Goal: Contribute content: Contribute content

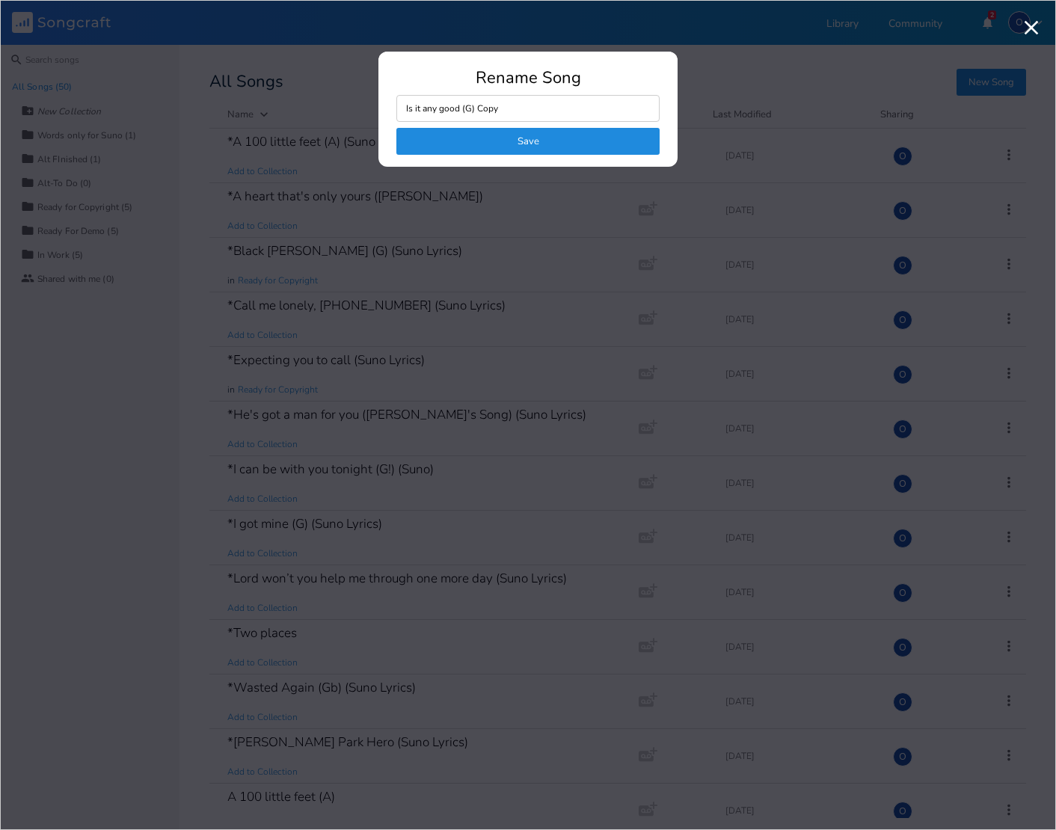
scroll to position [1385, 0]
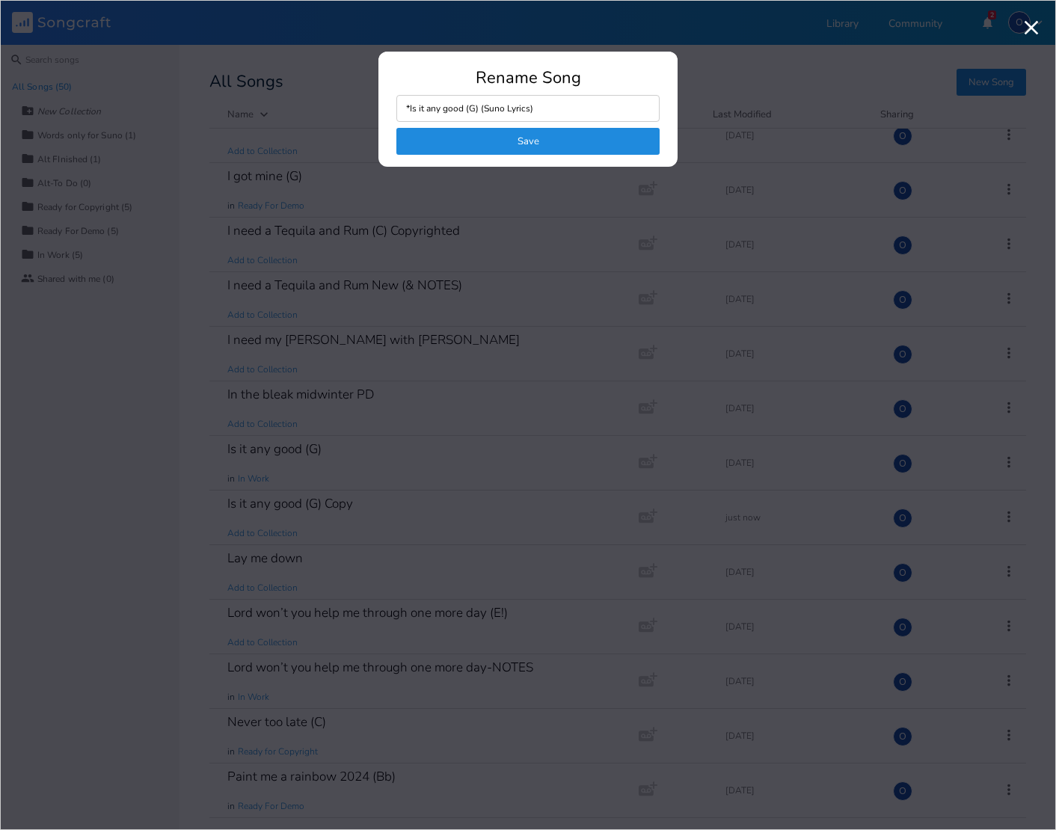
type input "*Is it any good (G) (Suno Lyrics)"
click at [496, 142] on button "Save" at bounding box center [527, 141] width 263 height 27
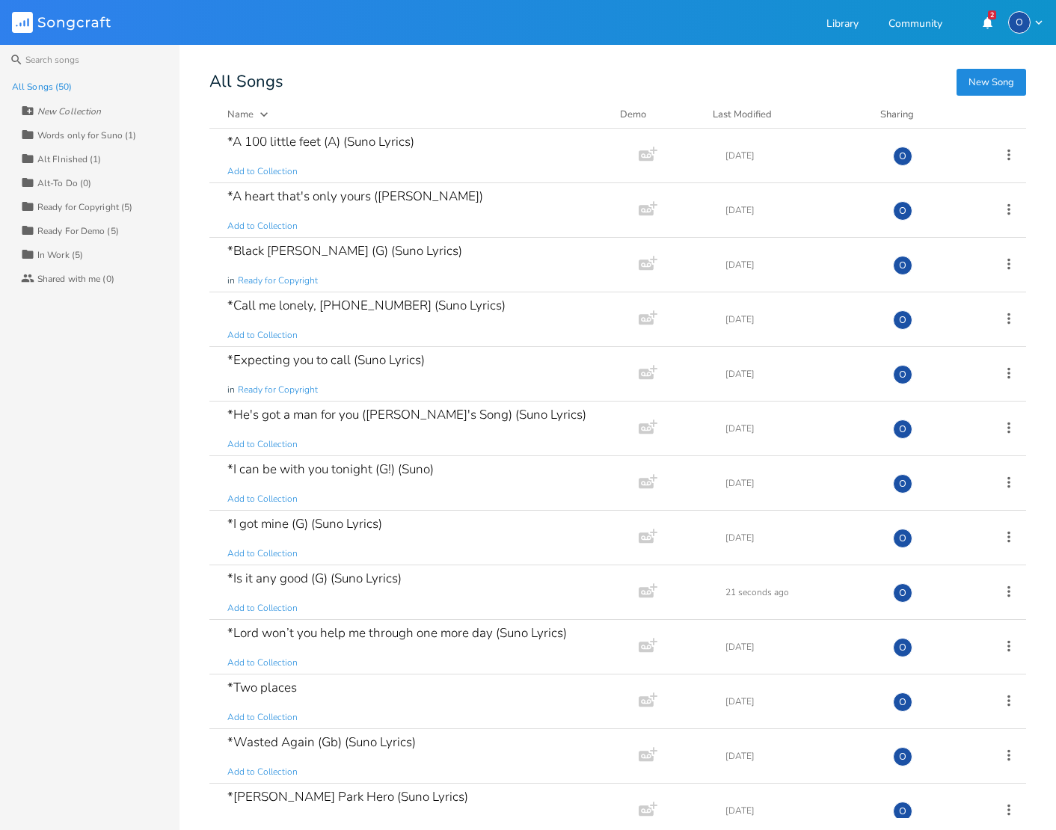
scroll to position [0, 0]
click at [328, 577] on div "*Is it any good (G) (Suno Lyrics)" at bounding box center [314, 578] width 174 height 13
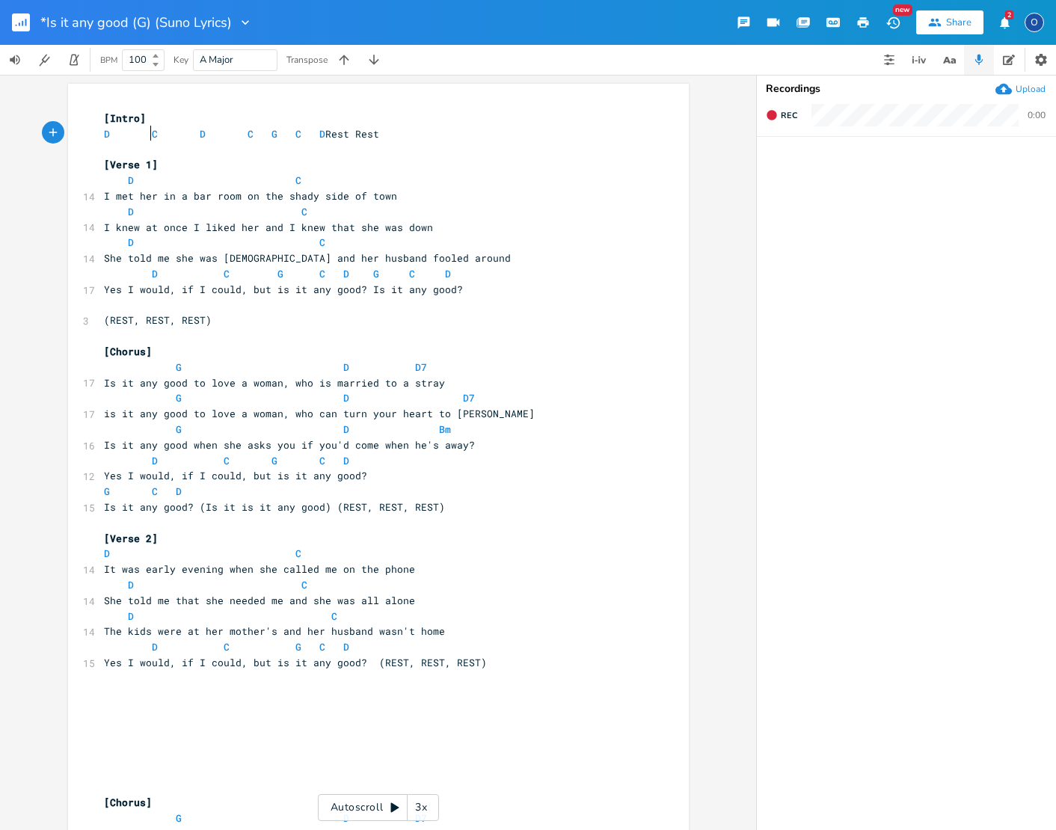
click at [141, 133] on span at bounding box center [140, 134] width 24 height 16
type textarea "D C D C G C D Rest Rest"
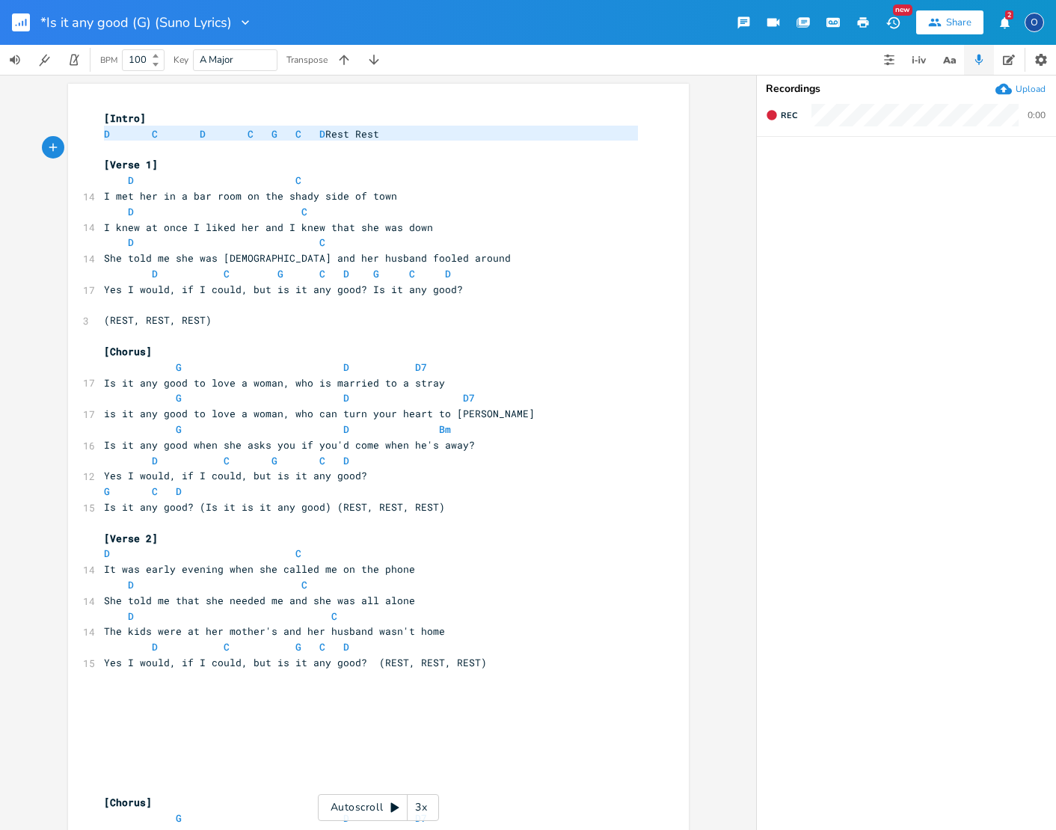
click at [141, 133] on span at bounding box center [140, 134] width 24 height 16
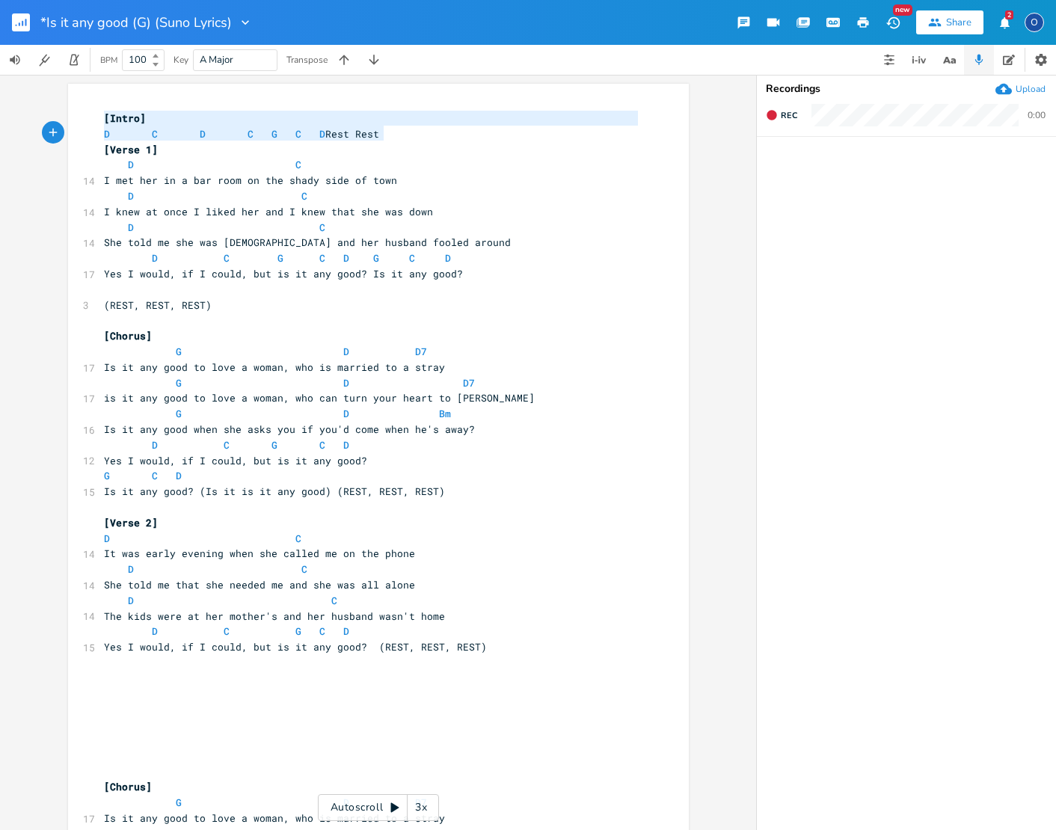
type textarea "[Intro] D C D C G C D Rest Rest"
drag, startPoint x: 99, startPoint y: 114, endPoint x: 413, endPoint y: 136, distance: 314.8
click at [413, 136] on div "[Intro] D C D C G C D Rest Rest [Verse 1] D C 14 I met her in a bar room on the…" at bounding box center [371, 756] width 540 height 1291
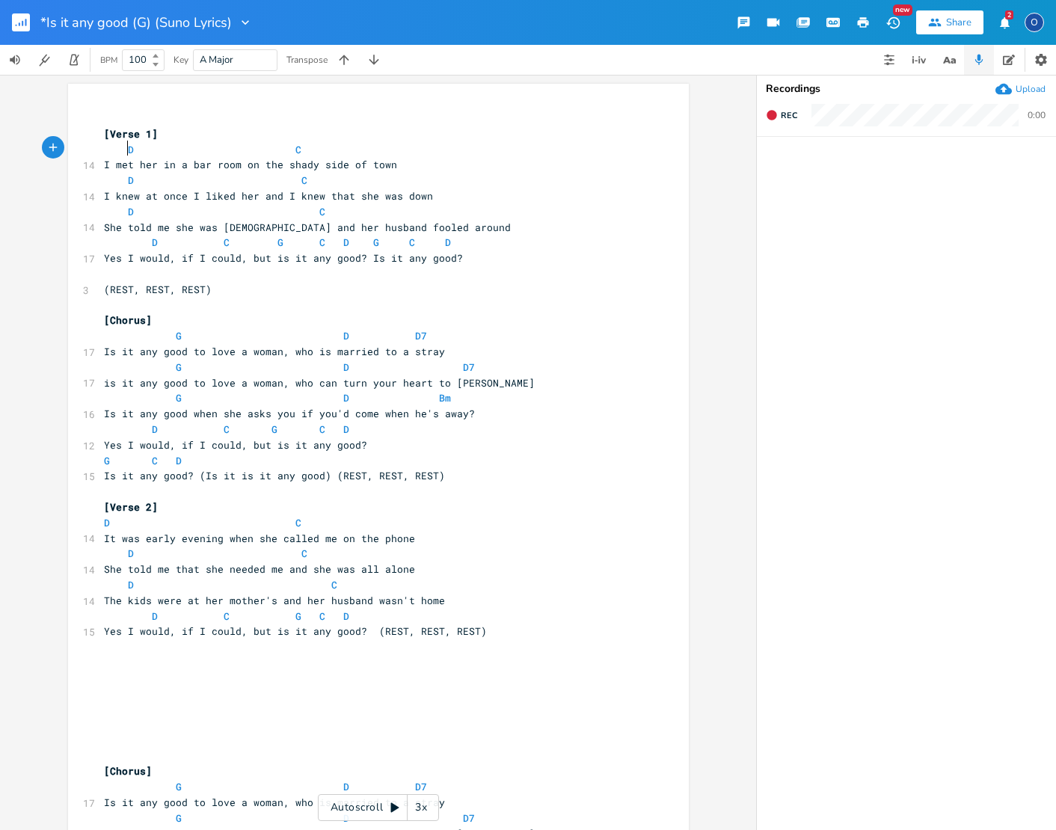
type textarea "D C"
drag, startPoint x: 114, startPoint y: 149, endPoint x: 455, endPoint y: 147, distance: 340.3
click at [455, 147] on pre "D C" at bounding box center [371, 150] width 540 height 16
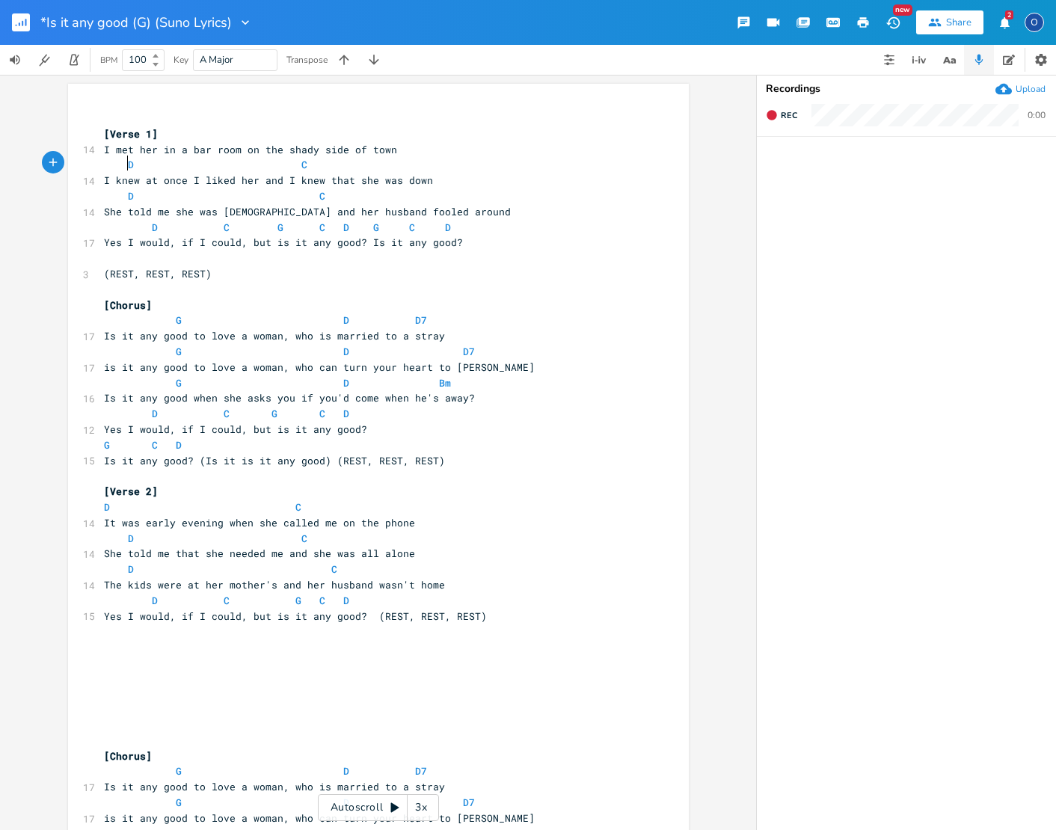
click at [112, 162] on span at bounding box center [116, 165] width 24 height 16
type textarea "D C"
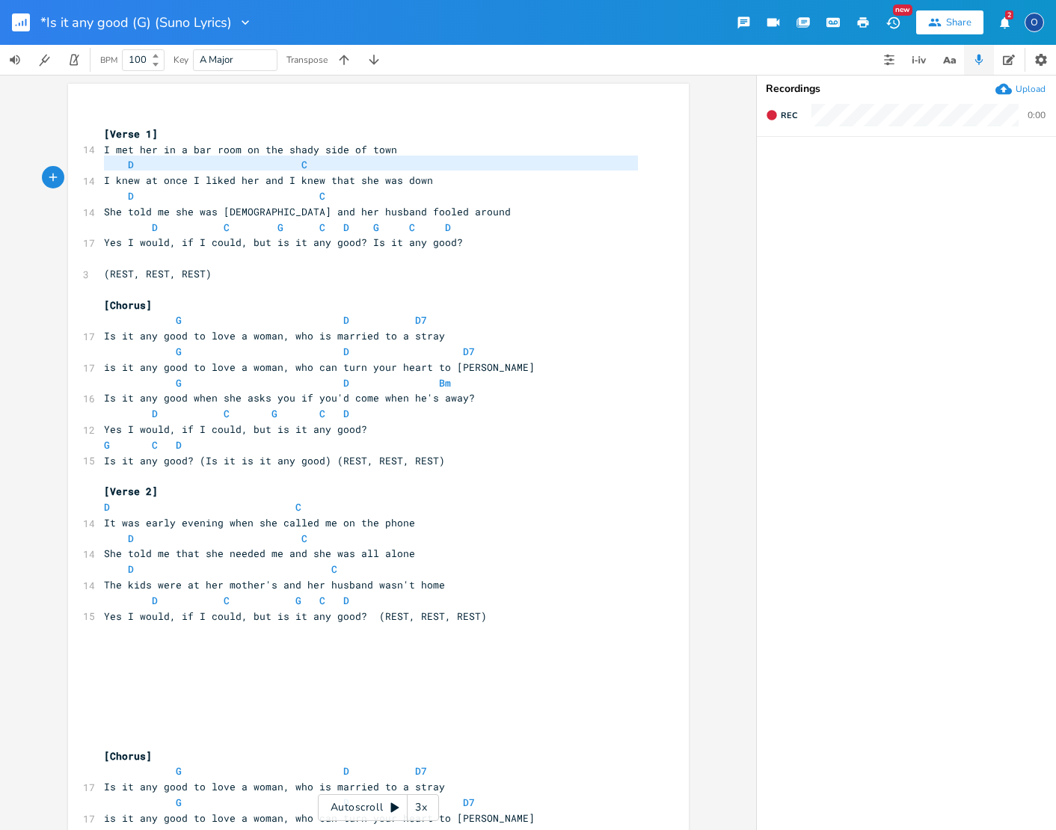
click at [111, 162] on span at bounding box center [116, 165] width 24 height 16
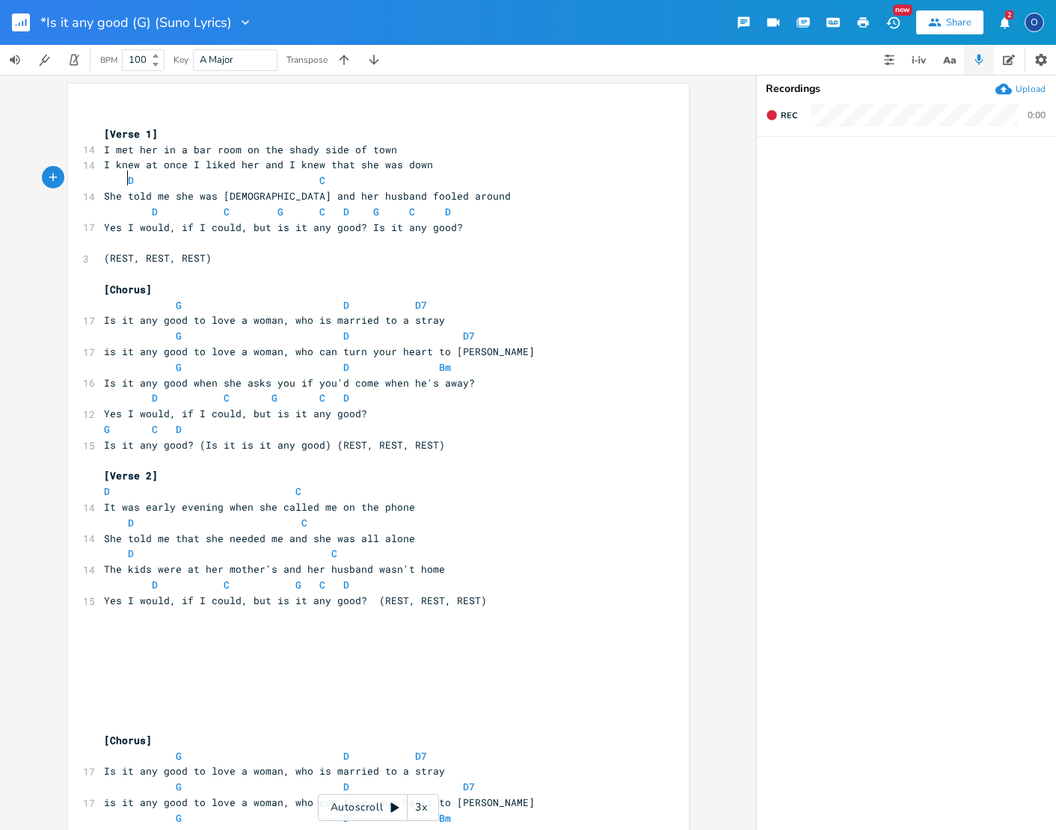
click at [112, 176] on span at bounding box center [116, 181] width 24 height 16
click at [111, 176] on span at bounding box center [116, 181] width 24 height 16
type textarea "D C"
click at [111, 176] on span at bounding box center [116, 181] width 24 height 16
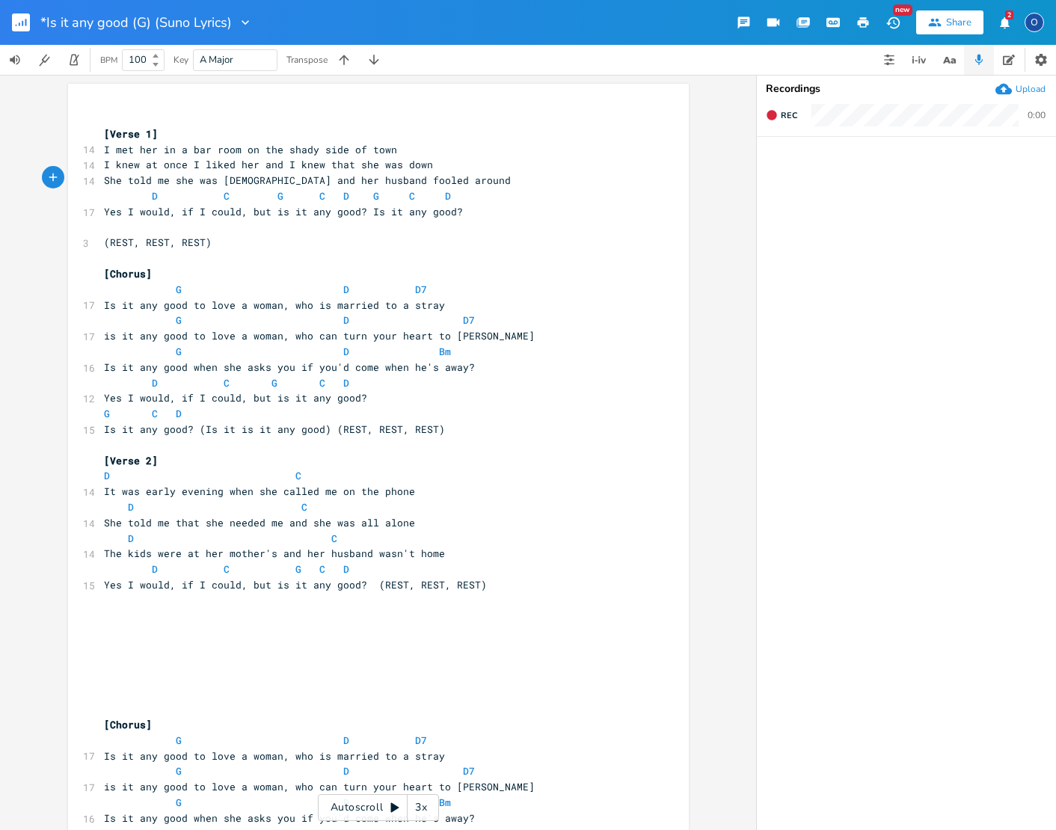
click at [111, 191] on span at bounding box center [116, 196] width 24 height 16
type textarea "D C G C D G C D"
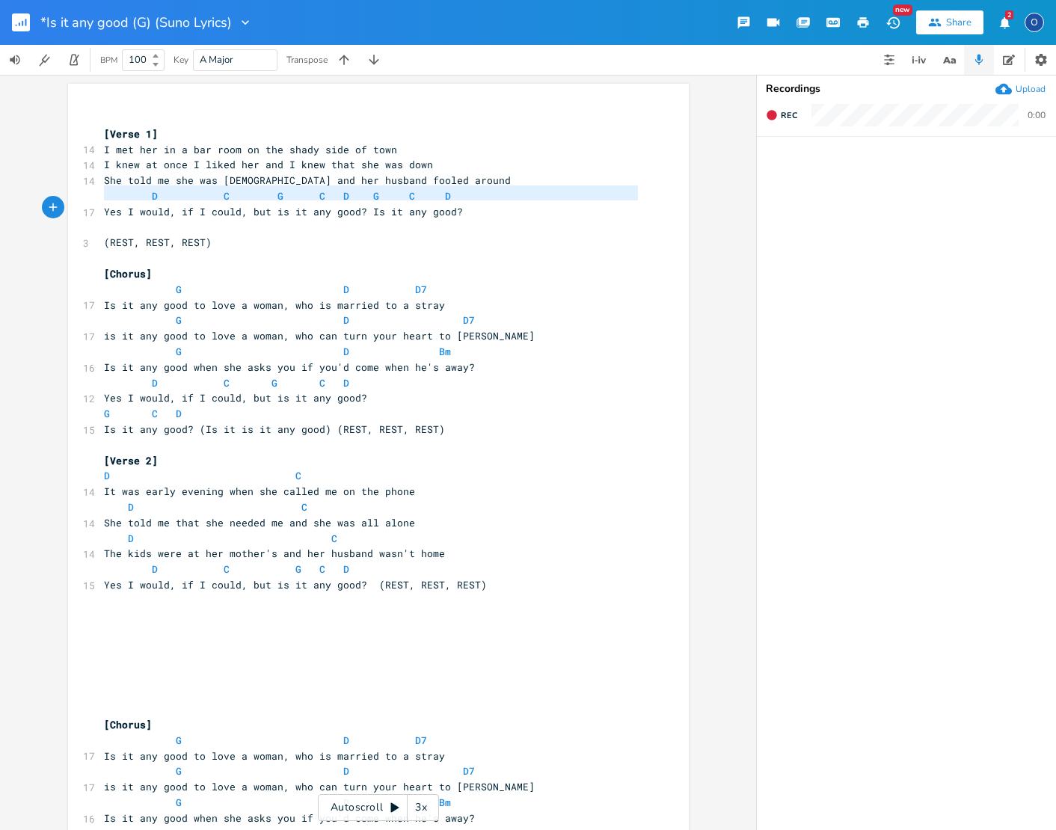
click at [111, 191] on span at bounding box center [116, 196] width 24 height 16
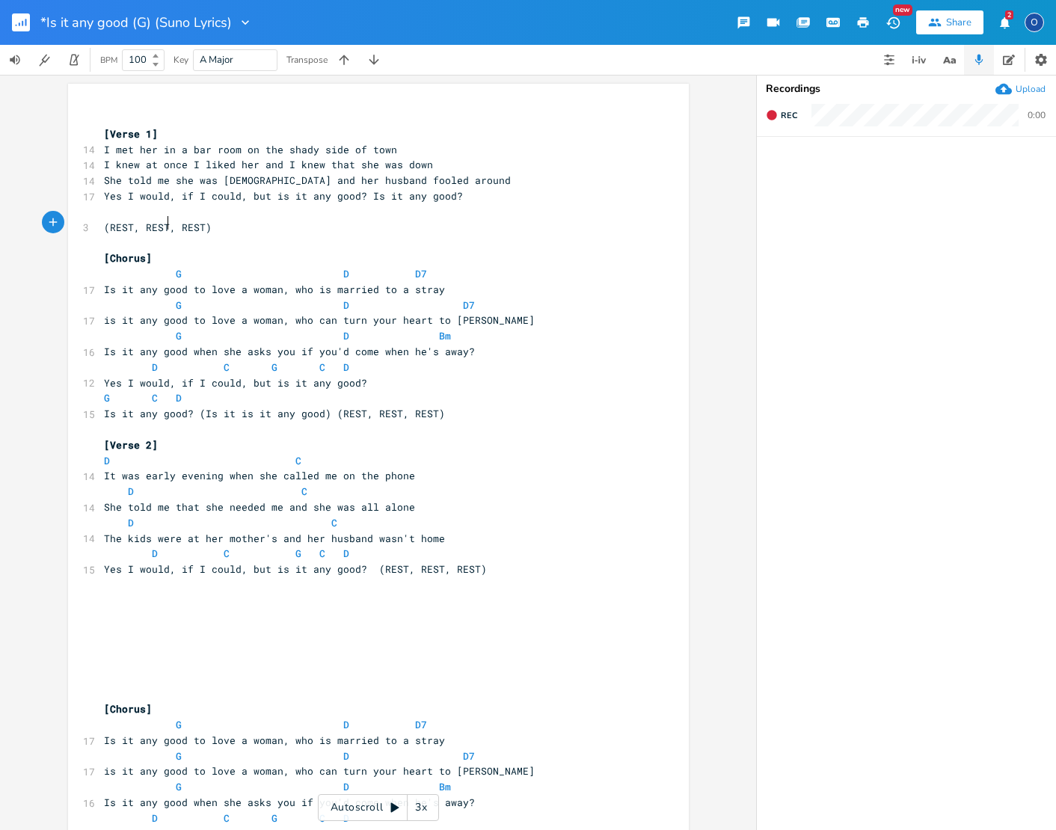
scroll to position [1, 1]
type textarea ", REST"
drag, startPoint x: 162, startPoint y: 222, endPoint x: 195, endPoint y: 220, distance: 33.0
click at [195, 221] on span "(REST, REST, REST)" at bounding box center [158, 227] width 108 height 13
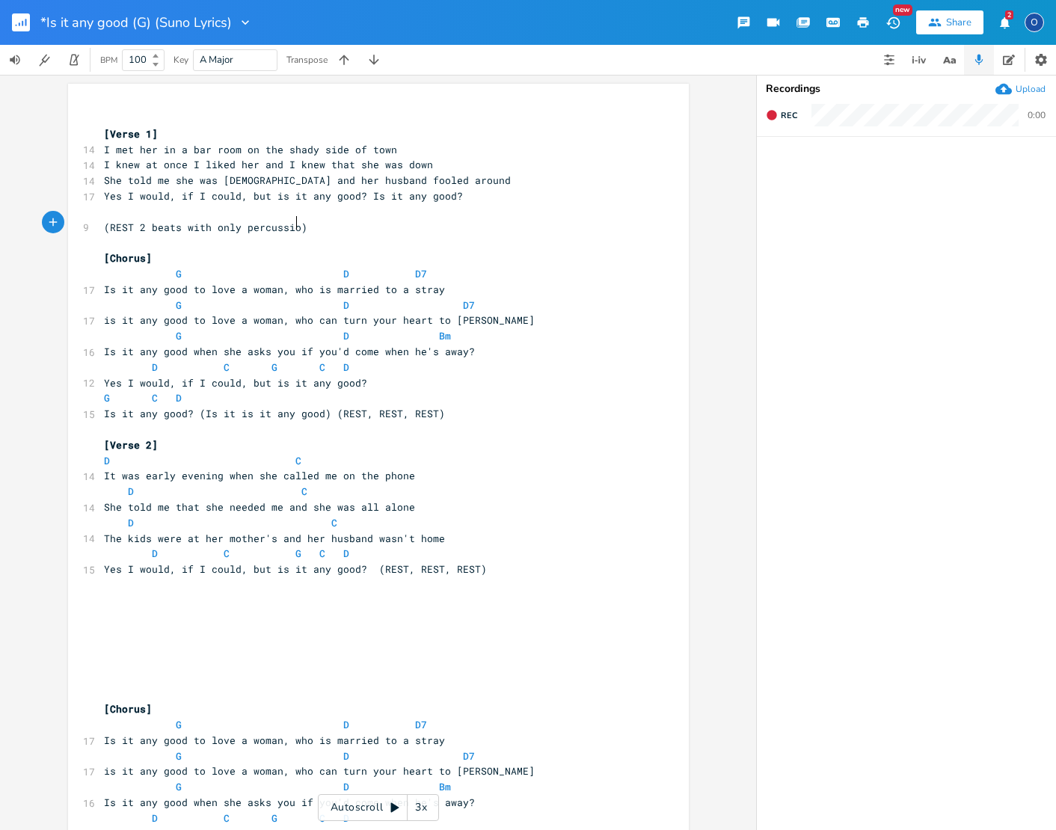
type textarea "2 beats with only percussion"
click at [104, 266] on span at bounding box center [116, 274] width 24 height 16
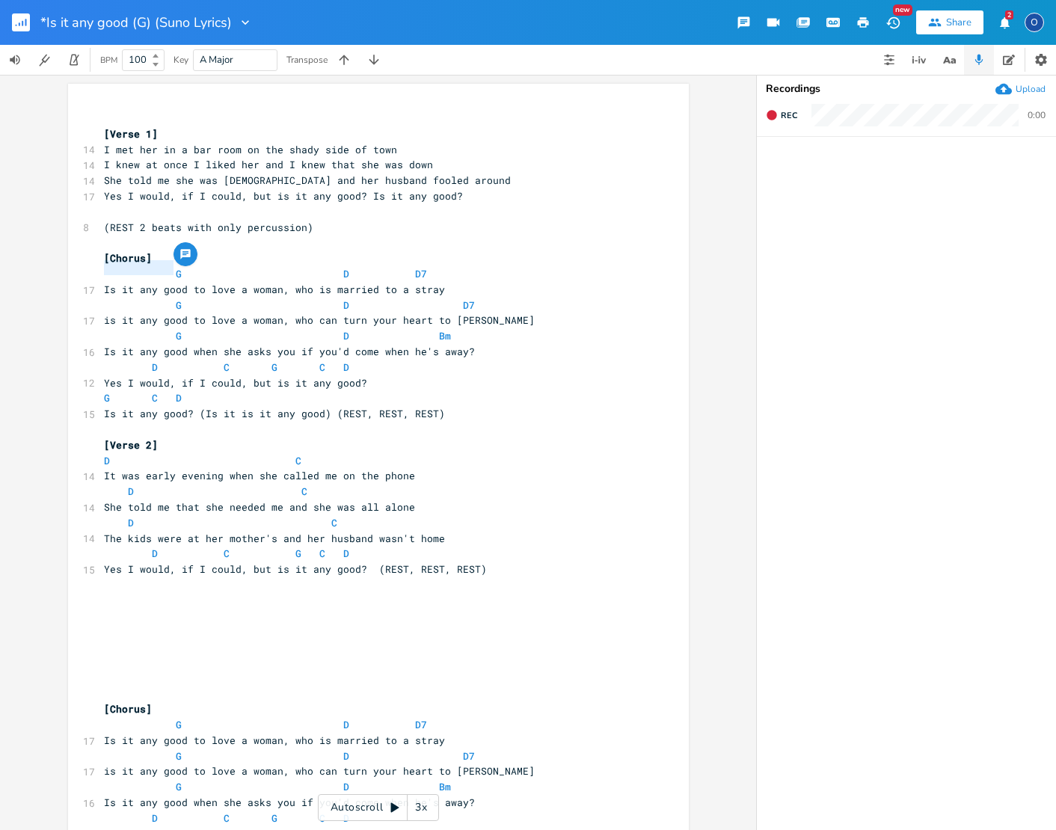
click at [104, 266] on span at bounding box center [116, 274] width 24 height 16
type textarea "G D D7"
click at [104, 266] on span at bounding box center [116, 274] width 24 height 16
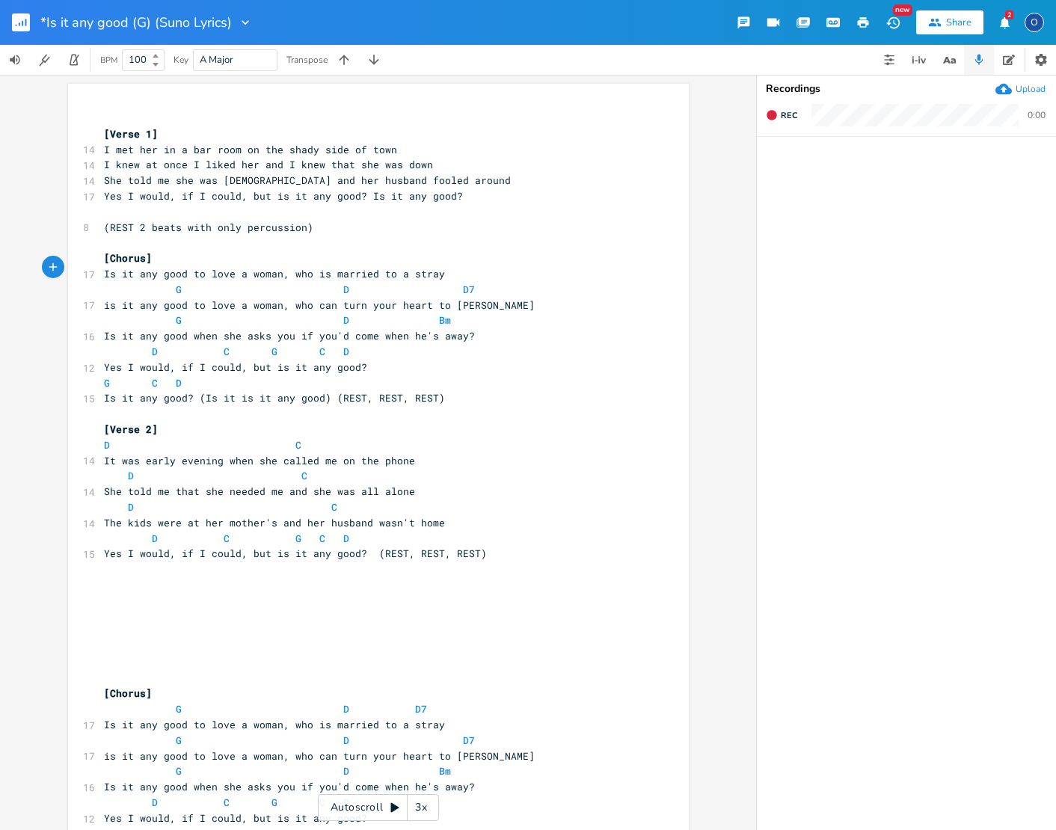
click at [101, 283] on pre "G D D7" at bounding box center [371, 290] width 540 height 16
type textarea "G D D7"
click at [101, 283] on pre "G D D7" at bounding box center [371, 290] width 540 height 16
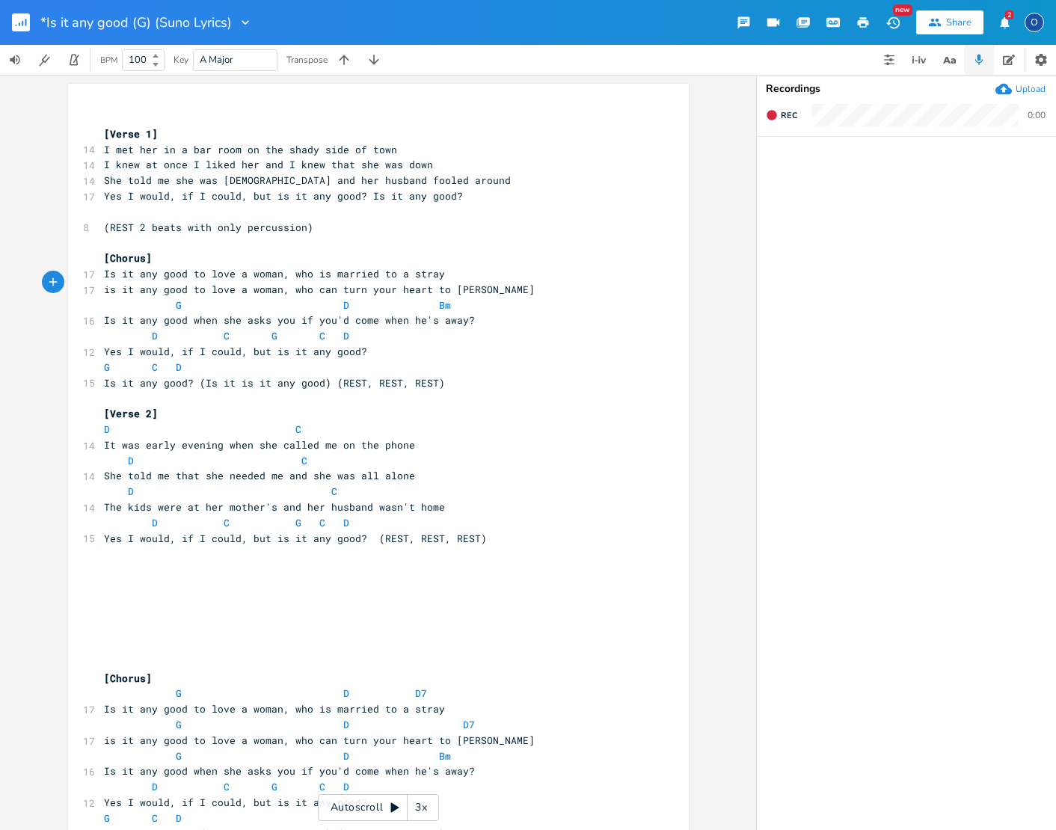
scroll to position [0, 0]
click at [108, 298] on span at bounding box center [116, 306] width 24 height 16
type textarea "G D Bm"
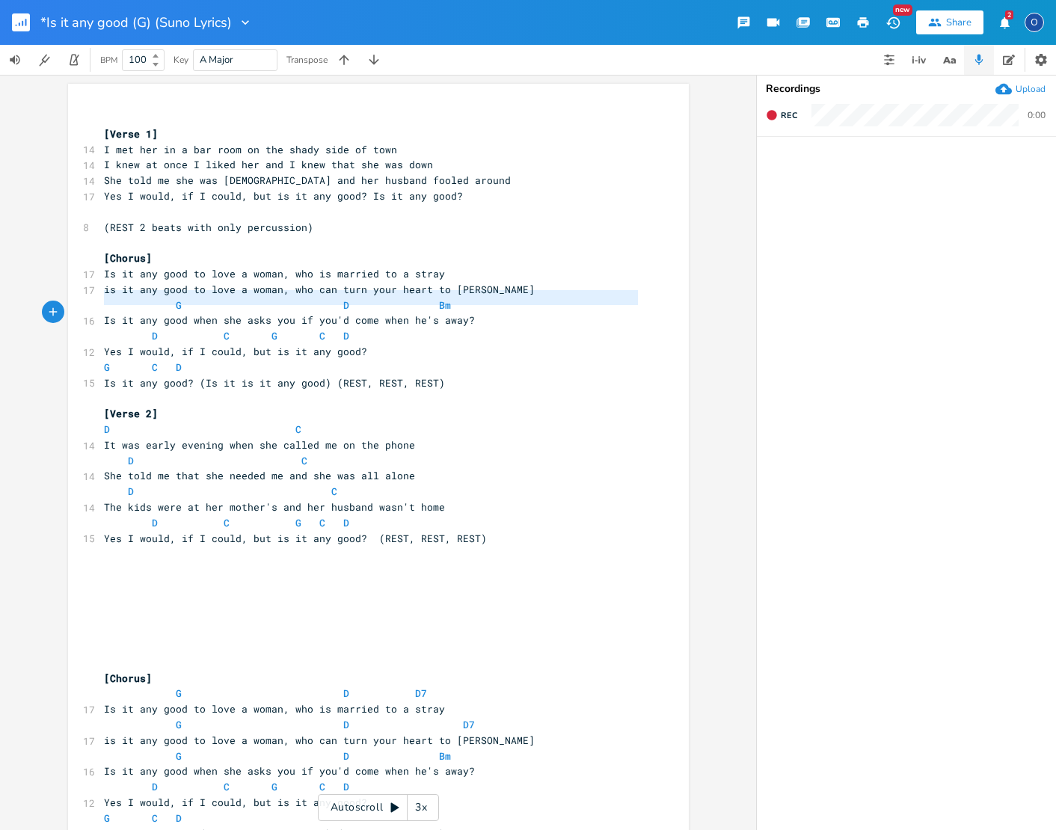
click at [108, 298] on span at bounding box center [116, 306] width 24 height 16
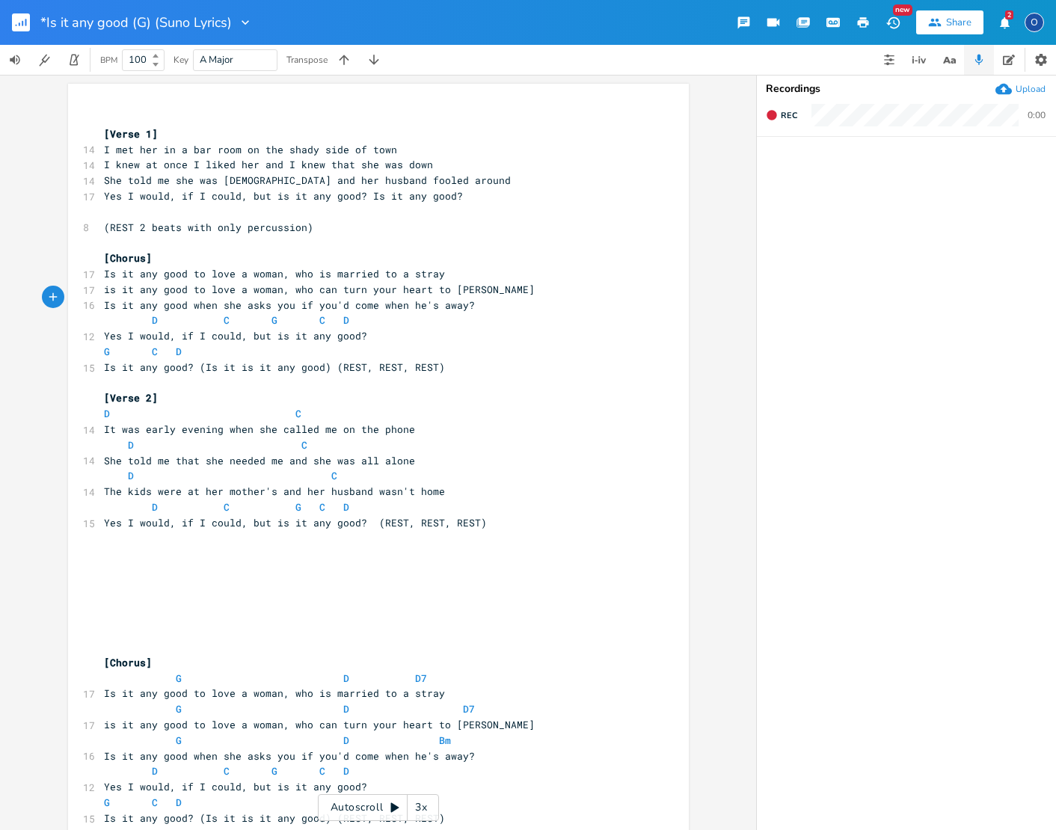
click at [106, 313] on span at bounding box center [116, 321] width 24 height 16
type textarea "D C G C D"
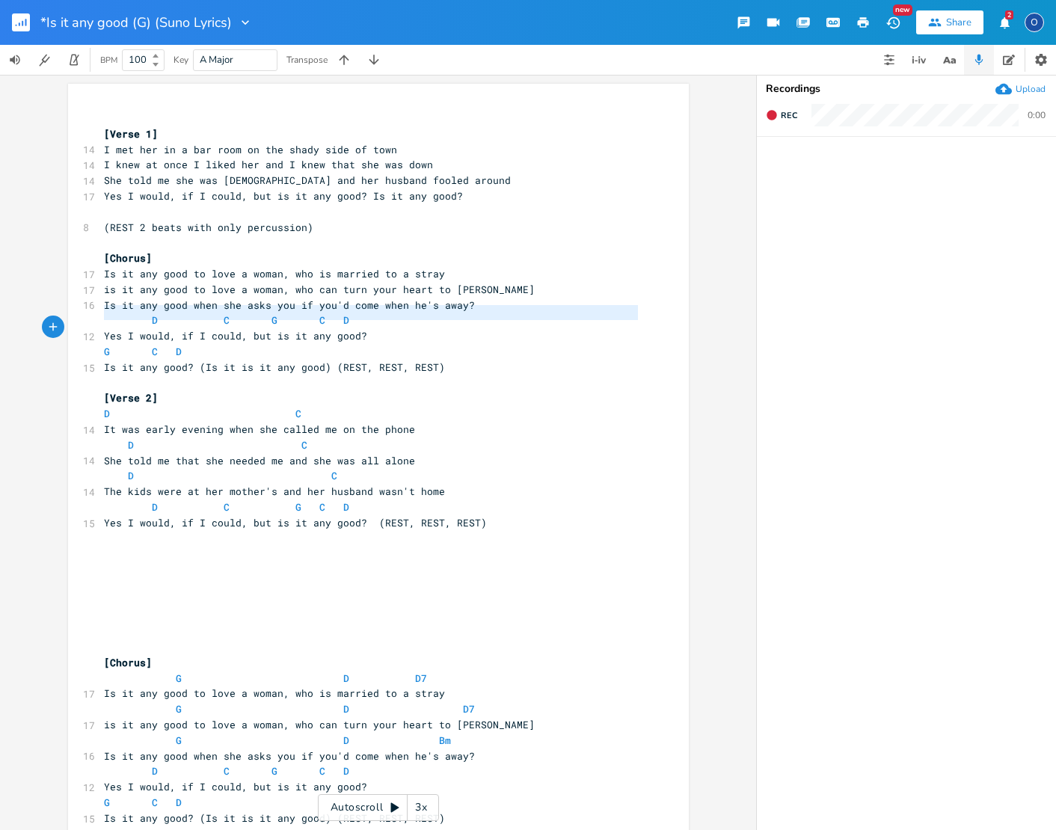
click at [106, 313] on span at bounding box center [116, 321] width 24 height 16
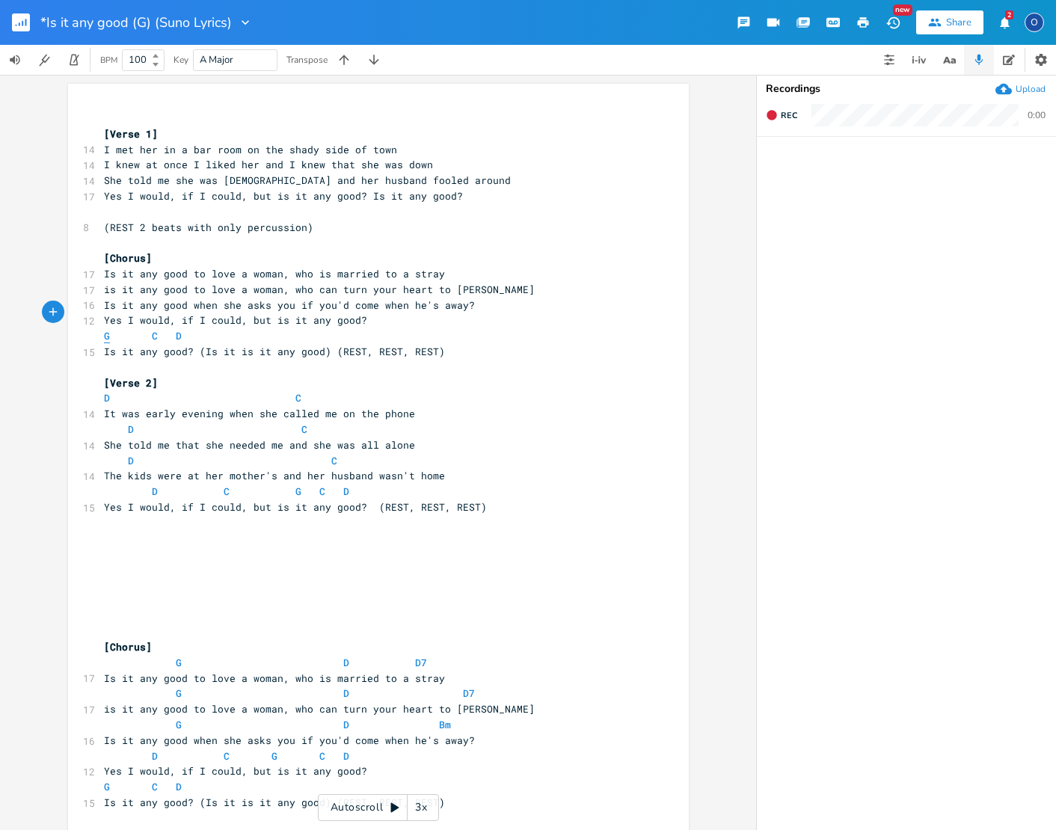
click at [104, 329] on span "G" at bounding box center [107, 336] width 6 height 14
type textarea "G C D"
click at [104, 329] on span "G" at bounding box center [107, 336] width 6 height 14
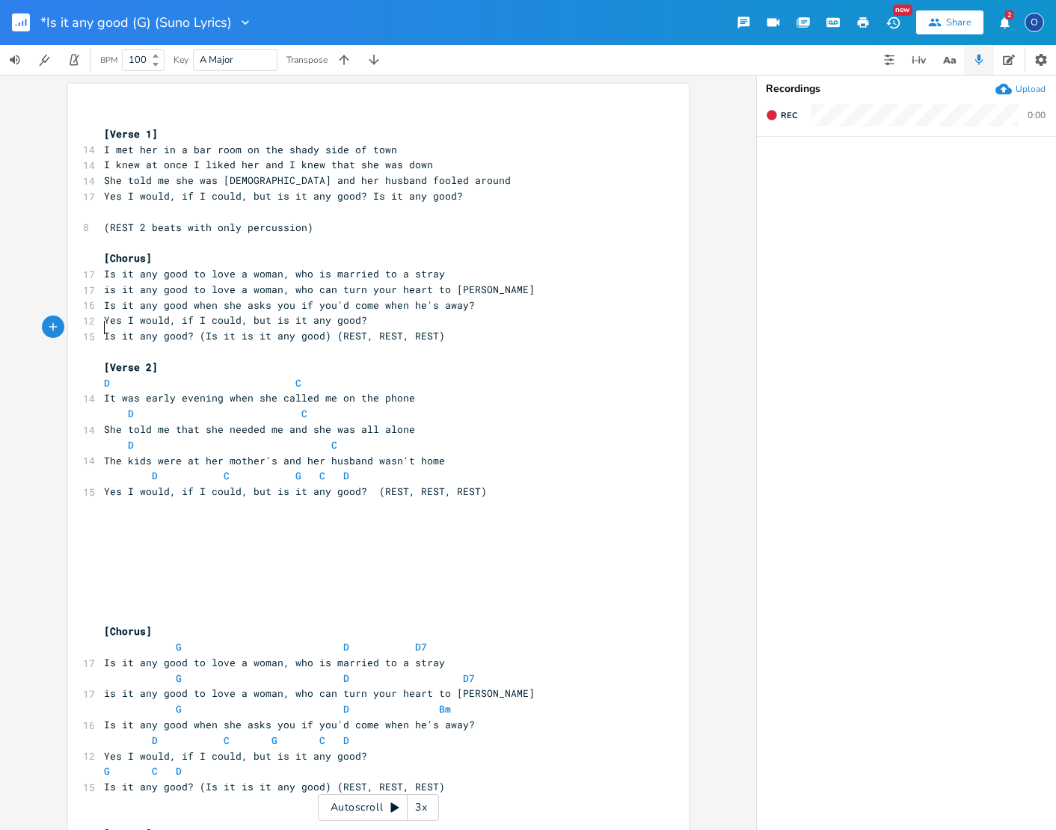
click at [101, 375] on pre "D C" at bounding box center [371, 383] width 540 height 16
type textarea "D C"
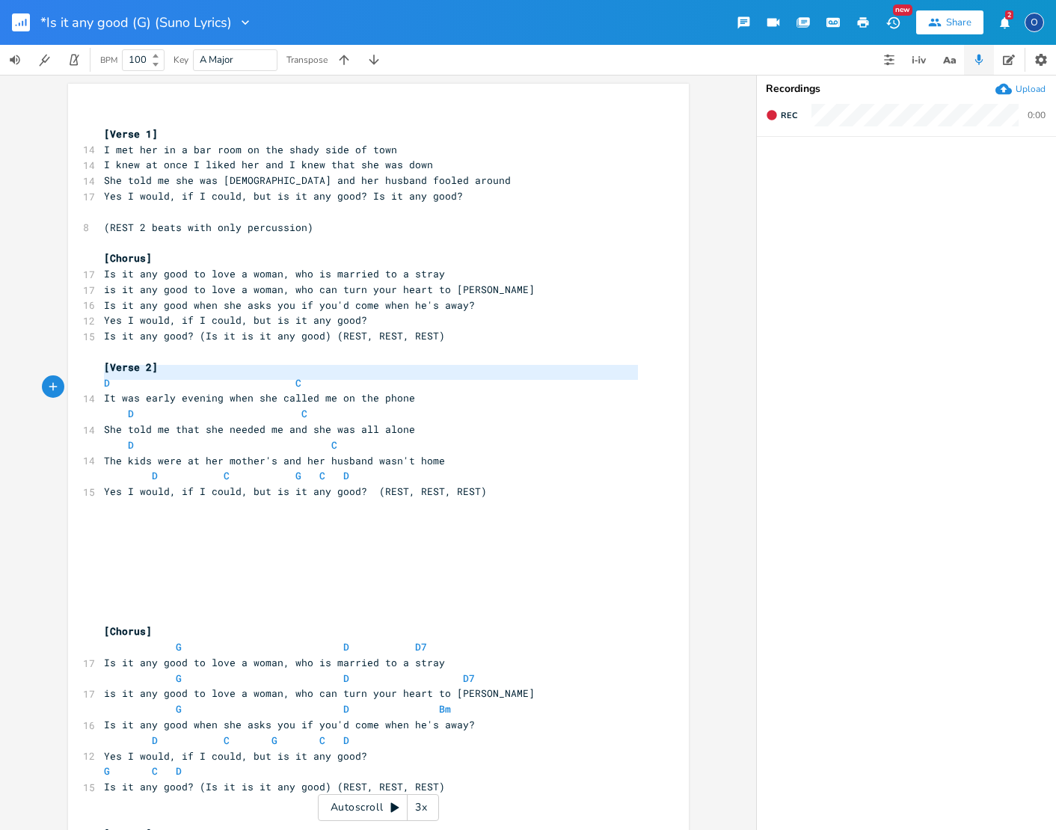
click at [101, 375] on pre "D C" at bounding box center [371, 383] width 540 height 16
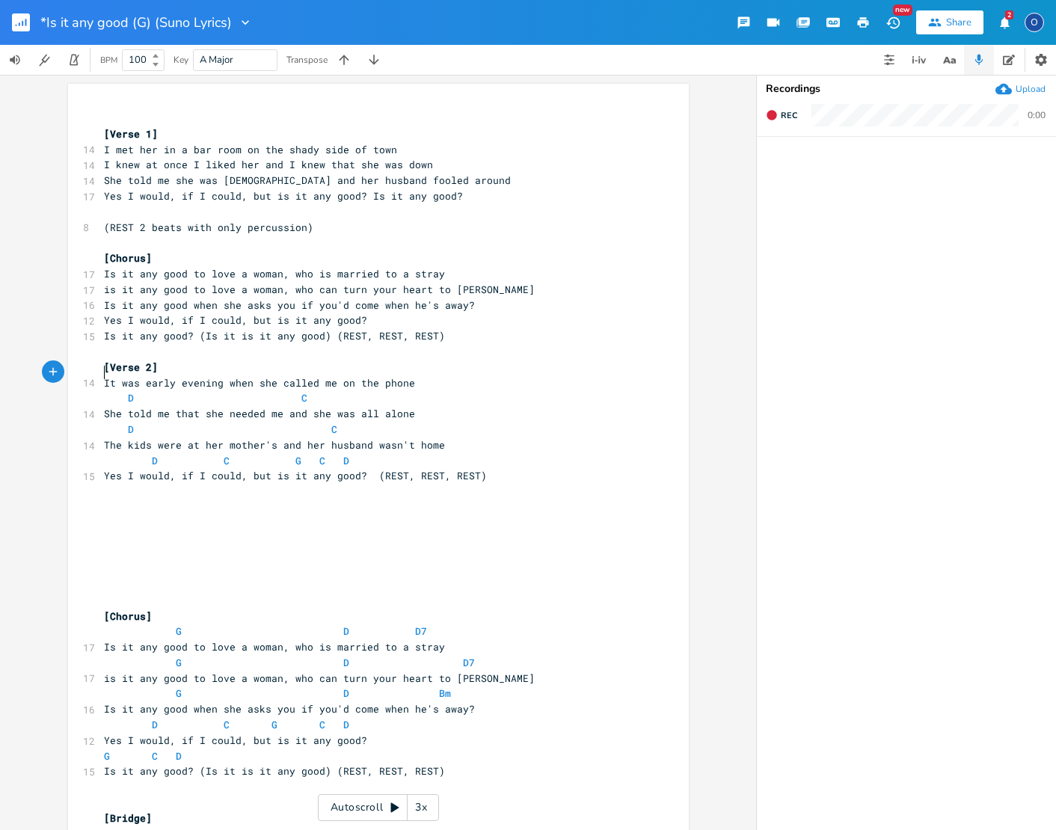
click at [104, 390] on span at bounding box center [116, 398] width 24 height 16
type textarea "D C"
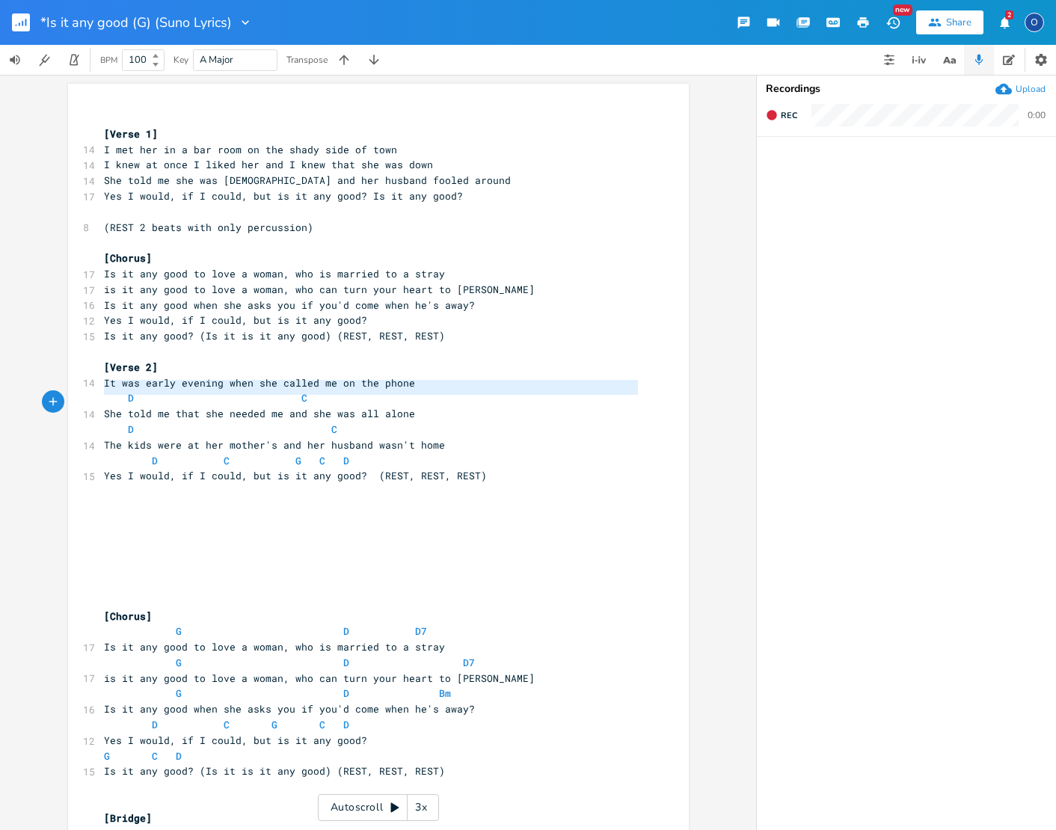
click at [104, 390] on span at bounding box center [116, 398] width 24 height 16
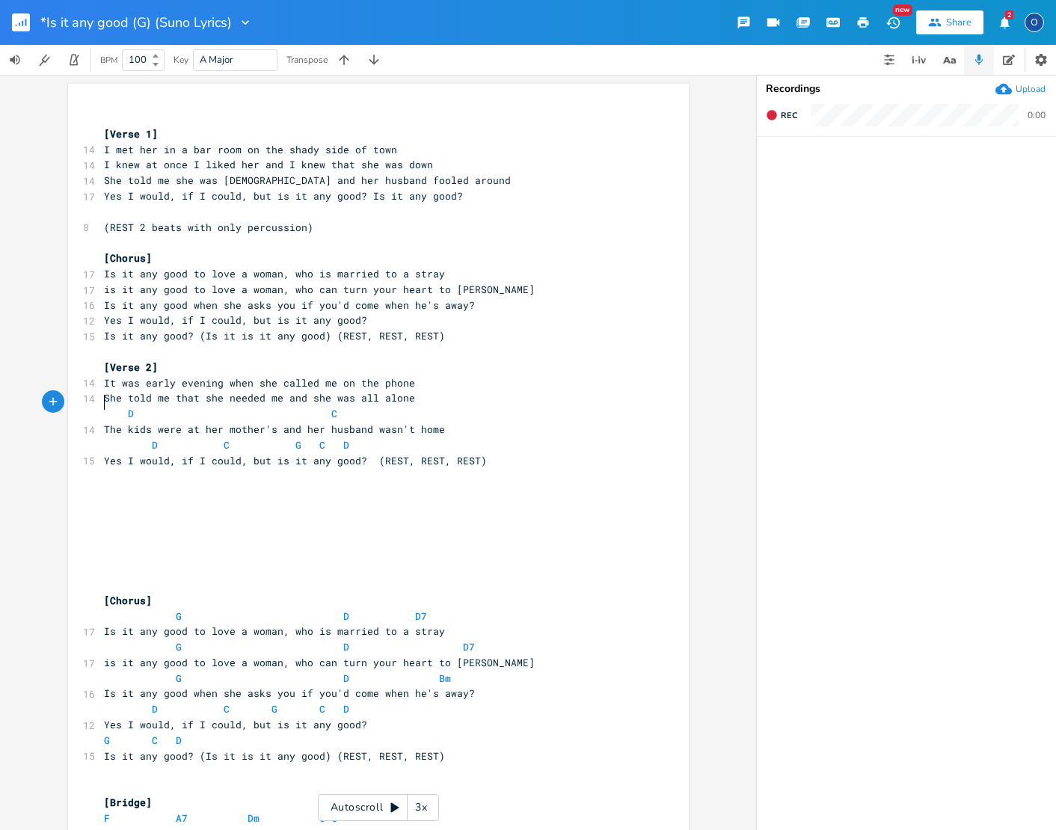
click at [104, 406] on span at bounding box center [116, 414] width 24 height 16
type textarea "D C"
click at [101, 406] on pre "D C" at bounding box center [371, 414] width 540 height 16
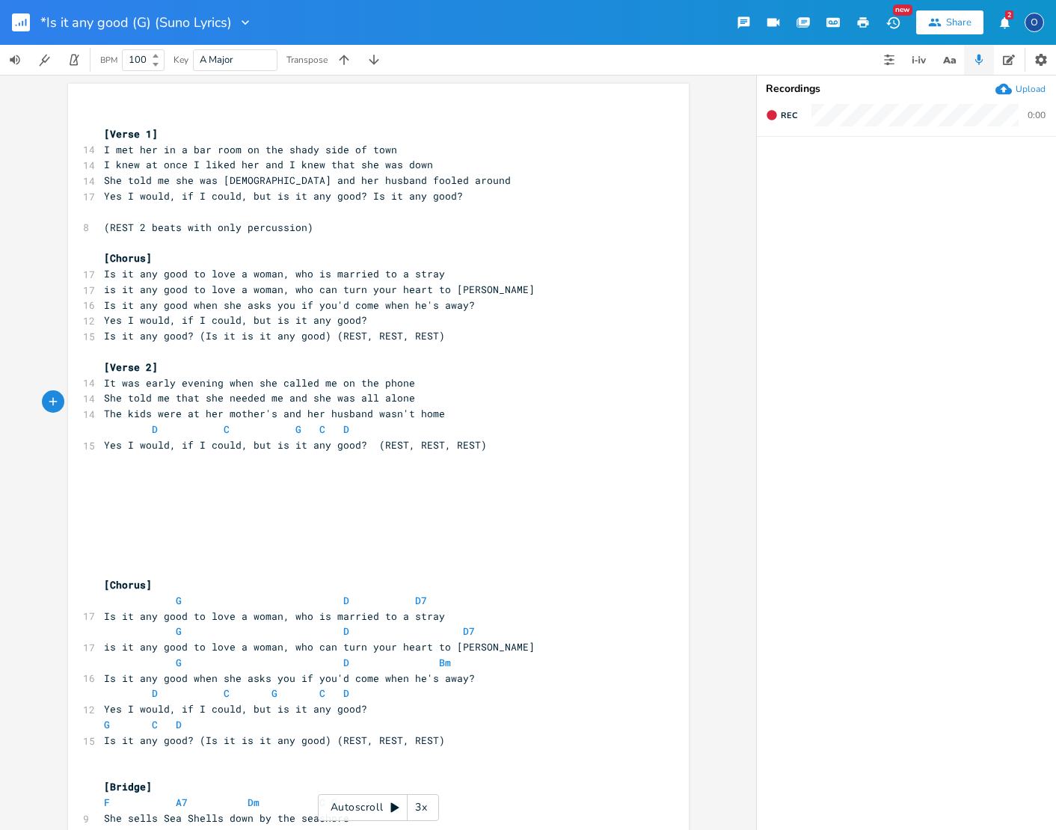
click at [101, 422] on pre "D C G C D" at bounding box center [371, 430] width 540 height 16
type textarea "D C G C D"
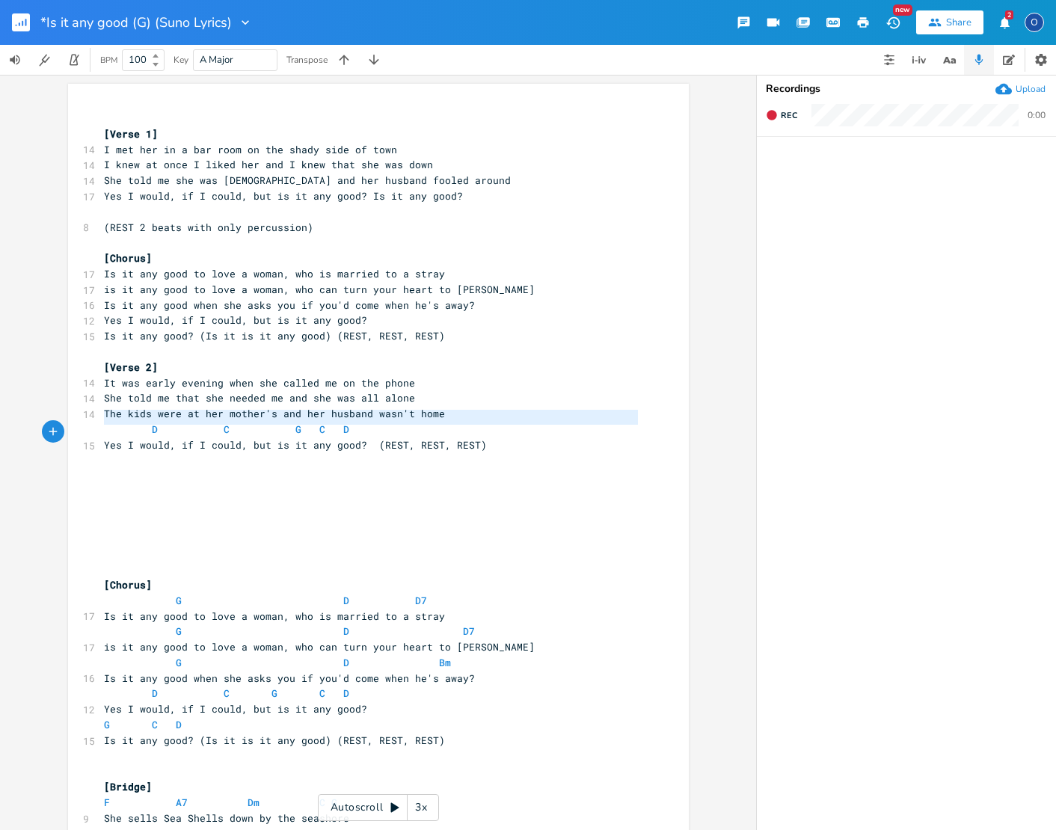
click at [101, 422] on pre "D C G C D" at bounding box center [371, 430] width 540 height 16
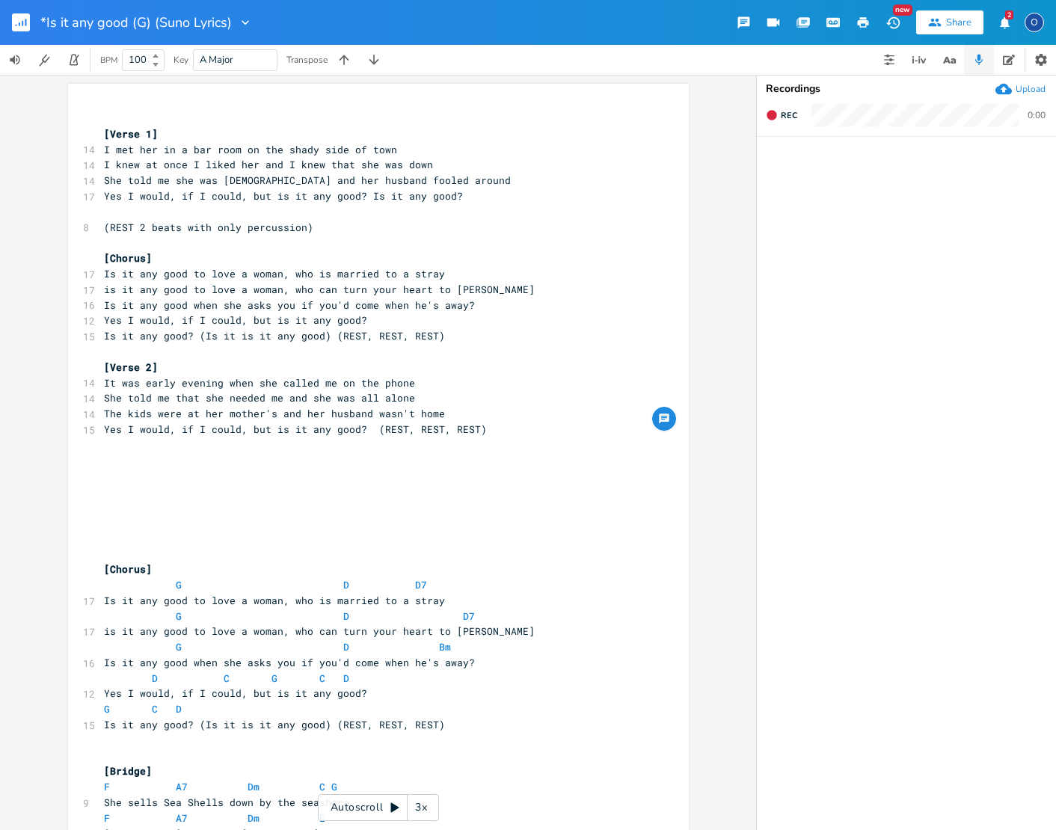
click at [95, 437] on div "x ​ [Verse 1] 14 I met her in a bar room on the shady side of town 14 I knew at…" at bounding box center [378, 644] width 621 height 1121
click at [129, 453] on pre "​" at bounding box center [371, 461] width 540 height 16
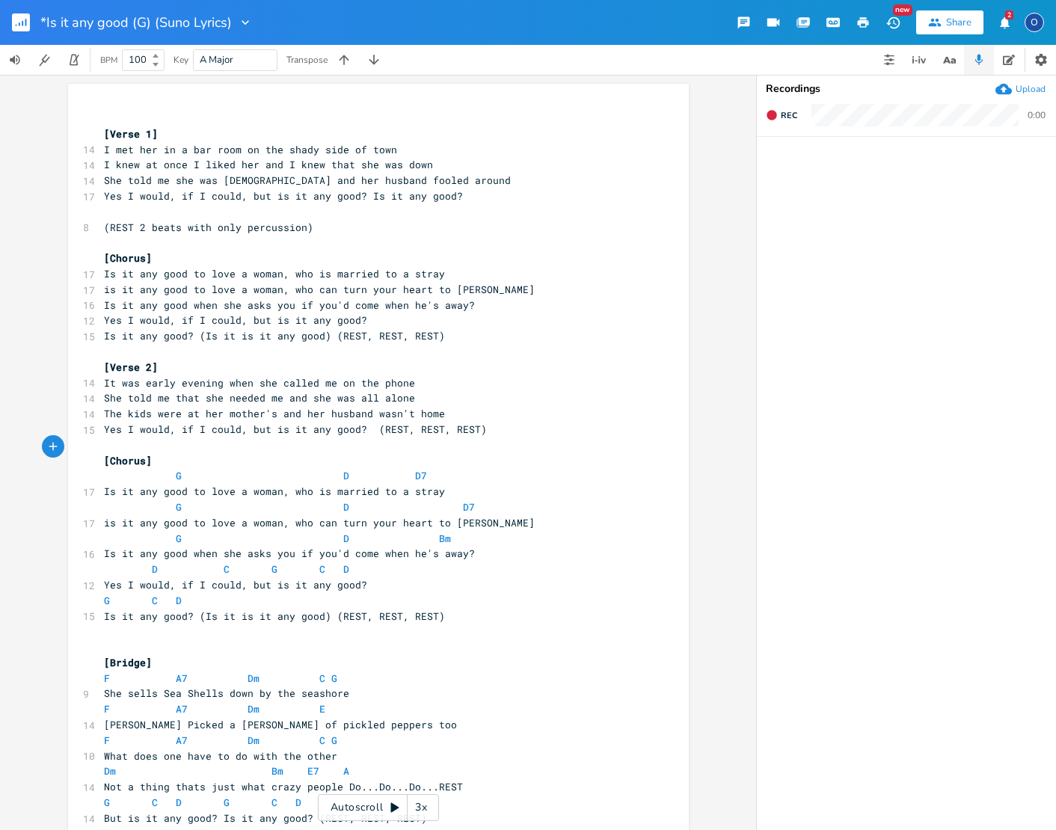
click at [128, 468] on span at bounding box center [140, 476] width 24 height 16
type textarea "G D D7"
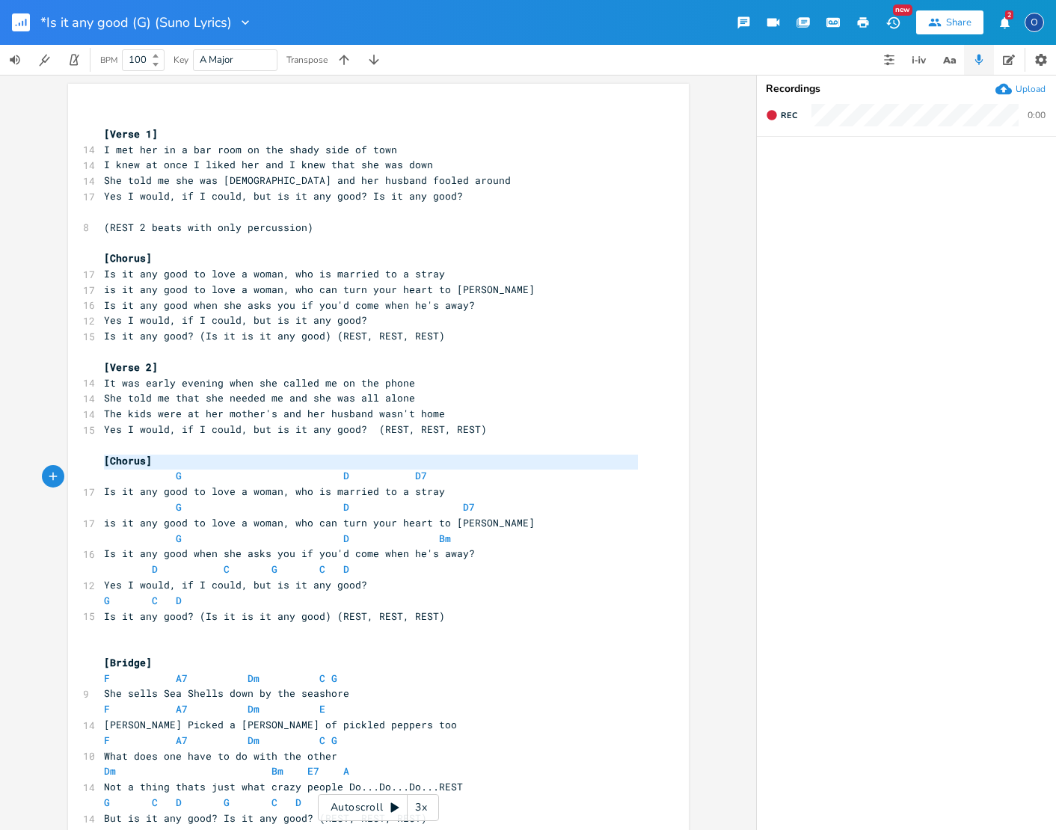
click at [128, 468] on span at bounding box center [140, 476] width 24 height 16
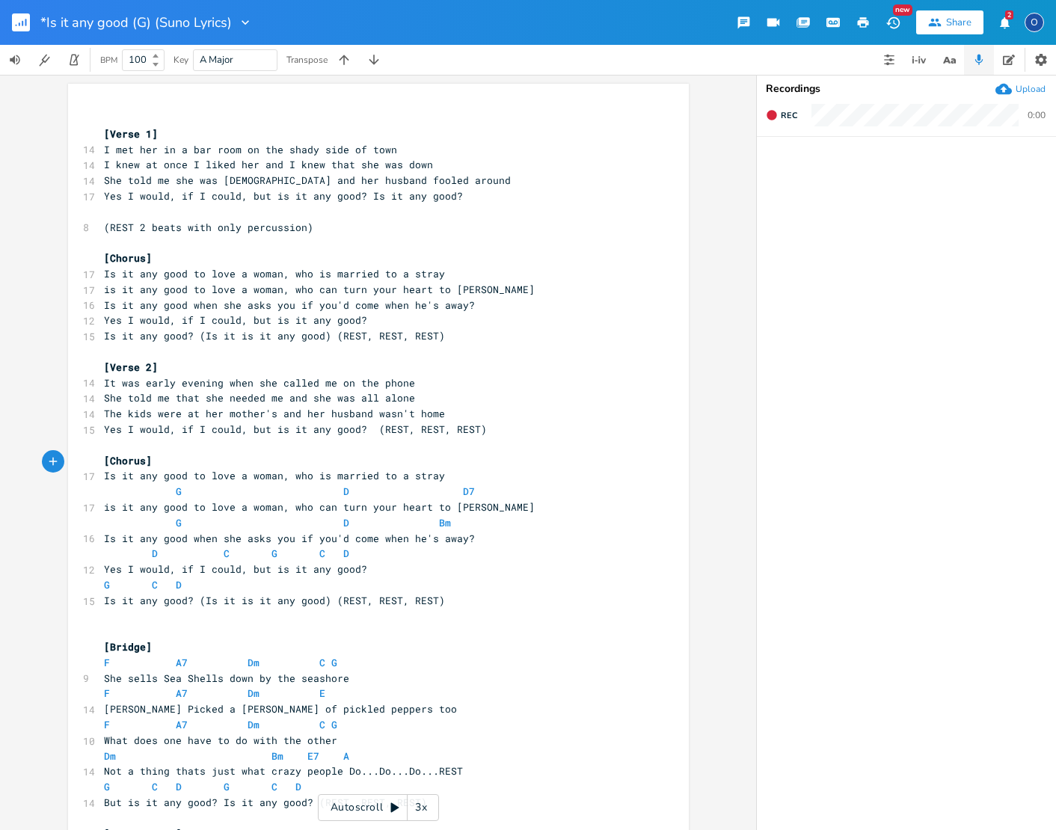
click at [121, 484] on span at bounding box center [116, 492] width 24 height 16
click at [122, 485] on span "G D D7" at bounding box center [289, 491] width 371 height 13
type textarea "G D D7"
click at [128, 484] on span at bounding box center [140, 492] width 24 height 16
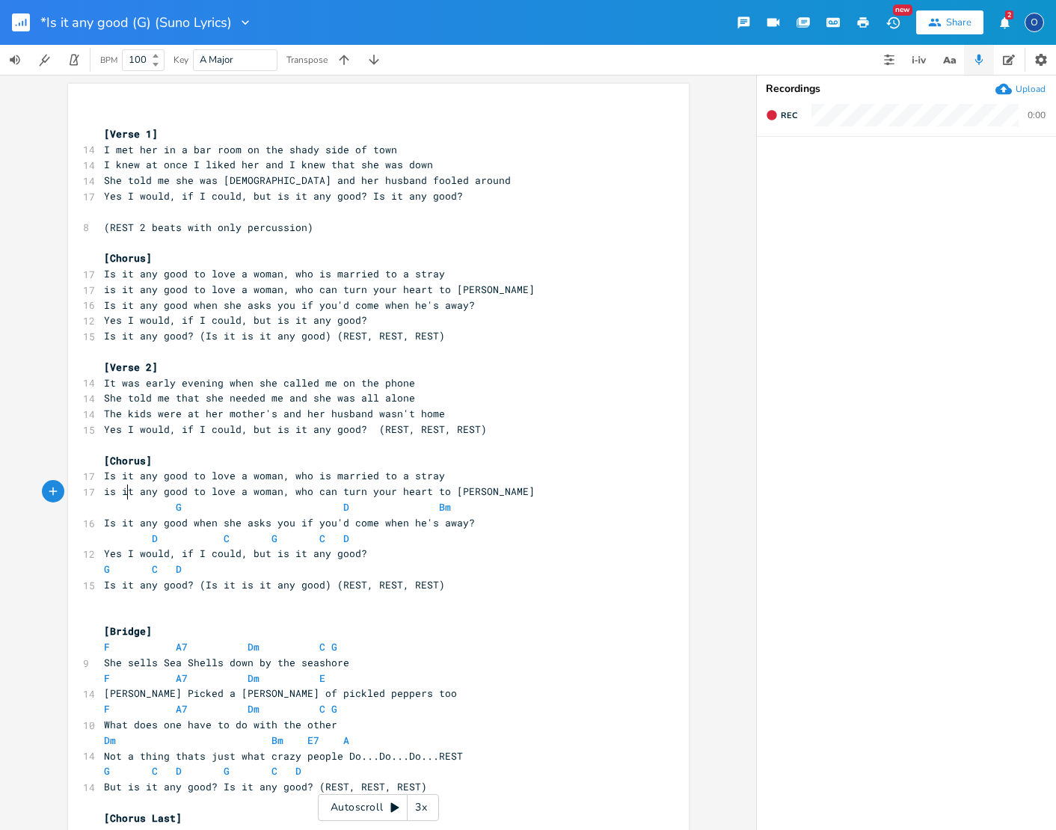
click at [128, 500] on span at bounding box center [140, 508] width 24 height 16
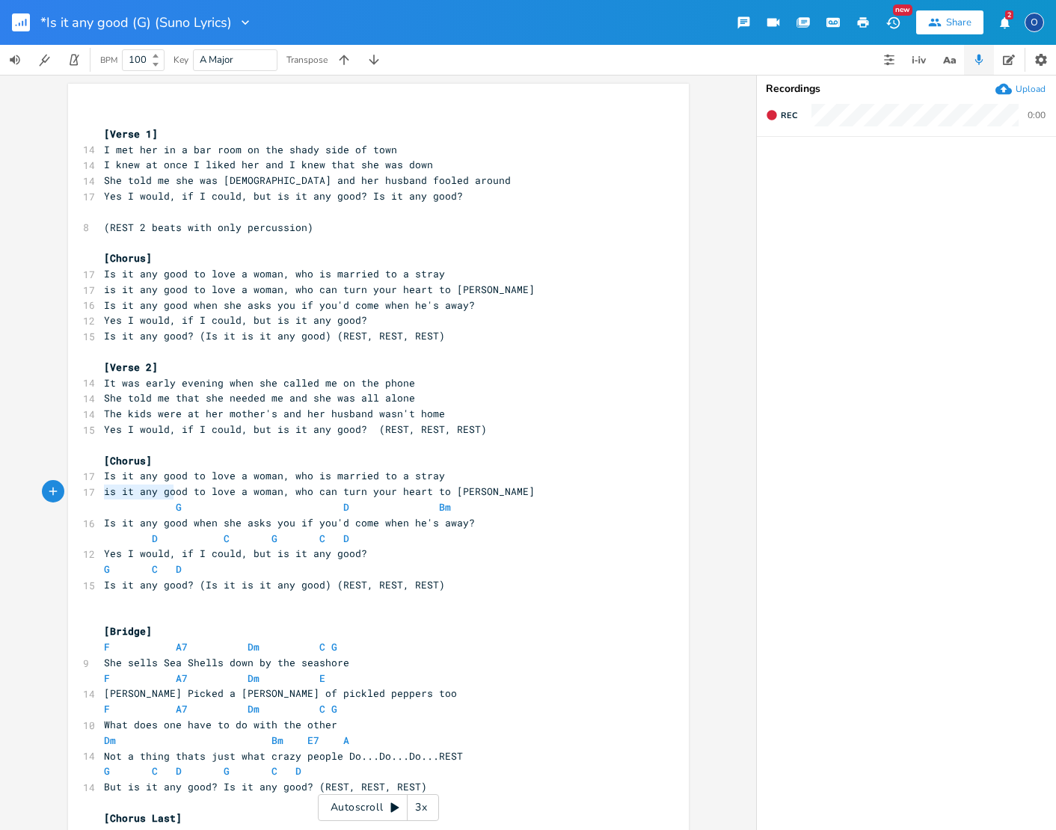
click at [128, 500] on span at bounding box center [140, 508] width 24 height 16
type textarea "G D Bm"
click at [121, 500] on span at bounding box center [116, 508] width 24 height 16
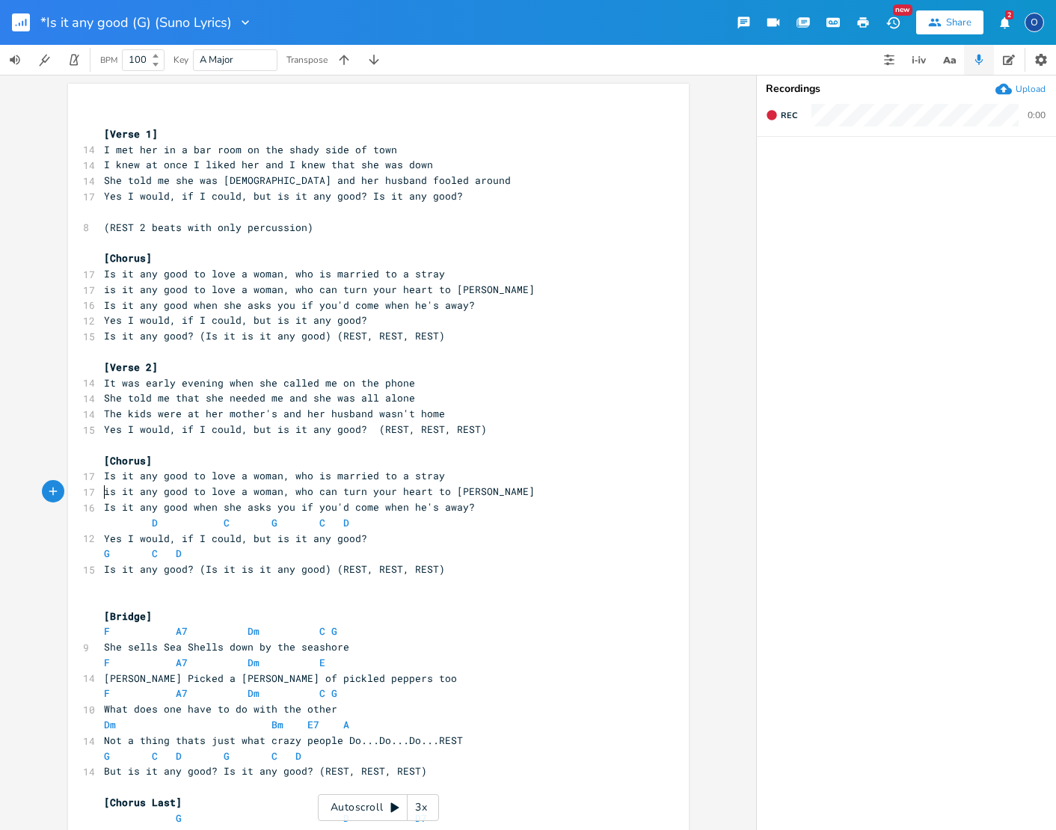
click at [114, 515] on span at bounding box center [116, 523] width 24 height 16
type textarea "D C G C D"
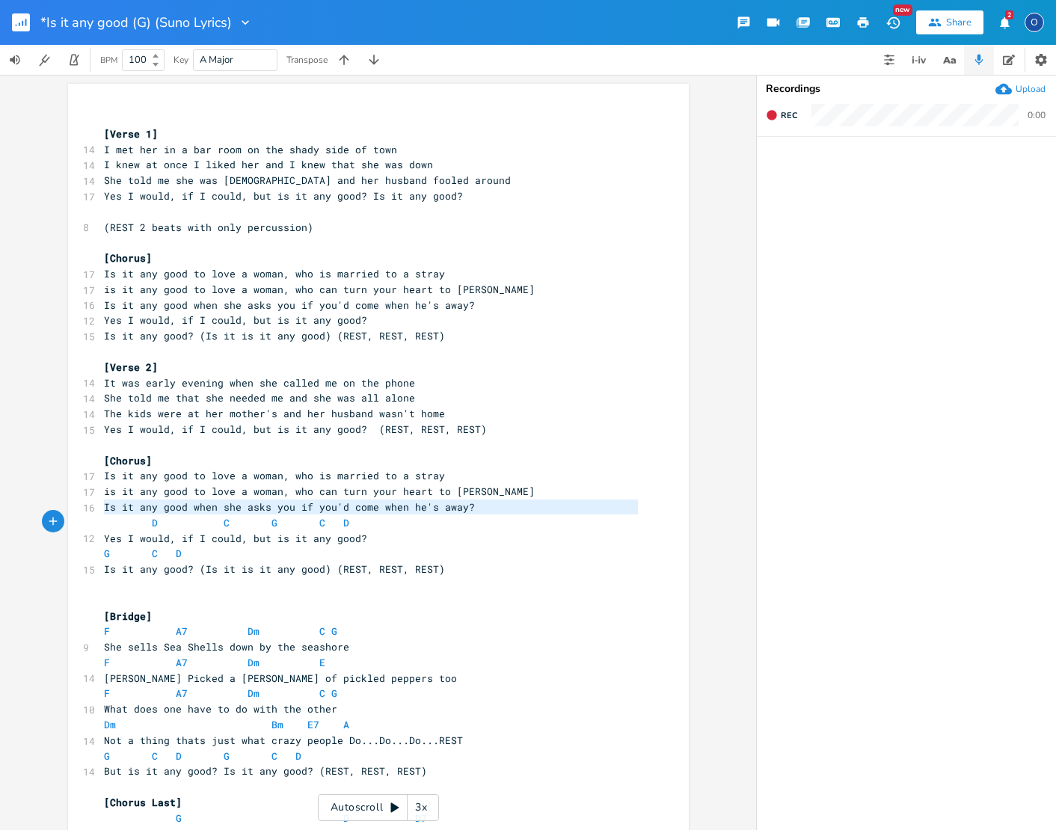
click at [114, 515] on span at bounding box center [116, 523] width 24 height 16
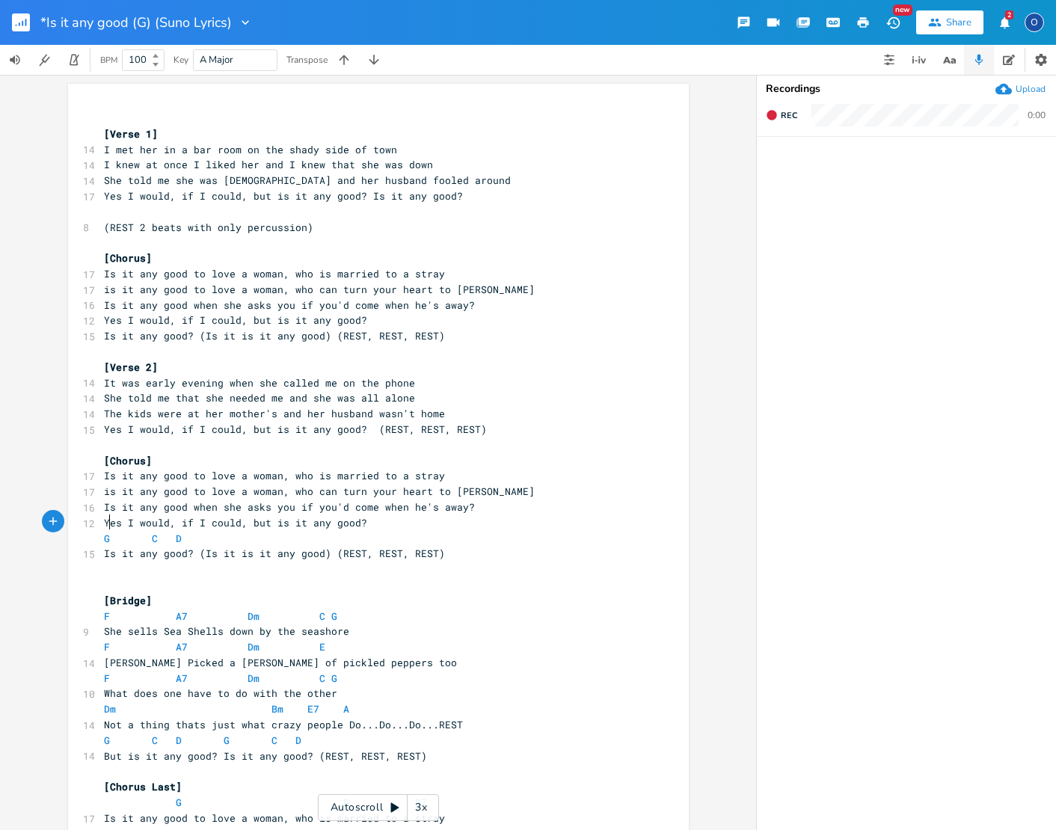
click at [111, 531] on span at bounding box center [119, 539] width 18 height 16
type textarea "G C D"
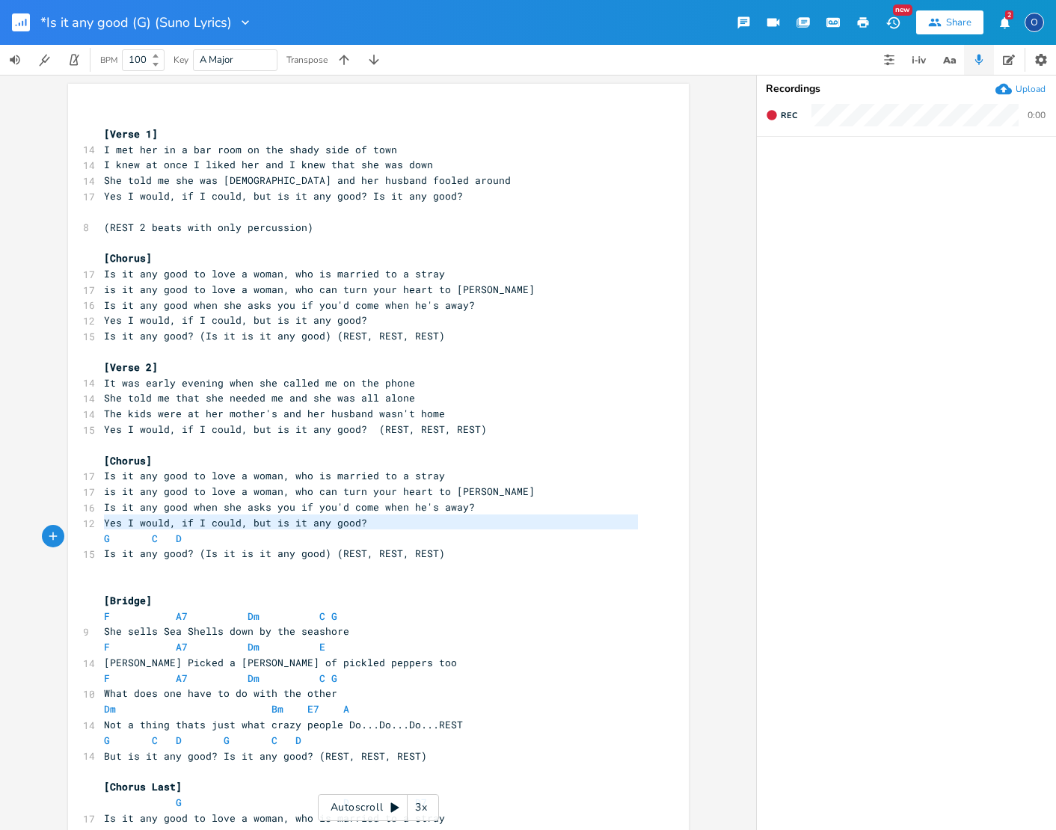
click at [111, 531] on span at bounding box center [119, 539] width 18 height 16
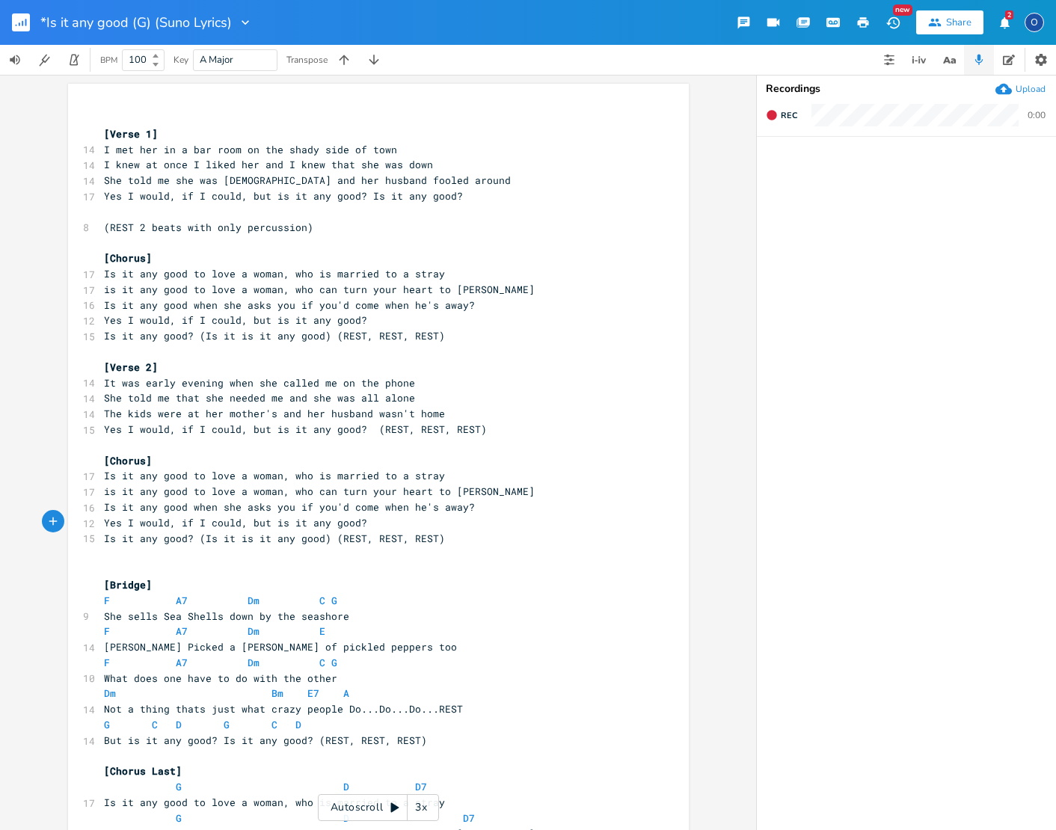
click at [108, 546] on pre "​" at bounding box center [371, 554] width 540 height 16
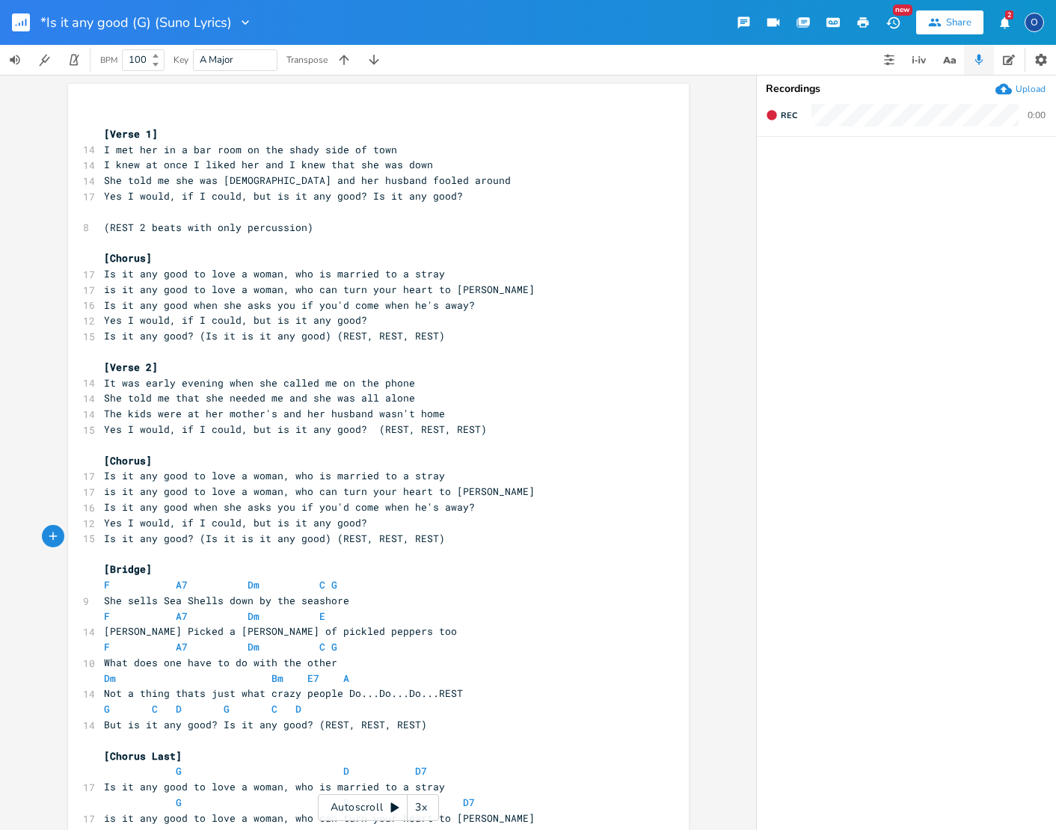
click at [114, 577] on span at bounding box center [119, 585] width 18 height 16
type textarea "F A7 Dm C G"
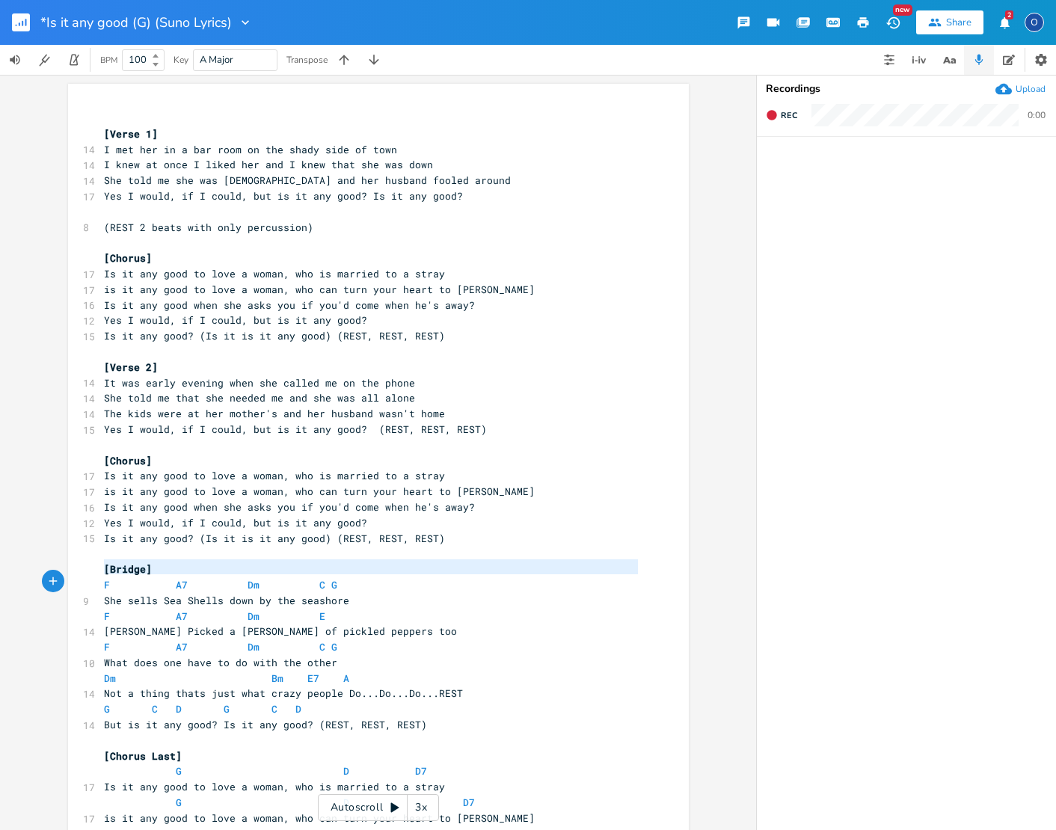
click at [114, 577] on span at bounding box center [119, 585] width 18 height 16
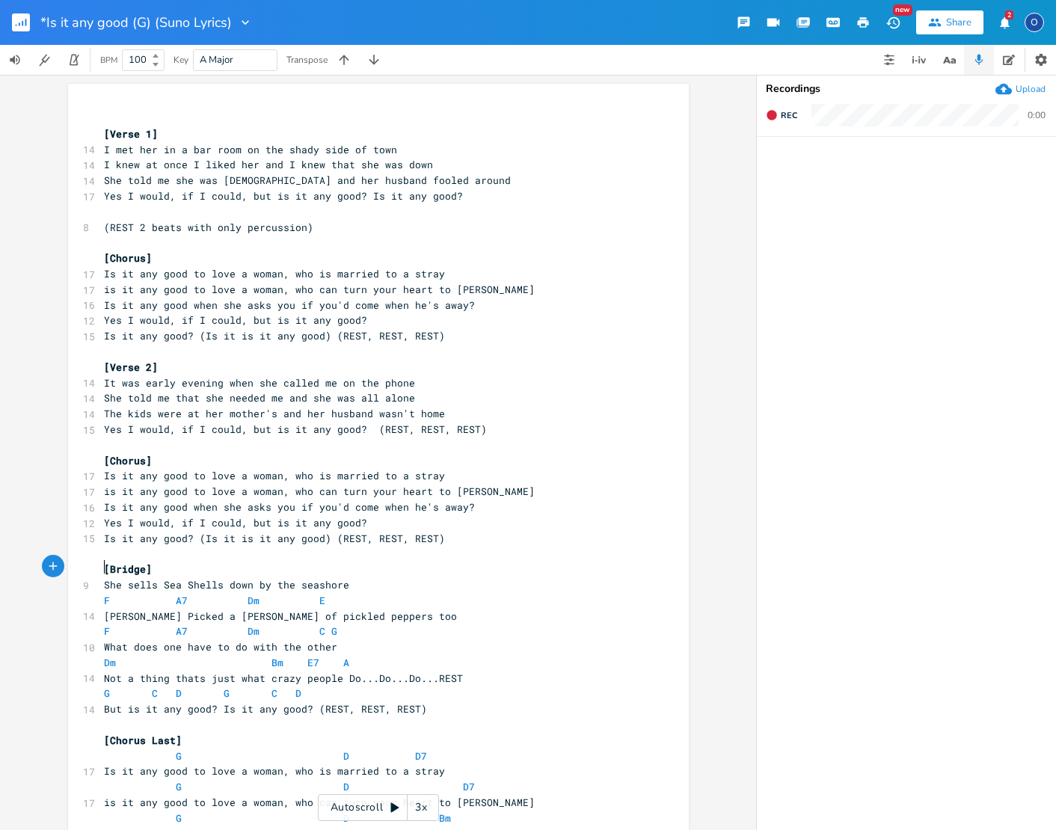
click at [116, 593] on span at bounding box center [119, 601] width 18 height 16
type textarea "F A7 Dm E"
click at [116, 593] on span at bounding box center [119, 601] width 18 height 16
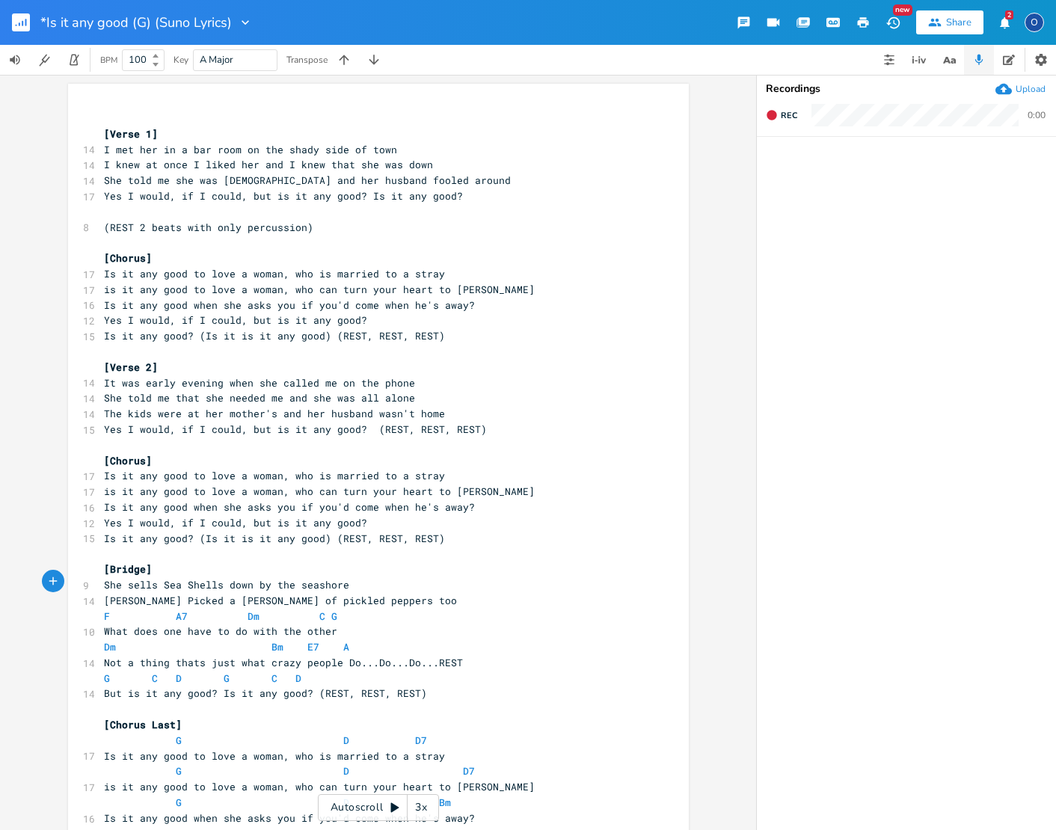
click at [119, 609] on span at bounding box center [119, 617] width 18 height 16
type textarea "F A7 Dm C G"
click at [118, 609] on span at bounding box center [119, 617] width 18 height 16
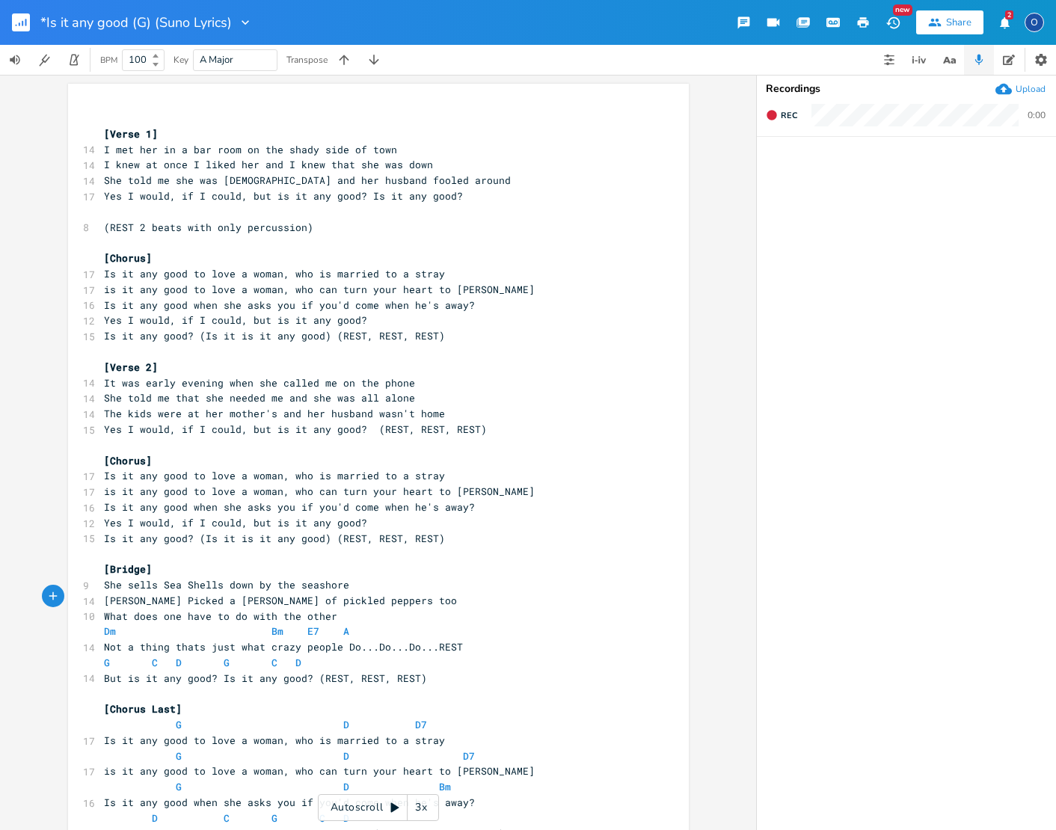
click at [128, 624] on span at bounding box center [140, 632] width 24 height 16
type textarea "Dm Bm E7 A"
click at [128, 624] on span at bounding box center [140, 632] width 24 height 16
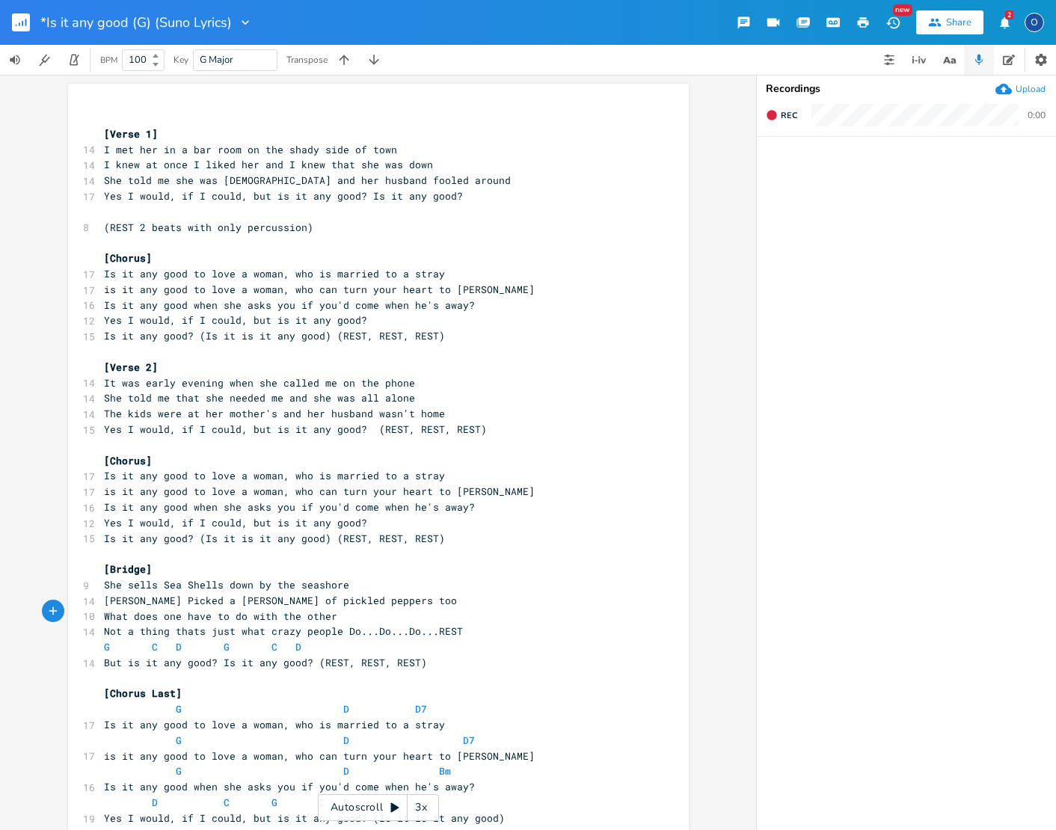
click at [128, 639] on span at bounding box center [140, 647] width 24 height 16
type textarea "G C D G C D"
click at [128, 639] on span at bounding box center [140, 647] width 24 height 16
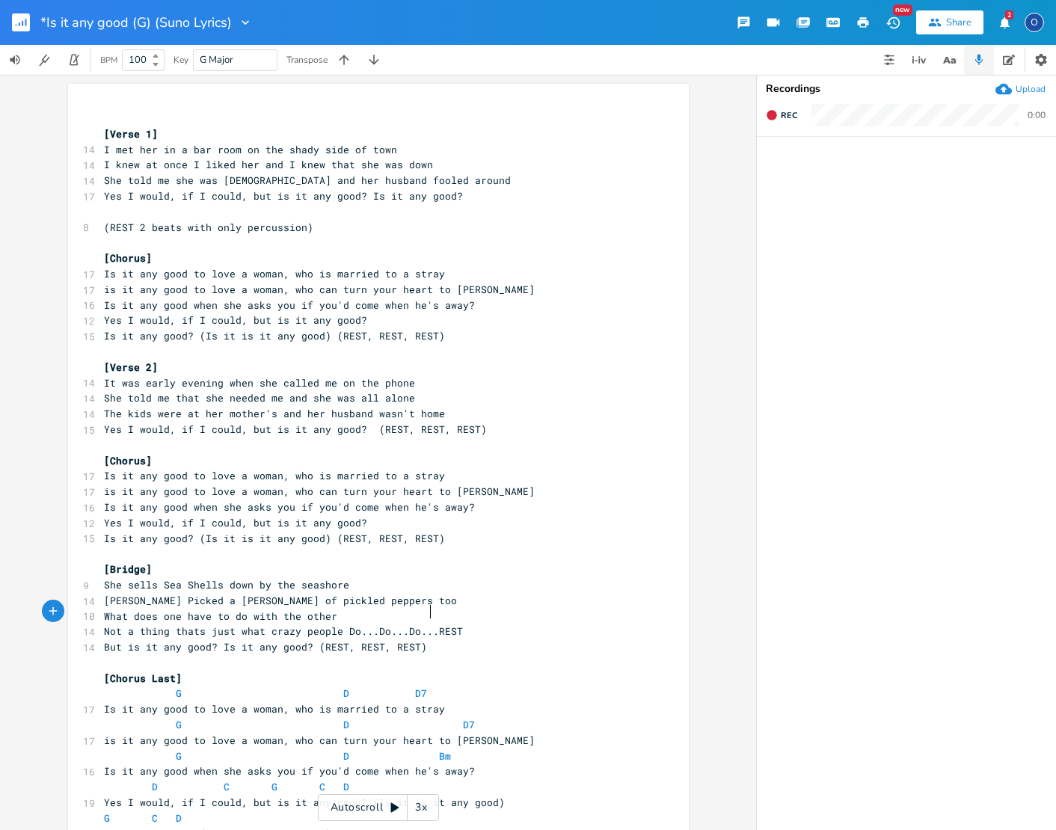
click at [427, 624] on span "Not a thing thats just what crazy people Do...Do...Do...REST" at bounding box center [283, 630] width 359 height 13
type textarea "("
type textarea "(REST 2 beats with only percussion)"
drag, startPoint x: 98, startPoint y: 219, endPoint x: 342, endPoint y: 216, distance: 244.5
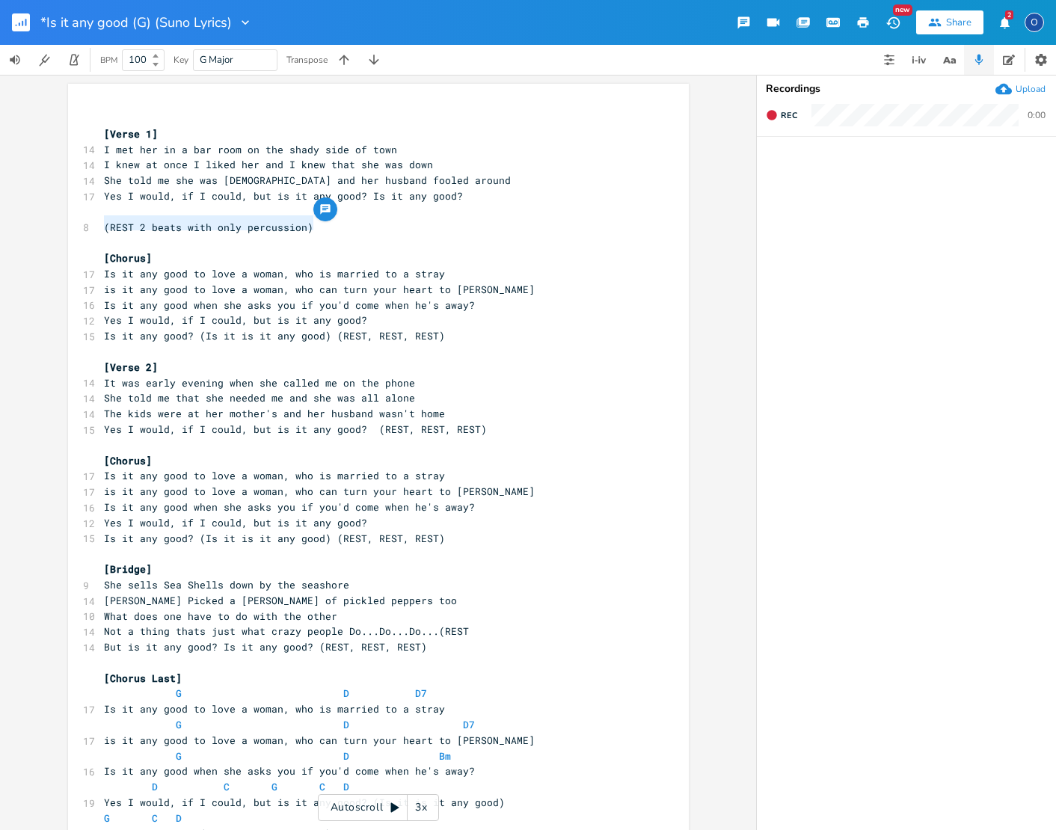
click at [342, 220] on pre "(REST 2 beats with only percussion)" at bounding box center [371, 228] width 540 height 16
type textarea "(REST, REST, REST)"
drag, startPoint x: 368, startPoint y: 416, endPoint x: 484, endPoint y: 417, distance: 115.9
click at [484, 422] on pre "Yes I would, if I could, but is it any good? (REST, REST, REST)" at bounding box center [371, 430] width 540 height 16
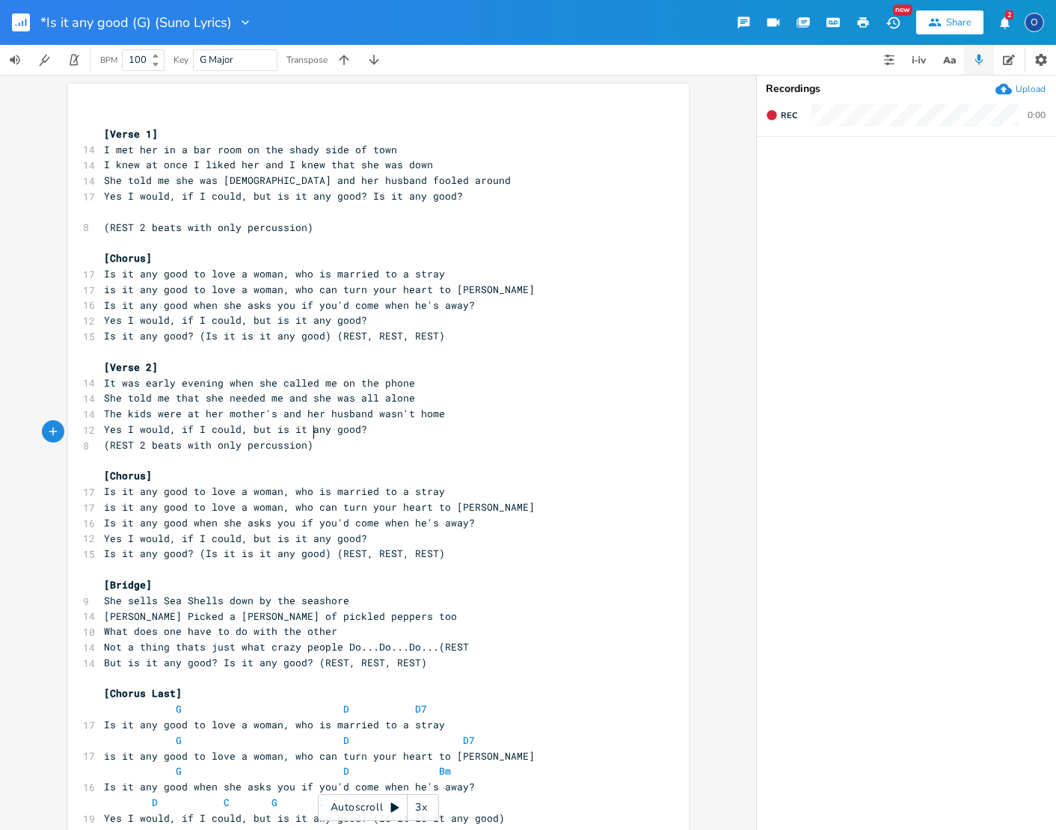
click at [129, 209] on pre "​" at bounding box center [371, 212] width 540 height 16
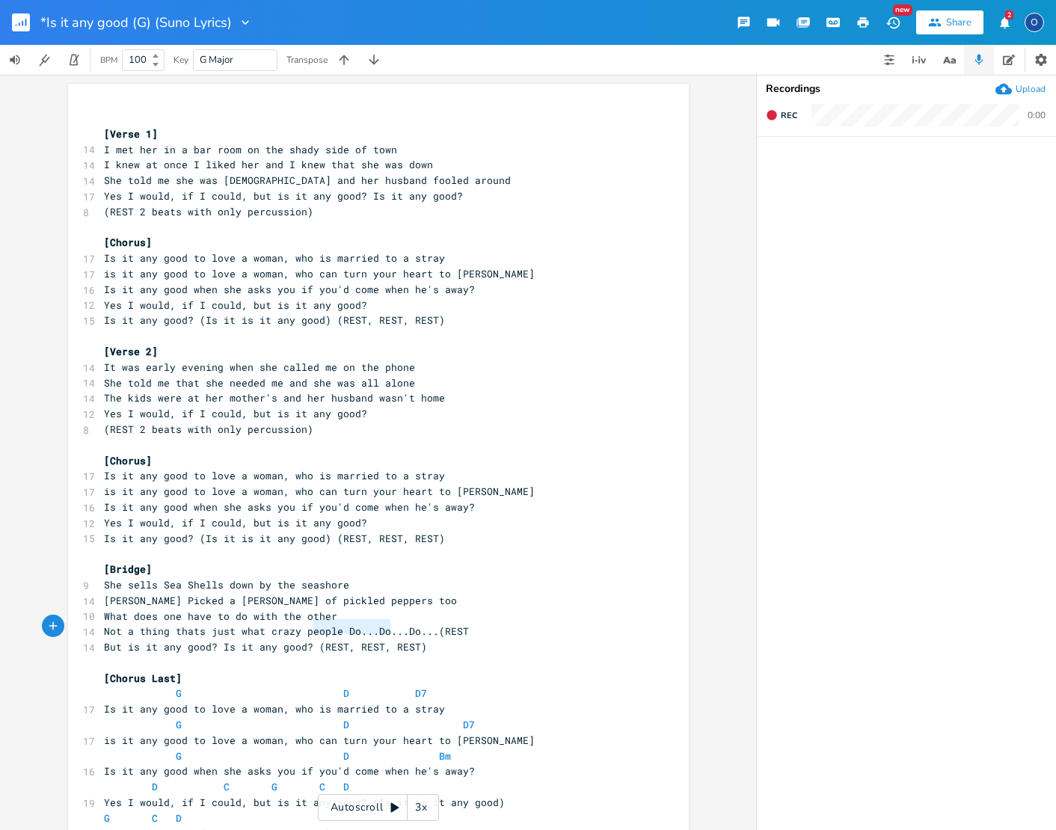
type textarea "(REST, REST, REST)"
drag, startPoint x: 313, startPoint y: 627, endPoint x: 438, endPoint y: 630, distance: 125.7
click at [438, 639] on pre "But is it any good? Is it any good? (REST, REST, REST)" at bounding box center [371, 647] width 540 height 16
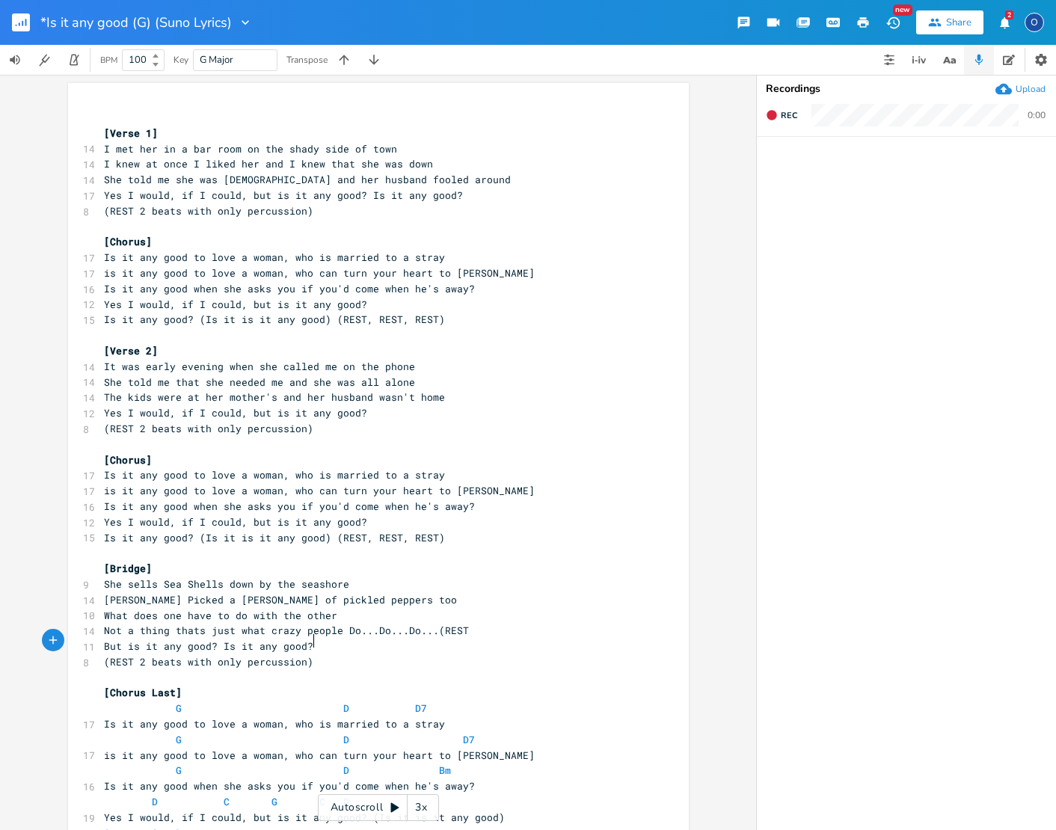
scroll to position [0, 1]
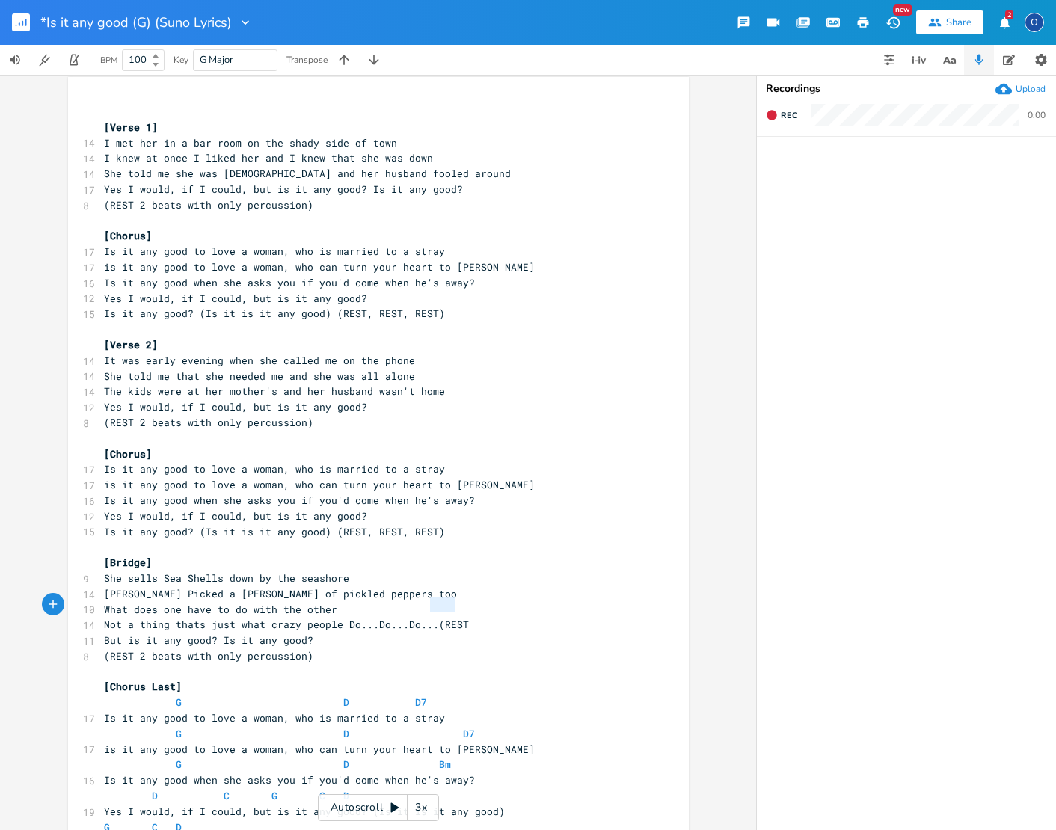
type textarea "(REST"
drag, startPoint x: 425, startPoint y: 611, endPoint x: 462, endPoint y: 609, distance: 37.4
click at [462, 617] on pre "Not a thing thats just what crazy people Do...Do...Do...(REST" at bounding box center [371, 625] width 540 height 16
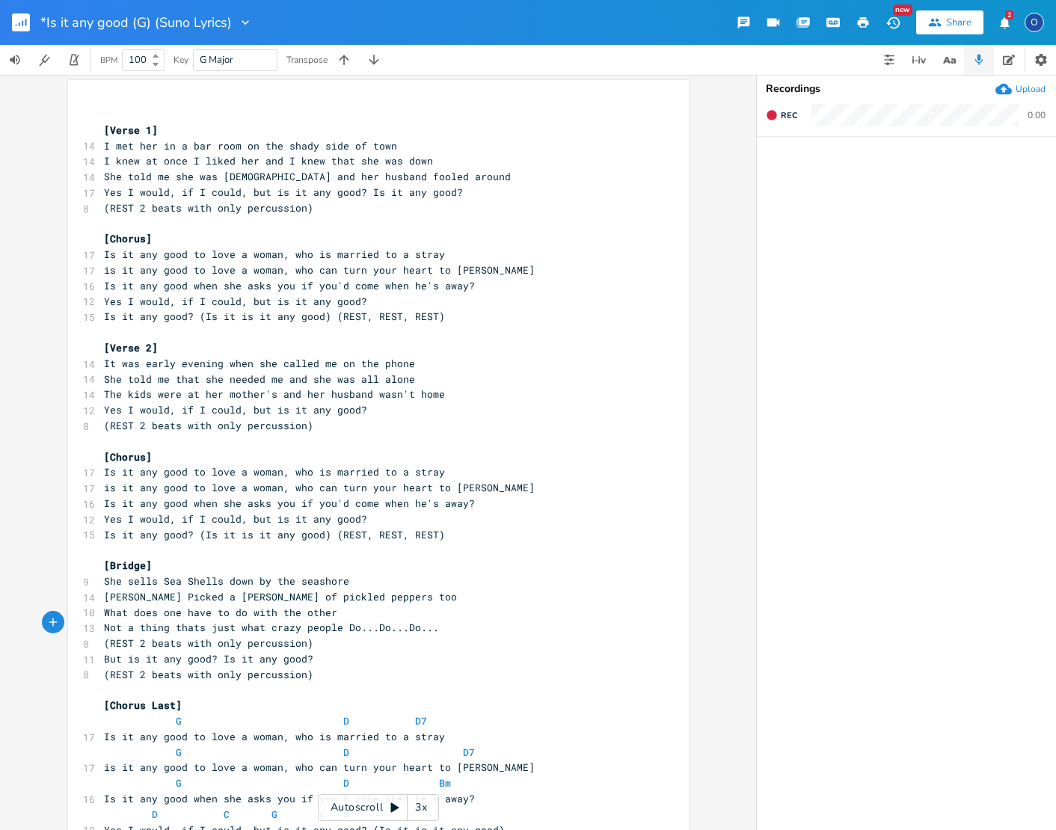
scroll to position [1, 0]
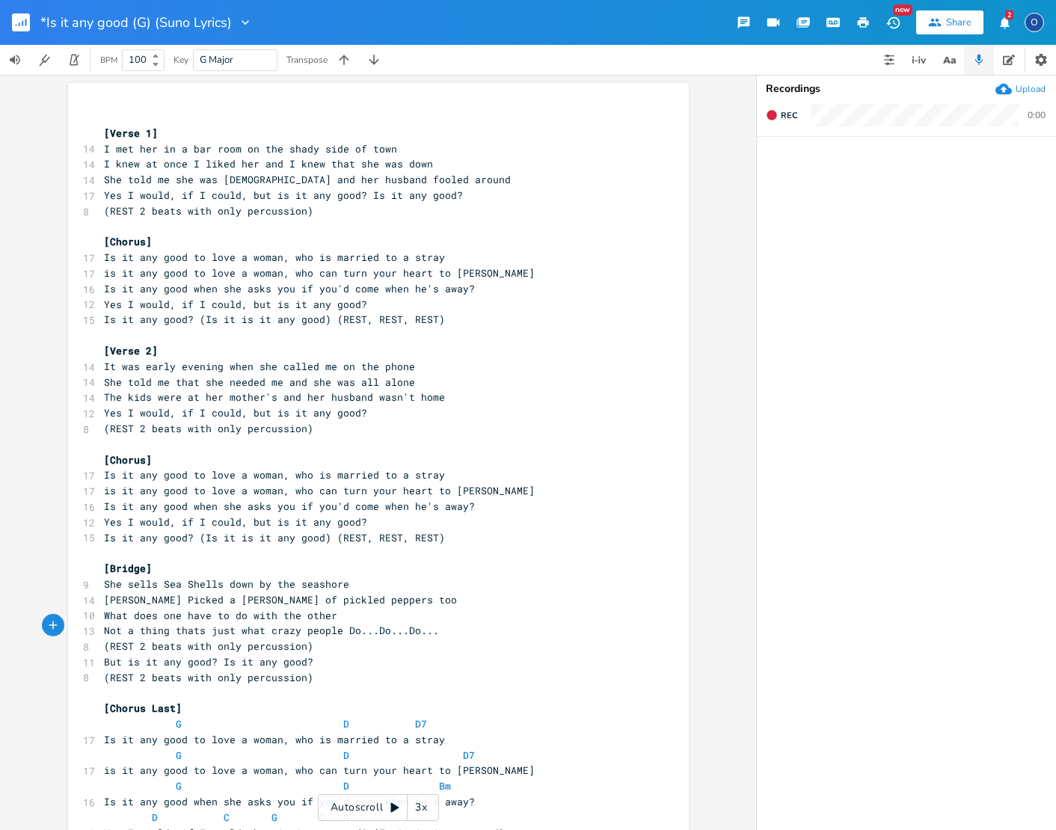
click at [213, 655] on span "But is it any good? Is it any good?" at bounding box center [208, 661] width 209 height 13
type textarea "("
click at [101, 654] on pre "But is it any good? (Is it any good?" at bounding box center [371, 662] width 540 height 16
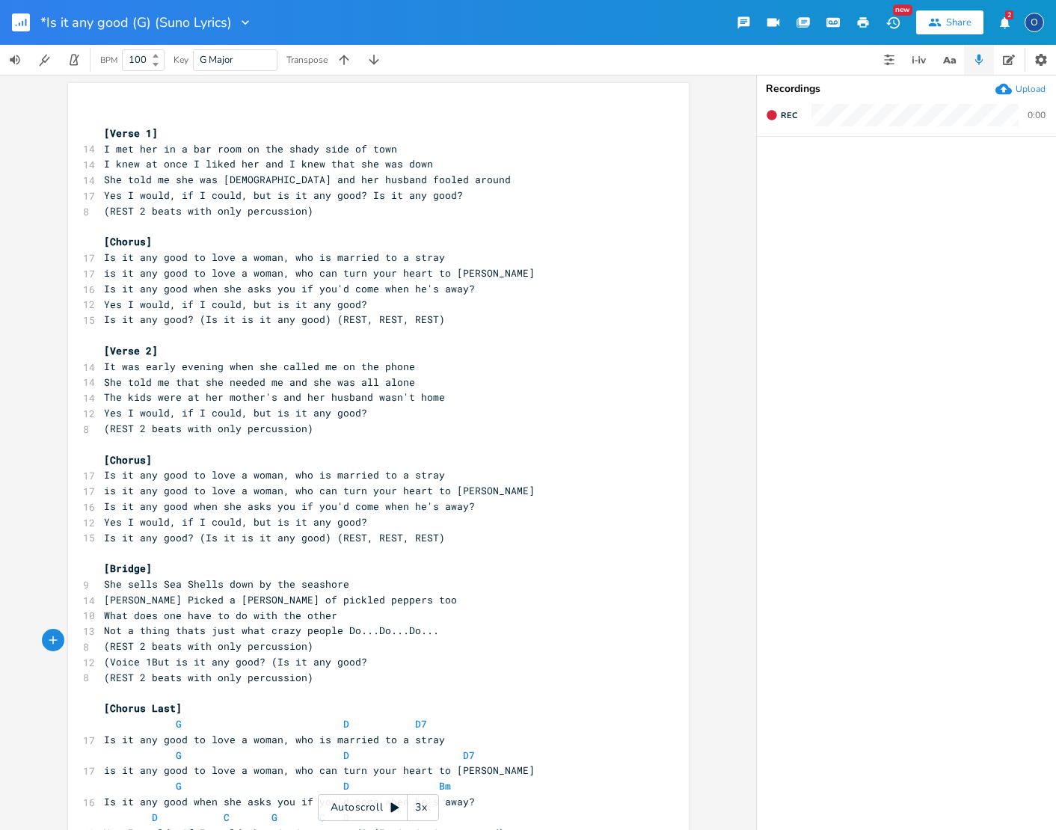
type textarea "(Voice 1)"
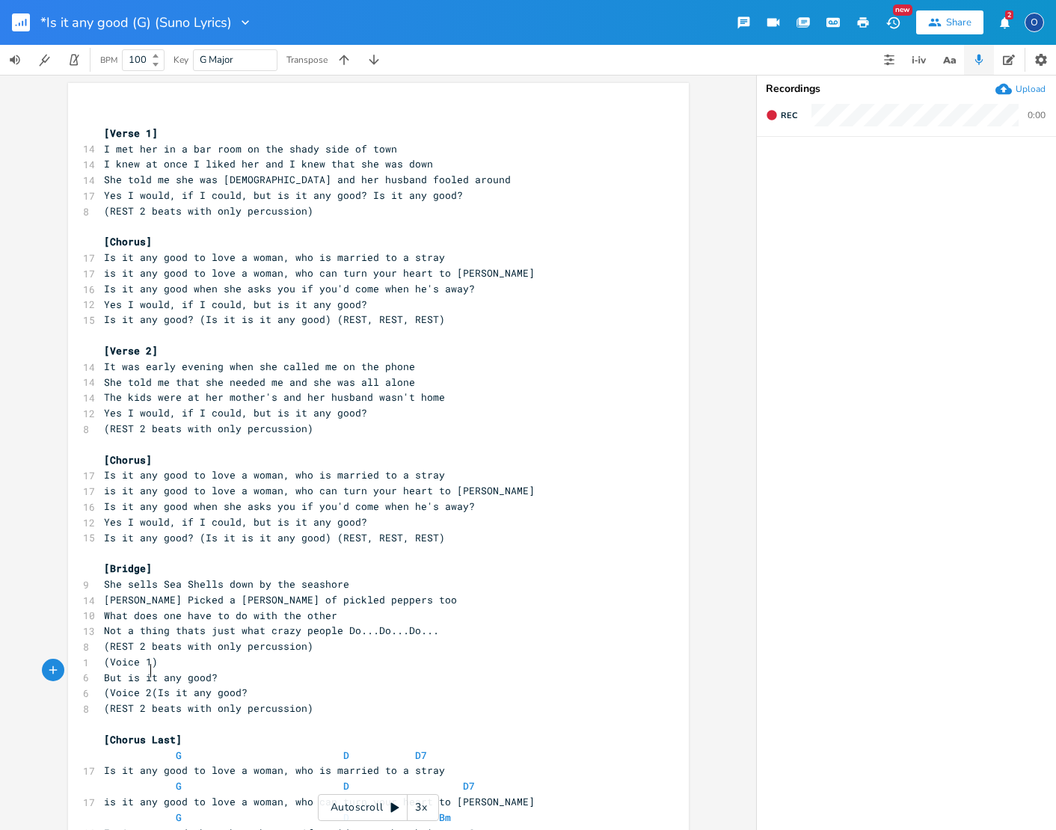
scroll to position [0, 30]
type textarea "(Voice 2)"
type textarea ", is it"
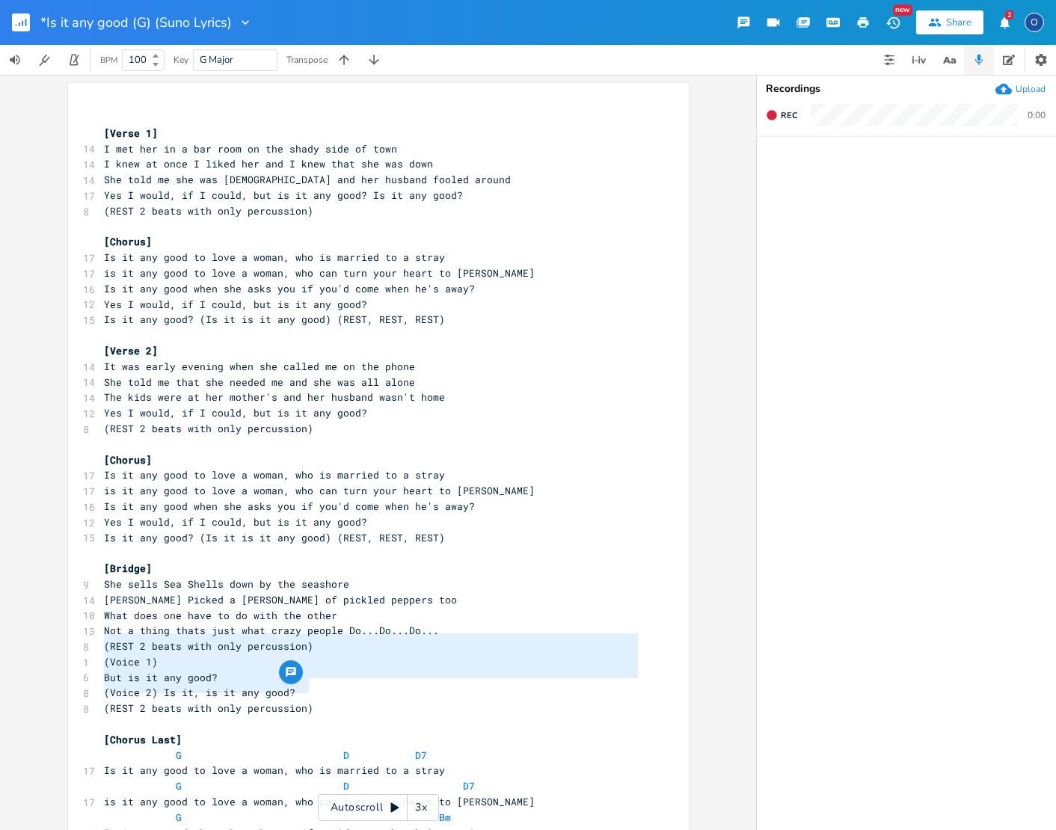
type textarea "(Voice 1) But is it any good? (Voice 2) Is it, is it any good? (REST 2 beats wi…"
drag, startPoint x: 97, startPoint y: 642, endPoint x: 310, endPoint y: 682, distance: 216.2
click at [310, 682] on div "(Voice 1) But is it any good? (Voice 2) Is it, is it any good? (REST 2 beats wi…" at bounding box center [378, 534] width 621 height 903
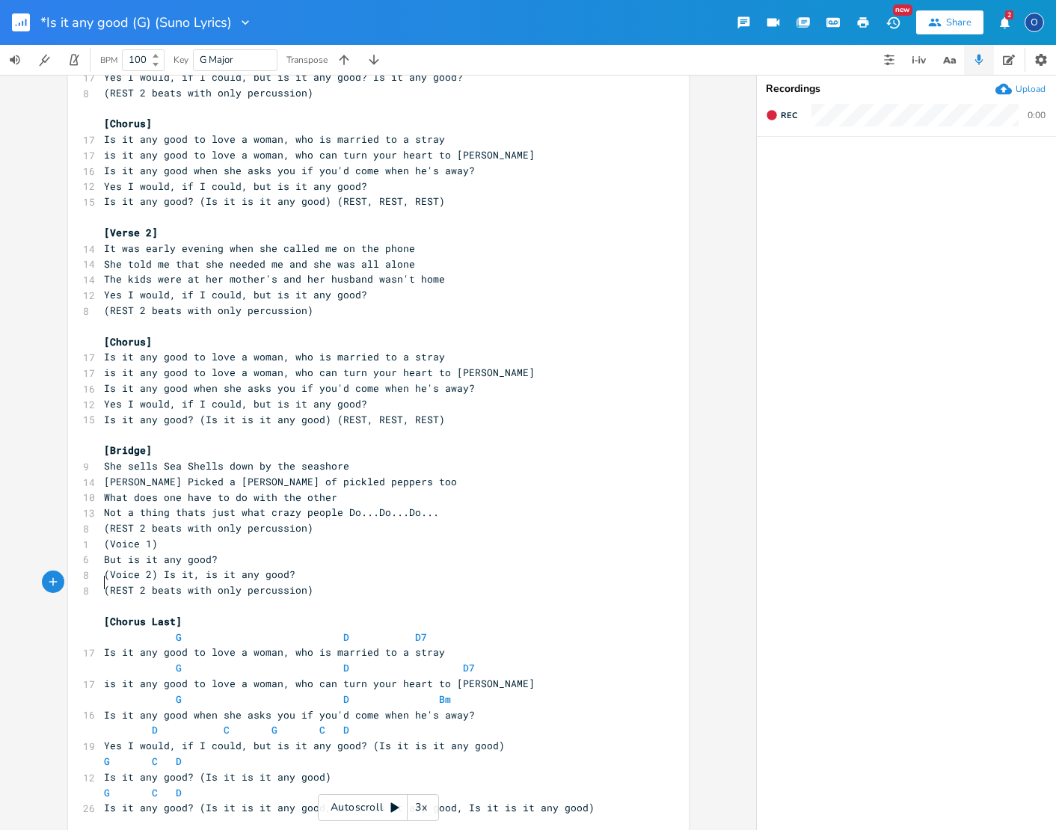
click at [328, 598] on pre "​" at bounding box center [371, 606] width 540 height 16
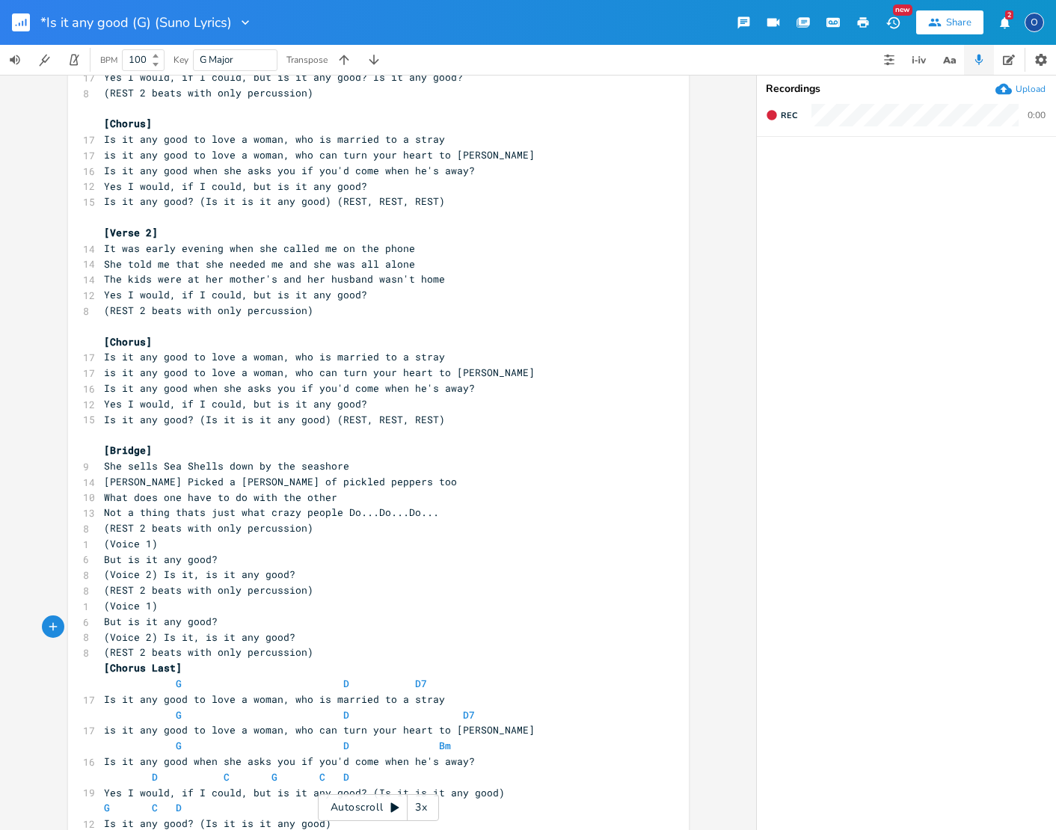
scroll to position [0, 0]
click at [101, 660] on pre "[Chorus Last]" at bounding box center [371, 668] width 540 height 16
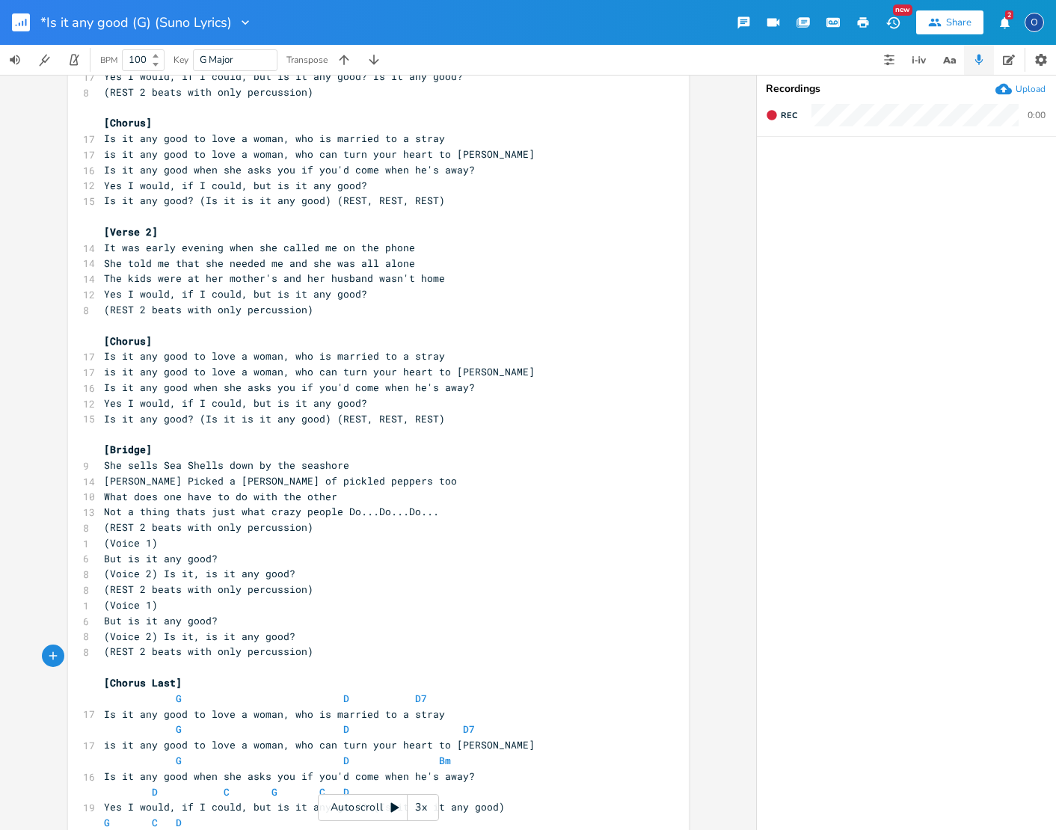
click at [158, 676] on span "[Chorus Last]" at bounding box center [143, 682] width 78 height 13
type textarea "Last"
click at [158, 677] on span "[Chorus Last]" at bounding box center [143, 683] width 78 height 13
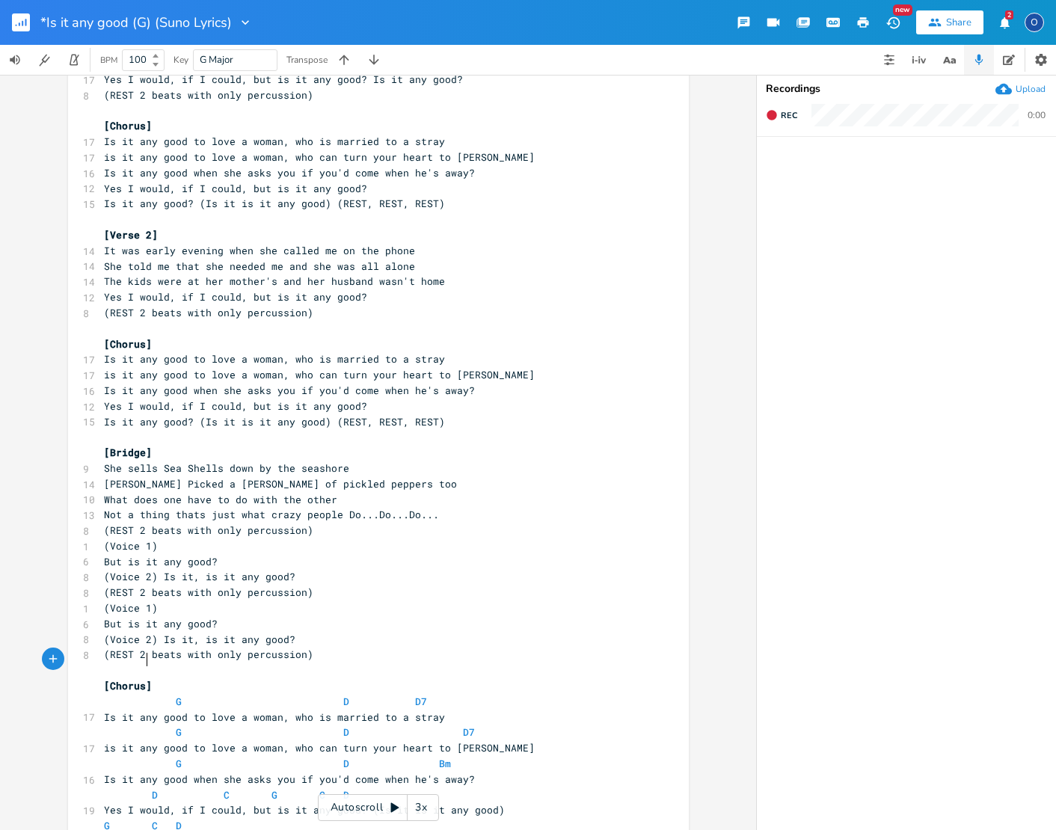
click at [105, 694] on span at bounding box center [116, 702] width 24 height 16
click at [104, 694] on span at bounding box center [116, 702] width 24 height 16
type textarea "G D D7"
click at [104, 694] on span at bounding box center [116, 702] width 24 height 16
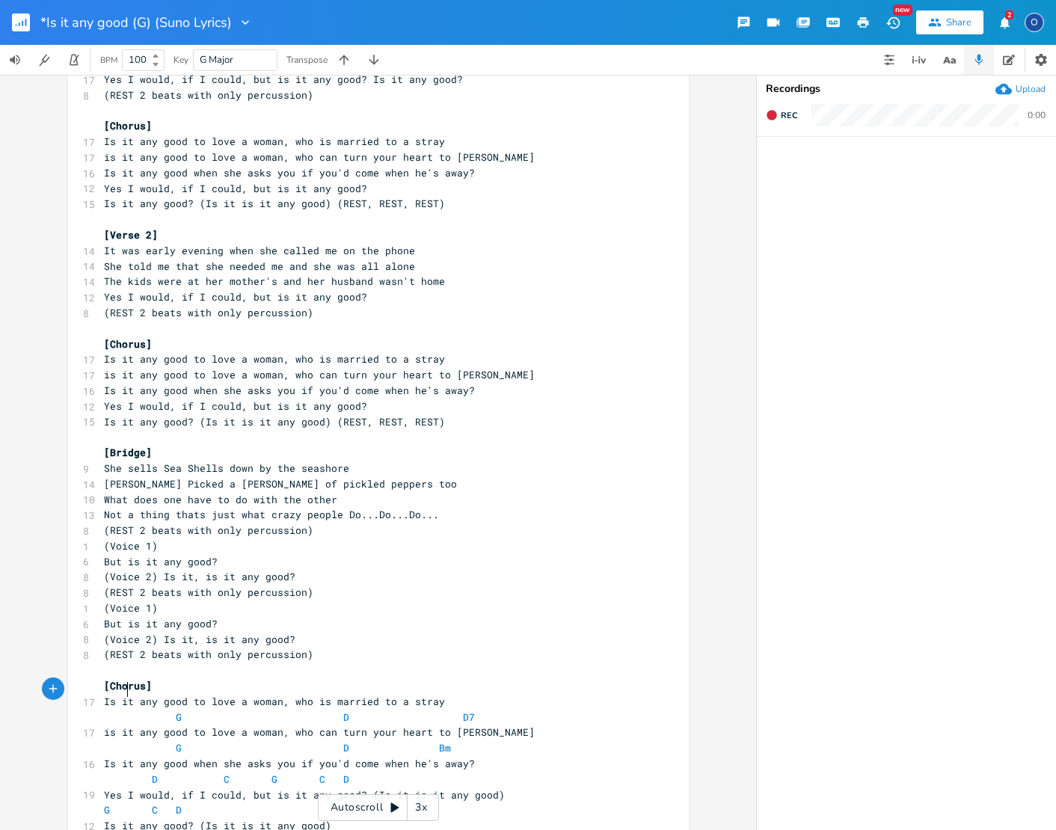
click at [128, 710] on span at bounding box center [140, 718] width 24 height 16
type textarea "G D D7"
click at [128, 710] on span at bounding box center [140, 718] width 24 height 16
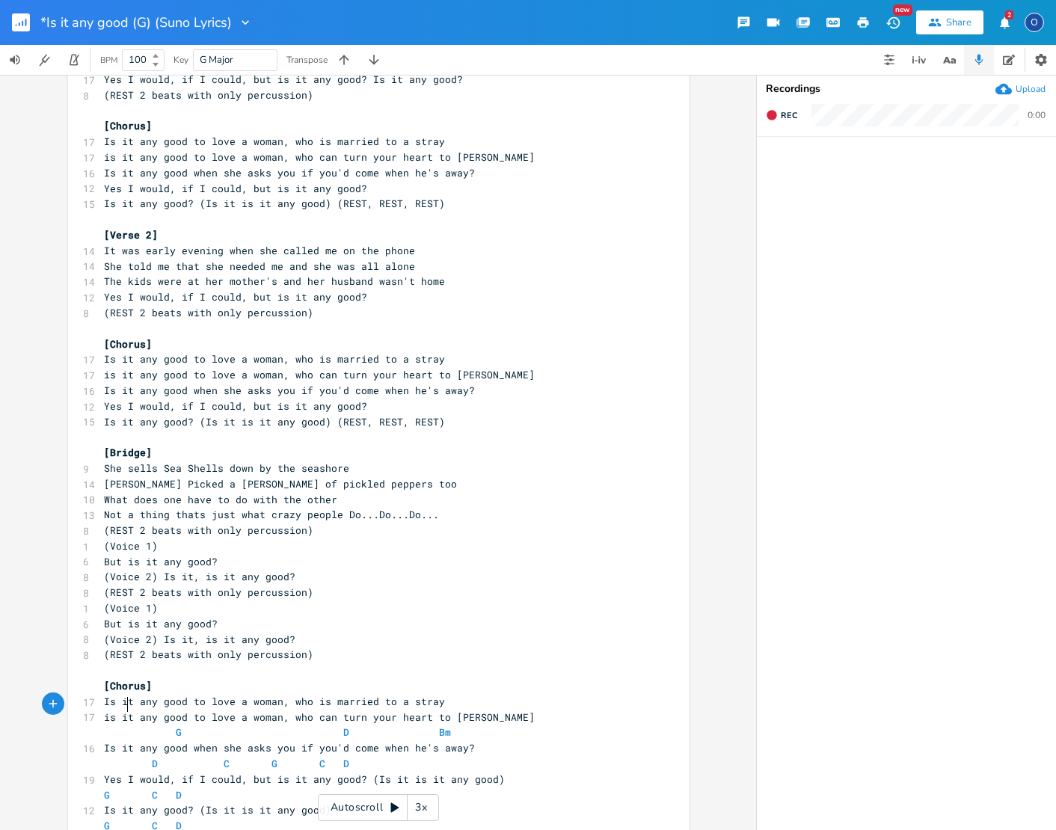
click at [116, 725] on span at bounding box center [116, 733] width 24 height 16
type textarea "G D Bm"
click at [116, 725] on span at bounding box center [116, 733] width 24 height 16
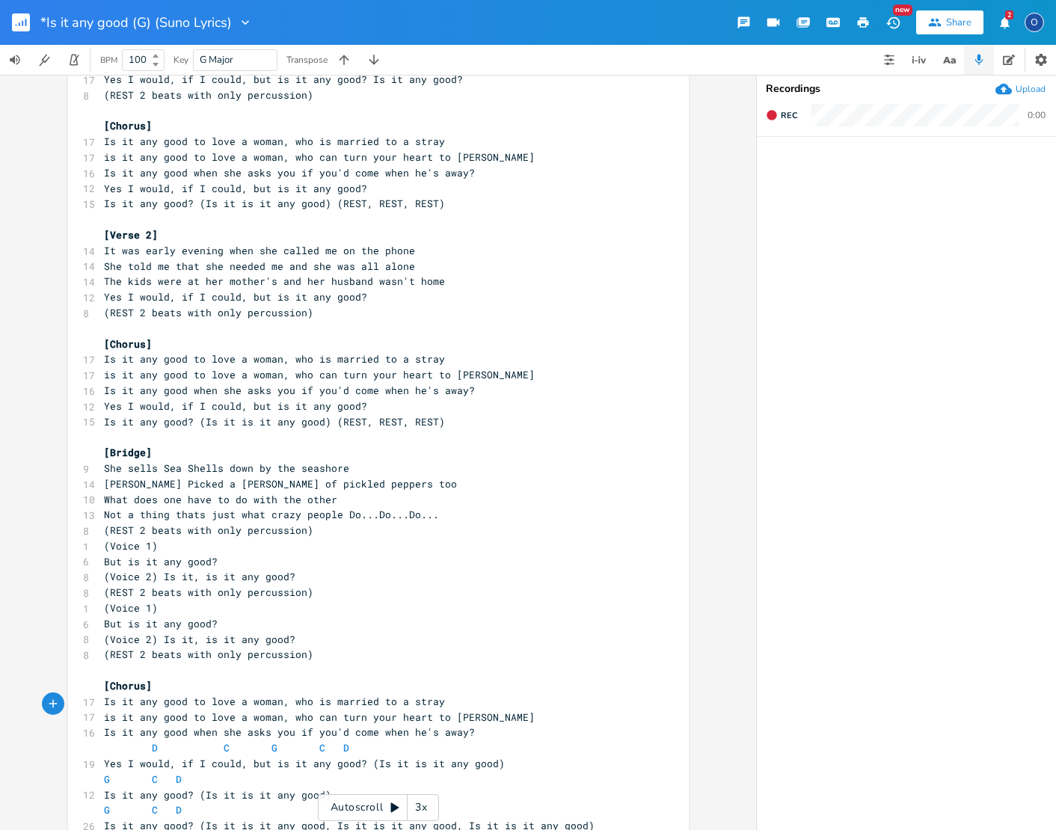
click at [117, 740] on span at bounding box center [116, 748] width 24 height 16
type textarea "D C G C D"
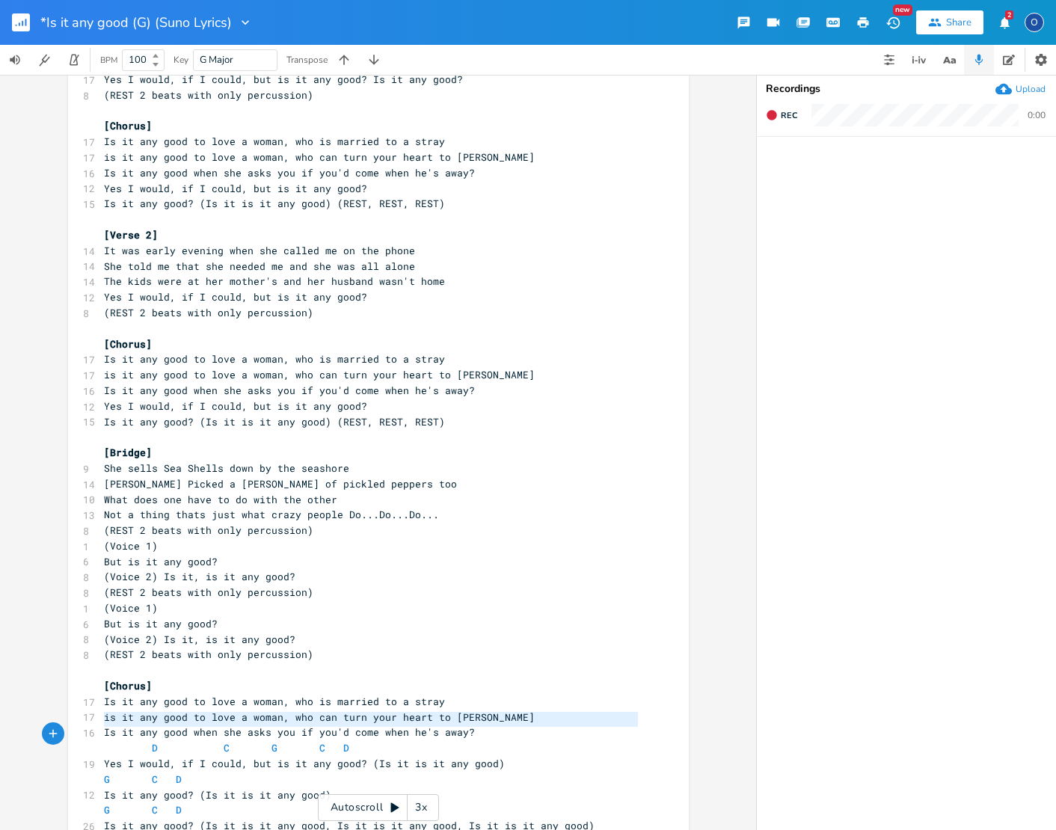
click at [117, 740] on span at bounding box center [116, 748] width 24 height 16
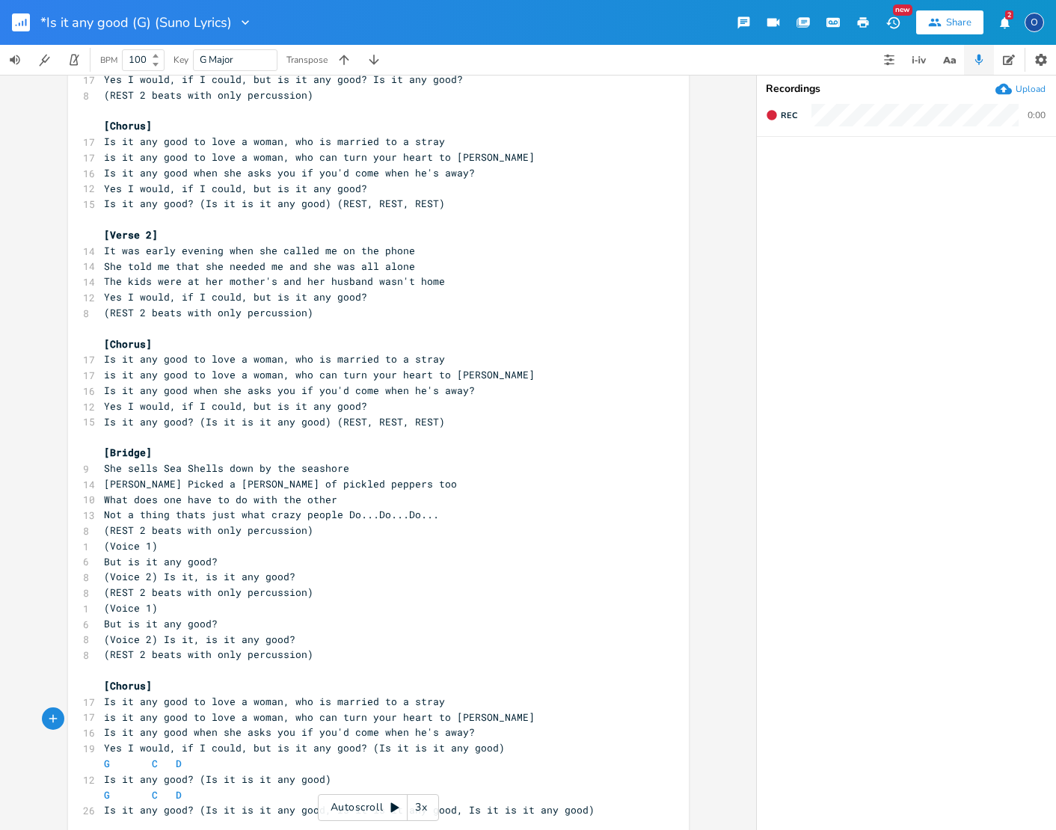
click at [117, 756] on span at bounding box center [119, 764] width 18 height 16
type textarea "G C D"
click at [117, 756] on span at bounding box center [119, 764] width 18 height 16
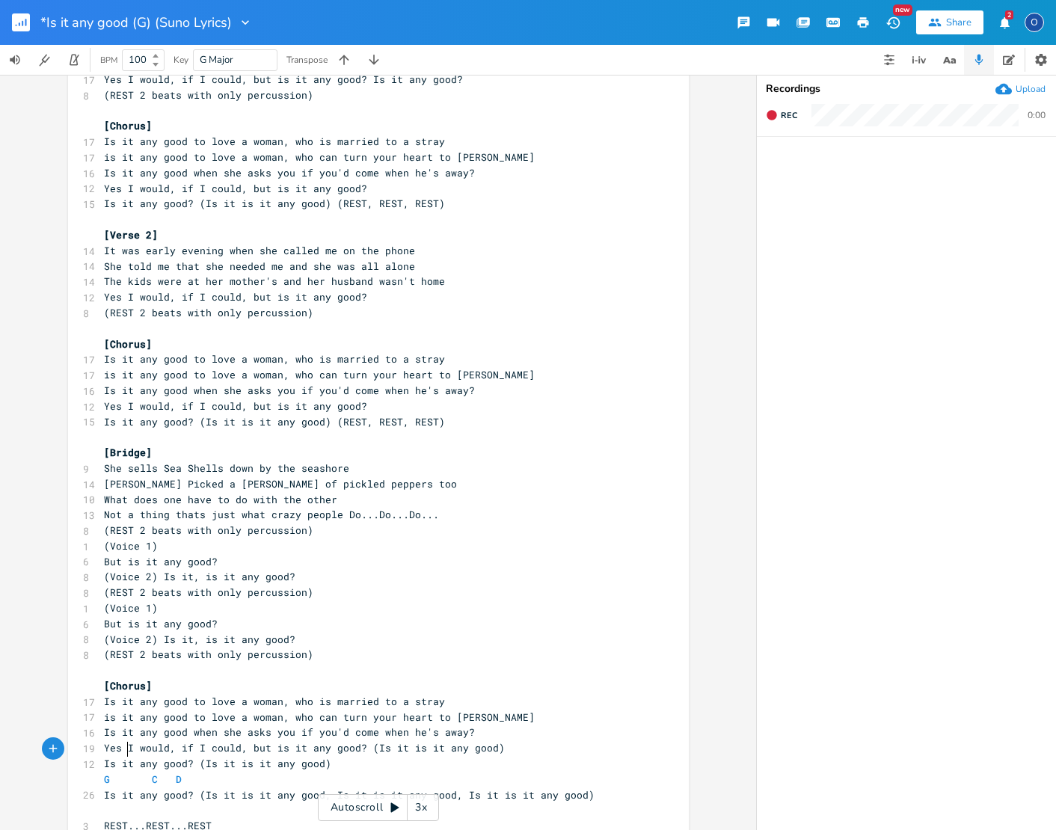
click at [115, 772] on span at bounding box center [119, 780] width 18 height 16
type textarea "G C D"
click at [115, 772] on span at bounding box center [119, 780] width 18 height 16
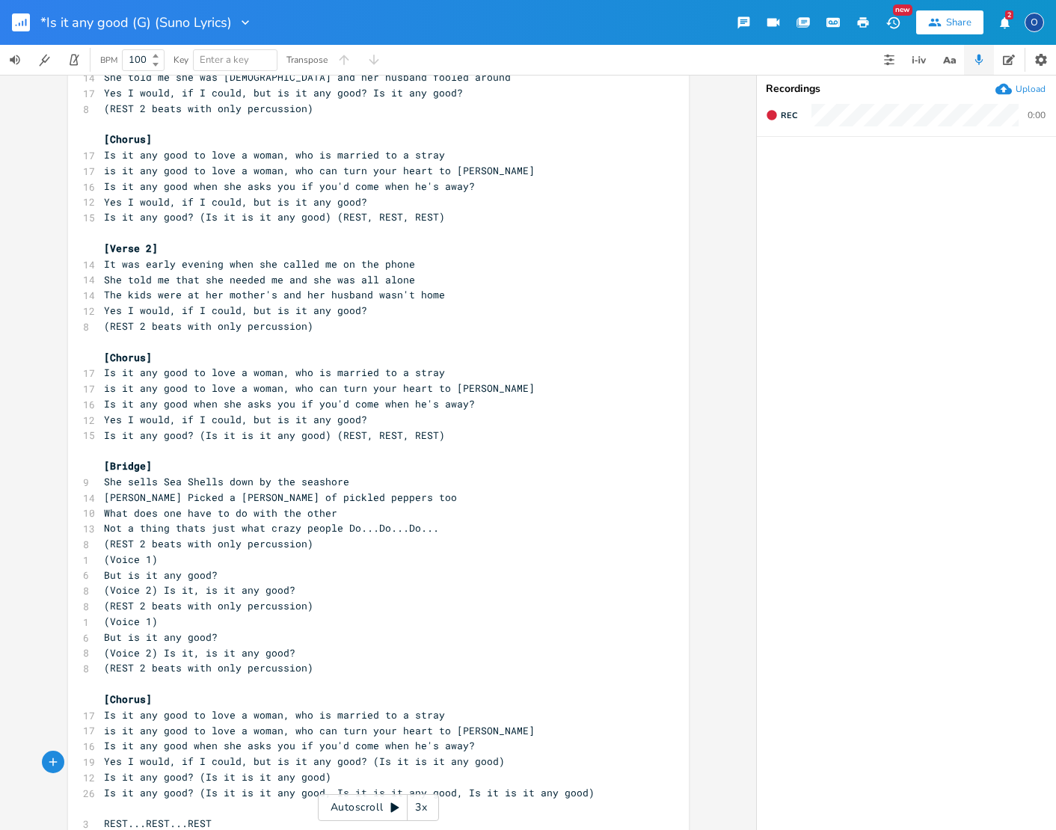
scroll to position [0, 0]
click at [342, 474] on pre "She sells Sea Shells down by the seashore" at bounding box center [371, 482] width 540 height 16
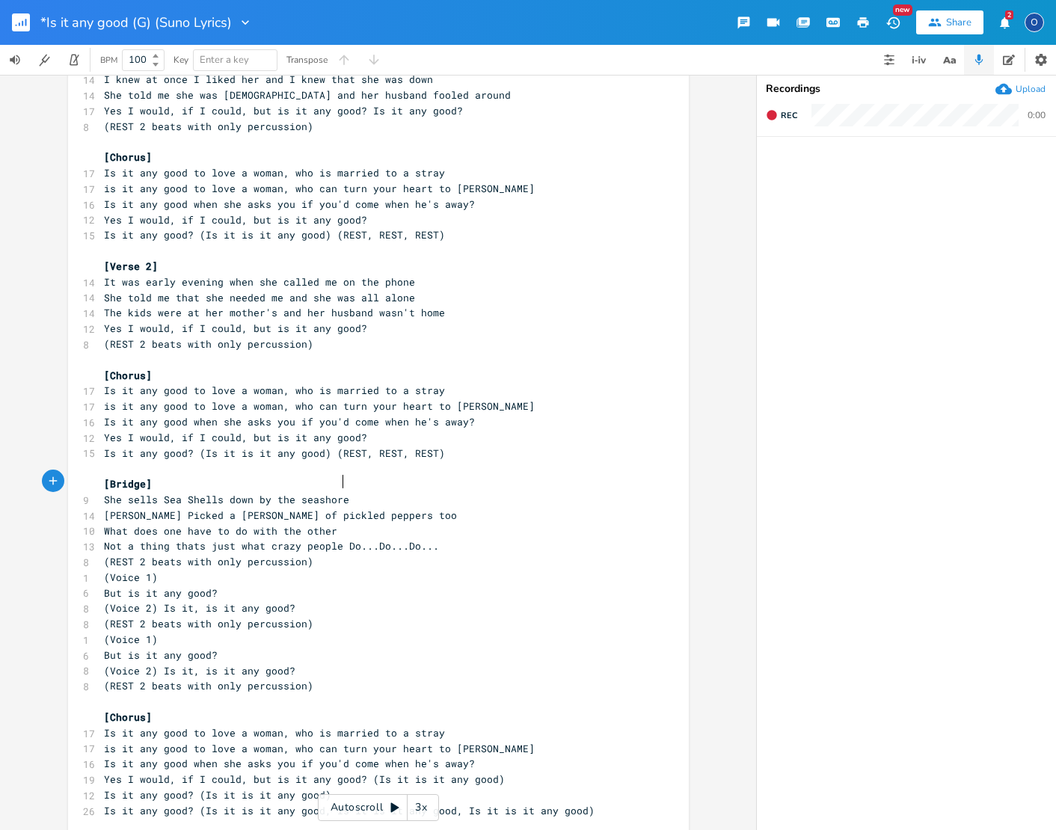
scroll to position [87, 0]
type textarea "."
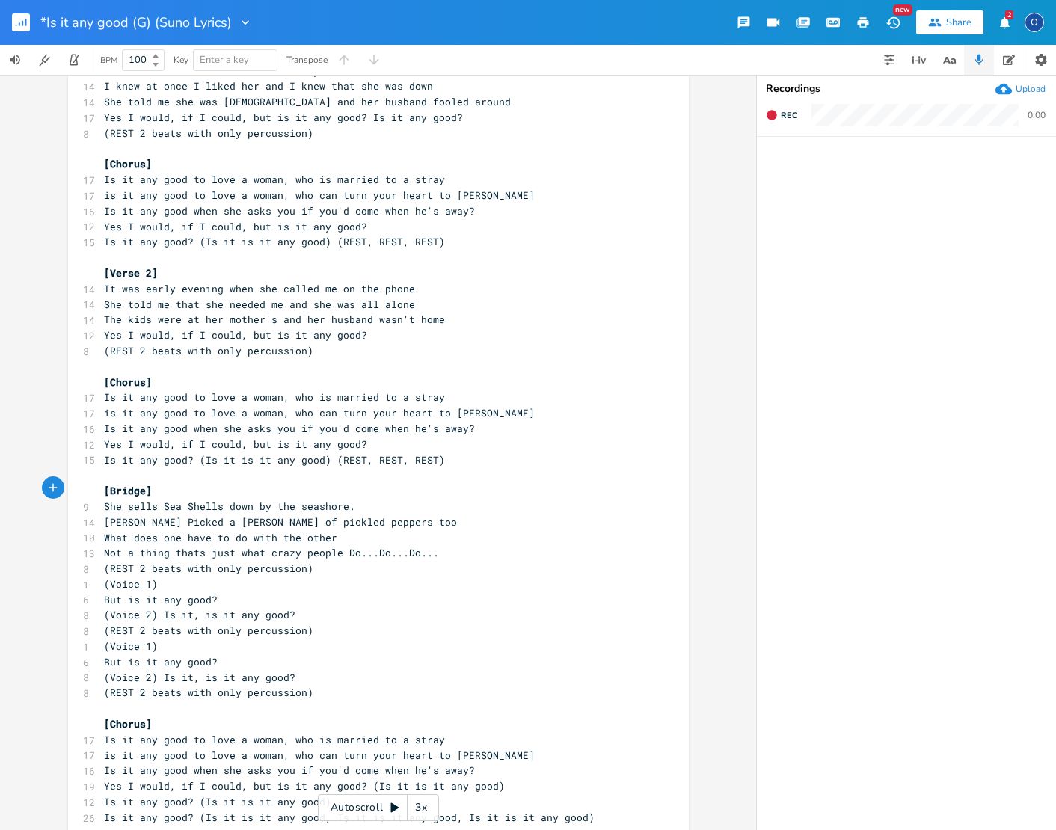
click at [381, 514] on pre "[PERSON_NAME] Picked a [PERSON_NAME] of pickled peppers too" at bounding box center [371, 522] width 540 height 16
type textarea "."
click at [333, 530] on pre "What does one have to do with the other" at bounding box center [371, 538] width 540 height 16
type textarea "?"
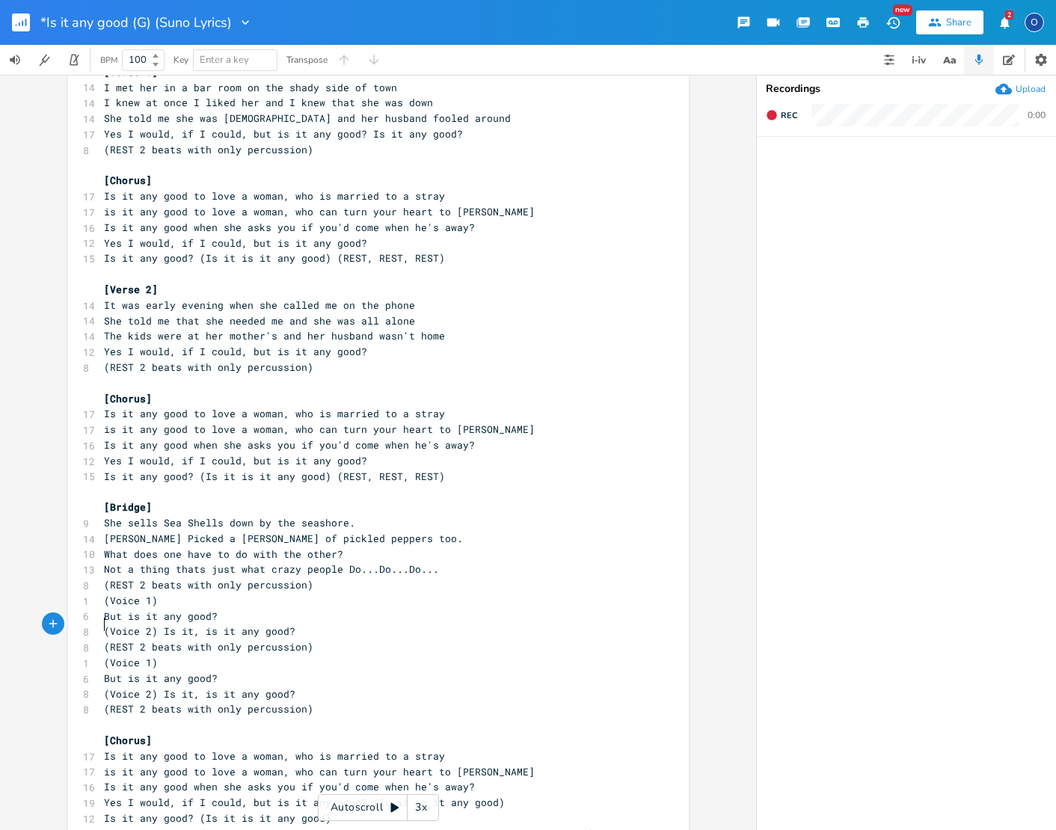
scroll to position [0, 0]
type textarea "(REST 2 beats with only percussion)"
drag, startPoint x: 98, startPoint y: 626, endPoint x: 295, endPoint y: 623, distance: 196.7
click at [304, 622] on div "(REST 2 beats with only percussion) x ​ [Verse 1] 14 I met her in a bar room on…" at bounding box center [378, 458] width 621 height 872
click at [278, 640] on span "(REST 2 beats with only percussion)" at bounding box center [208, 646] width 209 height 13
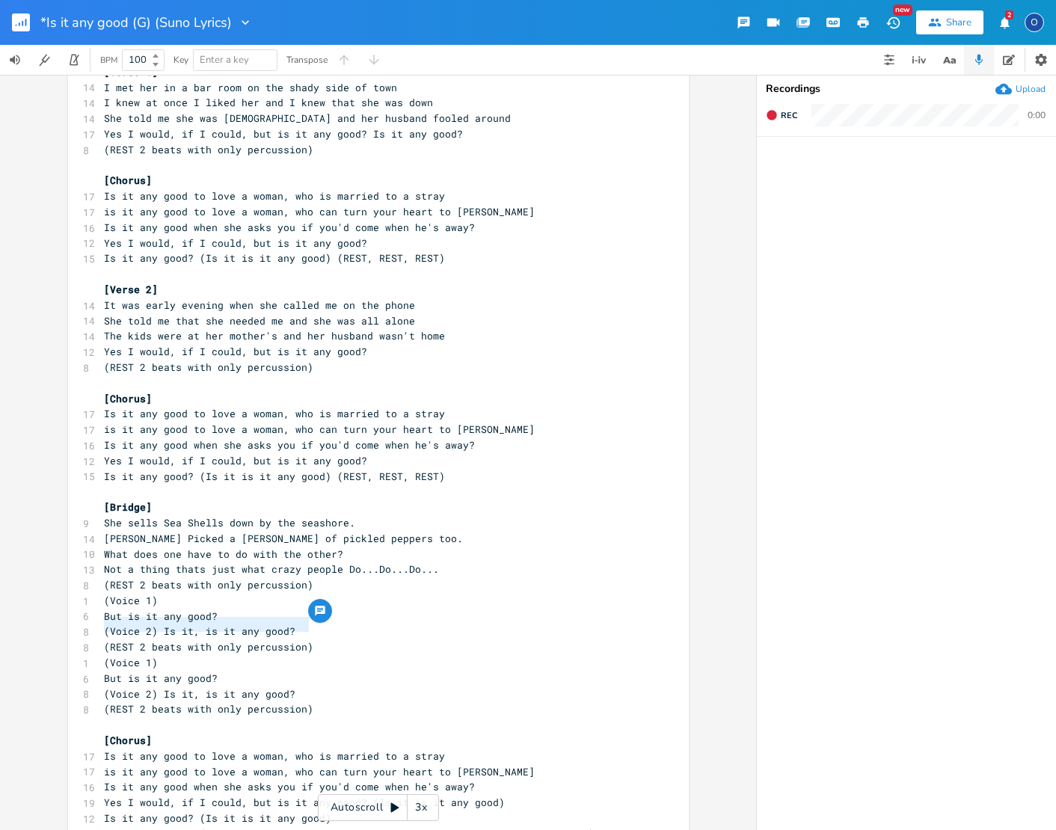
scroll to position [0, 133]
click at [277, 640] on span "(REST 2 beats with only percussion)" at bounding box center [208, 646] width 209 height 13
type textarea "(REST 2 beats with only percussion)"
click at [277, 640] on span "(REST 2 beats with only percussion)" at bounding box center [208, 646] width 209 height 13
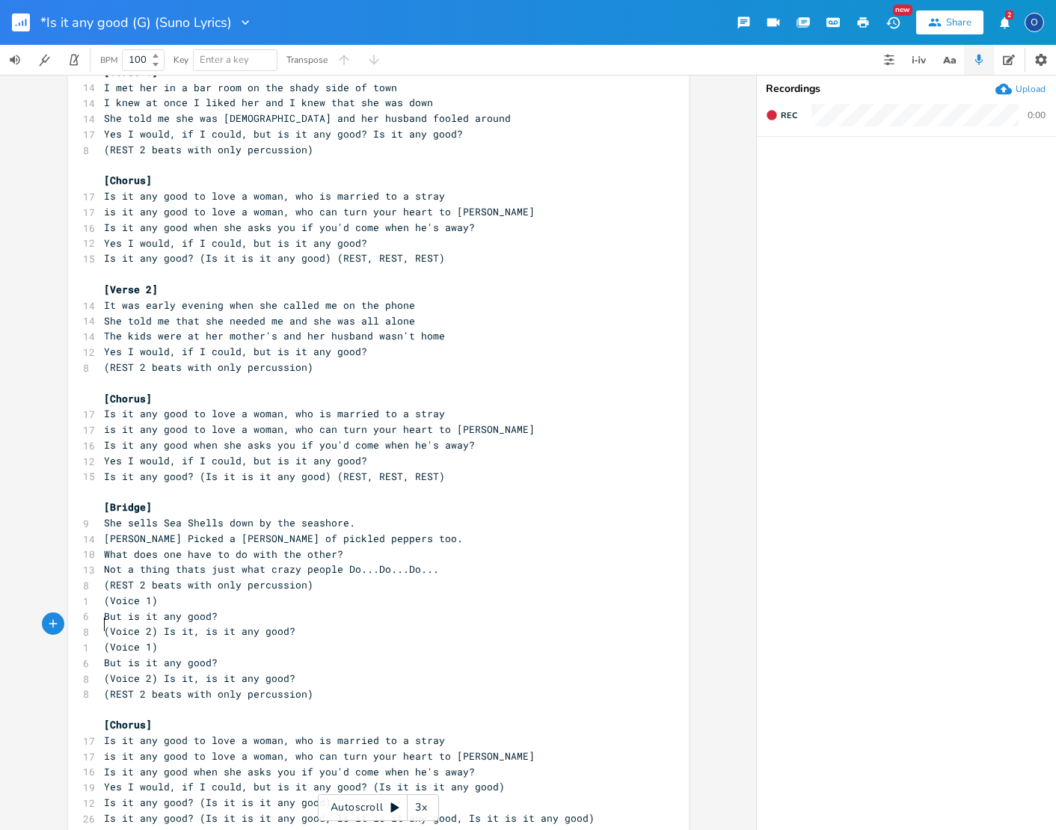
click at [436, 733] on pre "Is it any good to love a woman, who is married to a stray" at bounding box center [371, 741] width 540 height 16
type textarea "."
drag, startPoint x: 432, startPoint y: 713, endPoint x: 445, endPoint y: 713, distance: 12.7
click at [445, 733] on pre "Is it any good to love a woman, who is married to a stray." at bounding box center [371, 741] width 540 height 16
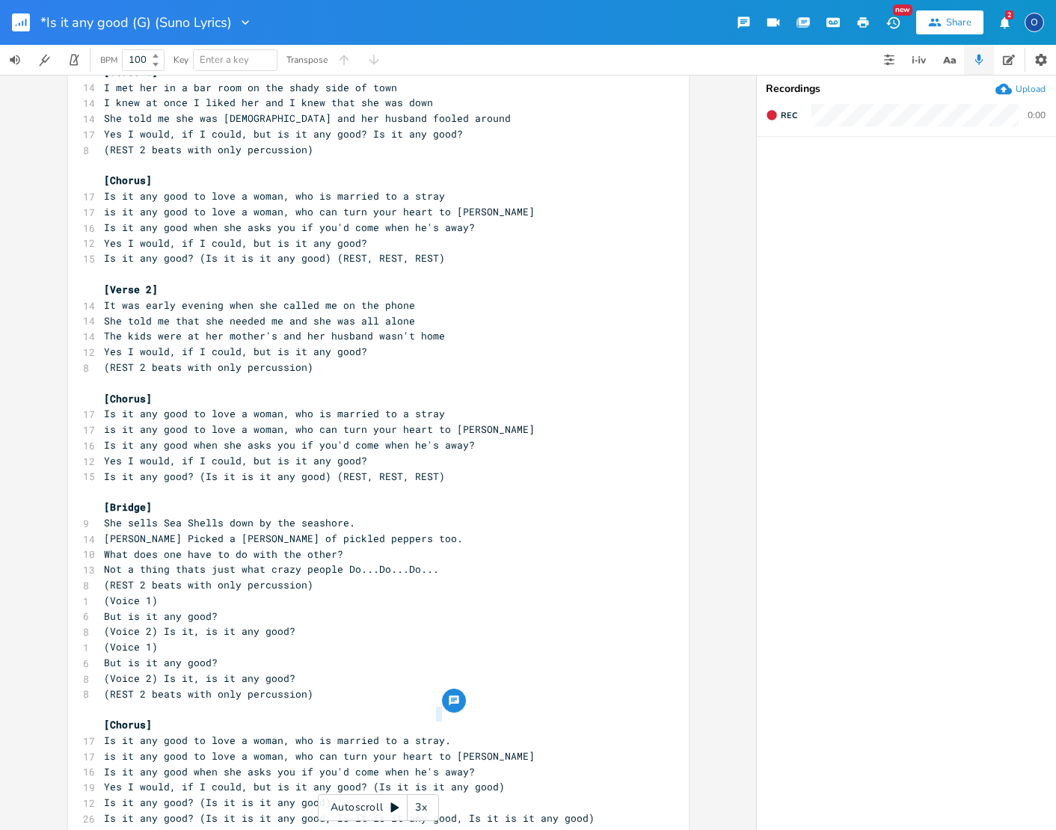
type textarea "?"
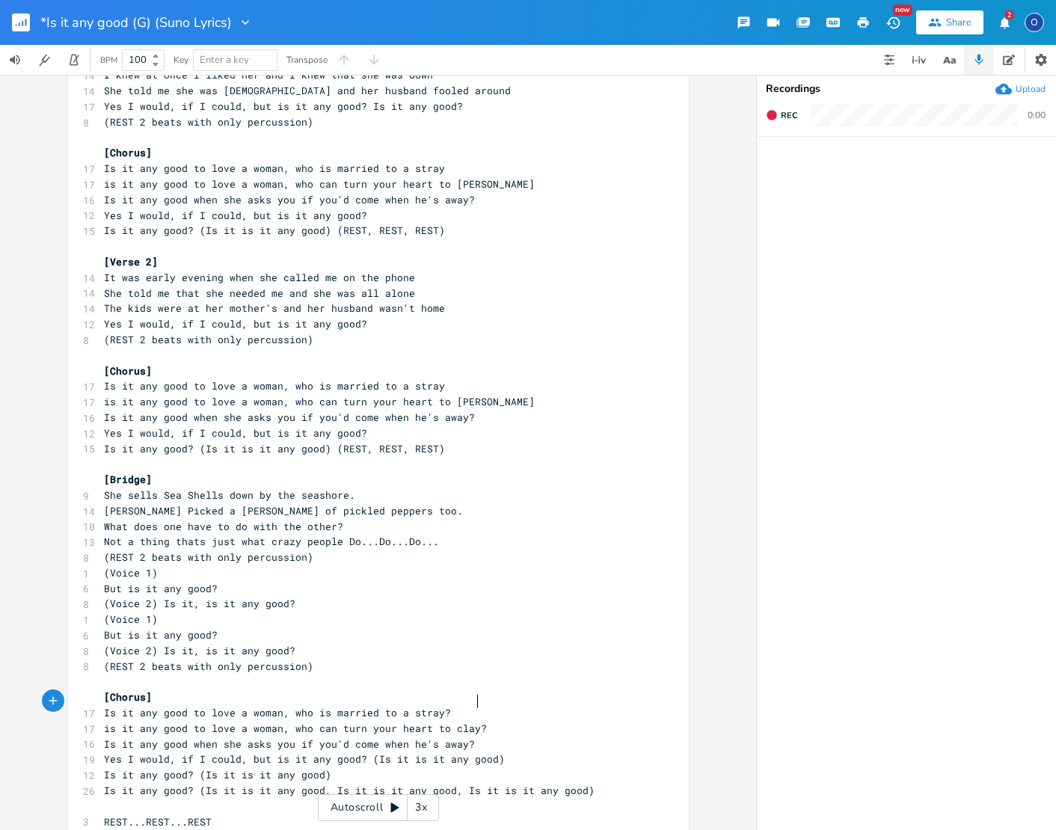
scroll to position [88, 0]
click at [101, 769] on pre "Is it any good? (Is it is it any good)" at bounding box center [371, 777] width 540 height 16
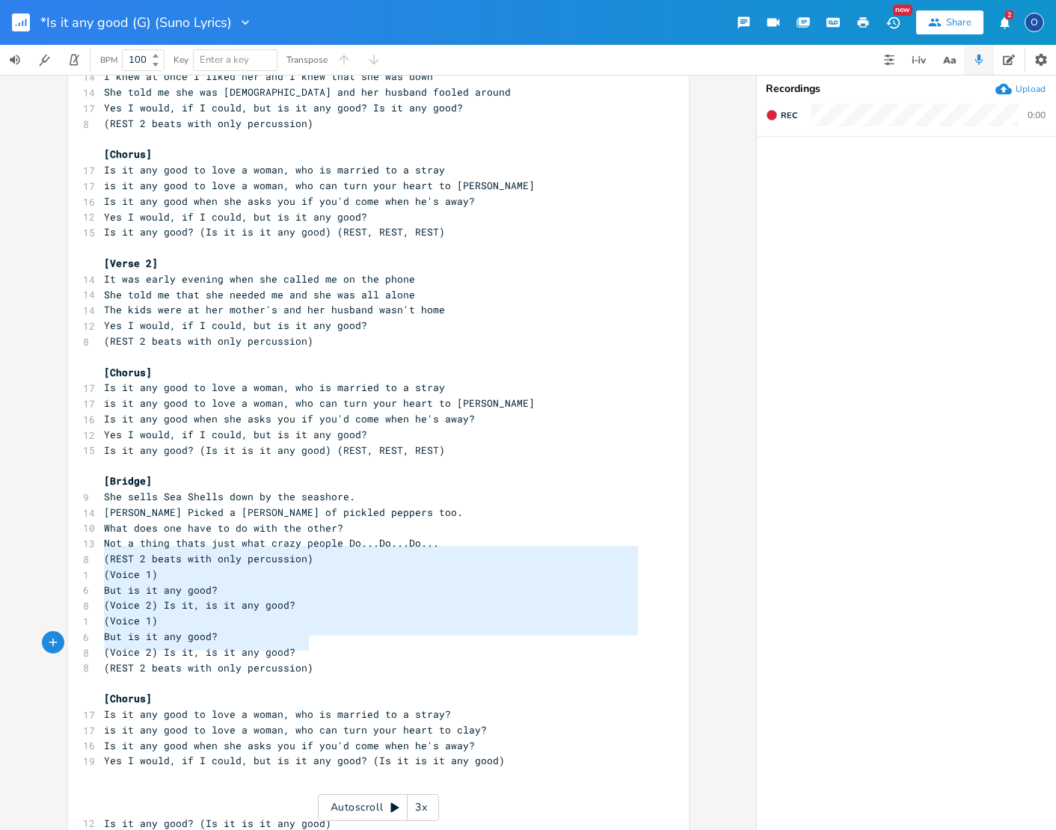
type textarea "(Voice 1) But is it any good? (Voice 2) Is it, is it any good? (Voice 1) But is…"
drag, startPoint x: 96, startPoint y: 550, endPoint x: 319, endPoint y: 645, distance: 242.6
click at [319, 645] on div "​ [Verse 1] 14 I met her in a bar room on the shady side of town 14 I knew at o…" at bounding box center [371, 449] width 540 height 855
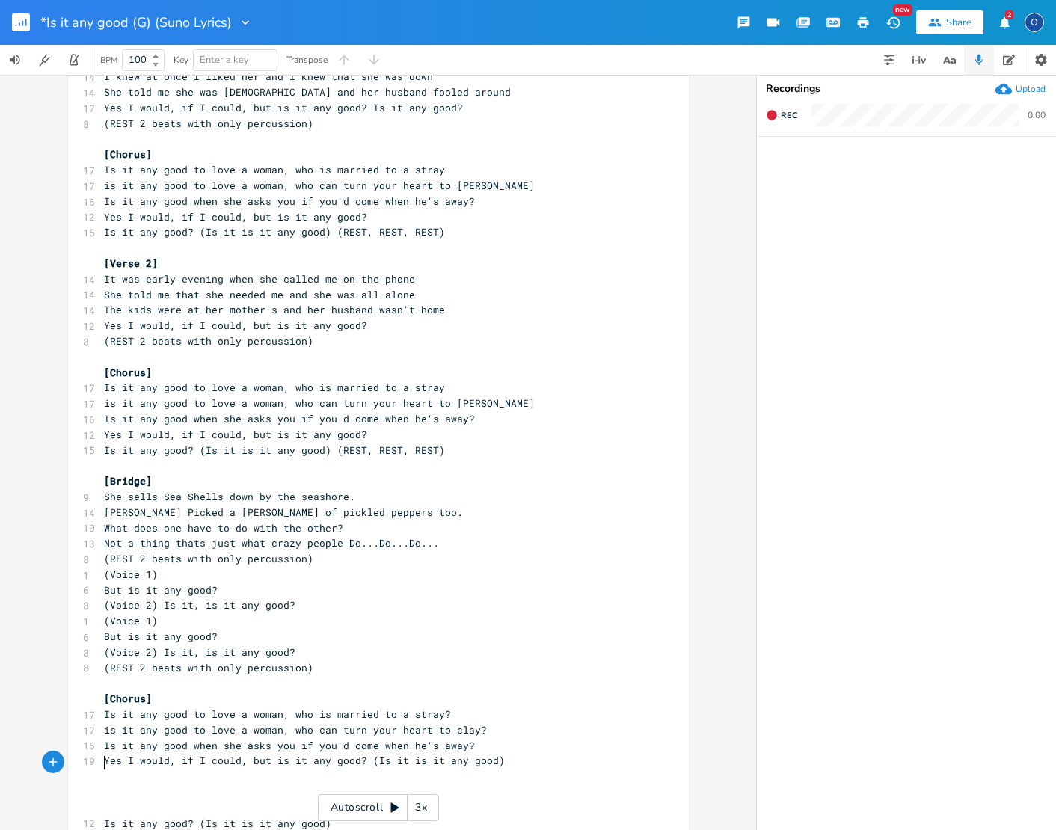
click at [119, 784] on pre "​" at bounding box center [371, 792] width 540 height 16
click at [107, 769] on pre "​" at bounding box center [371, 777] width 540 height 16
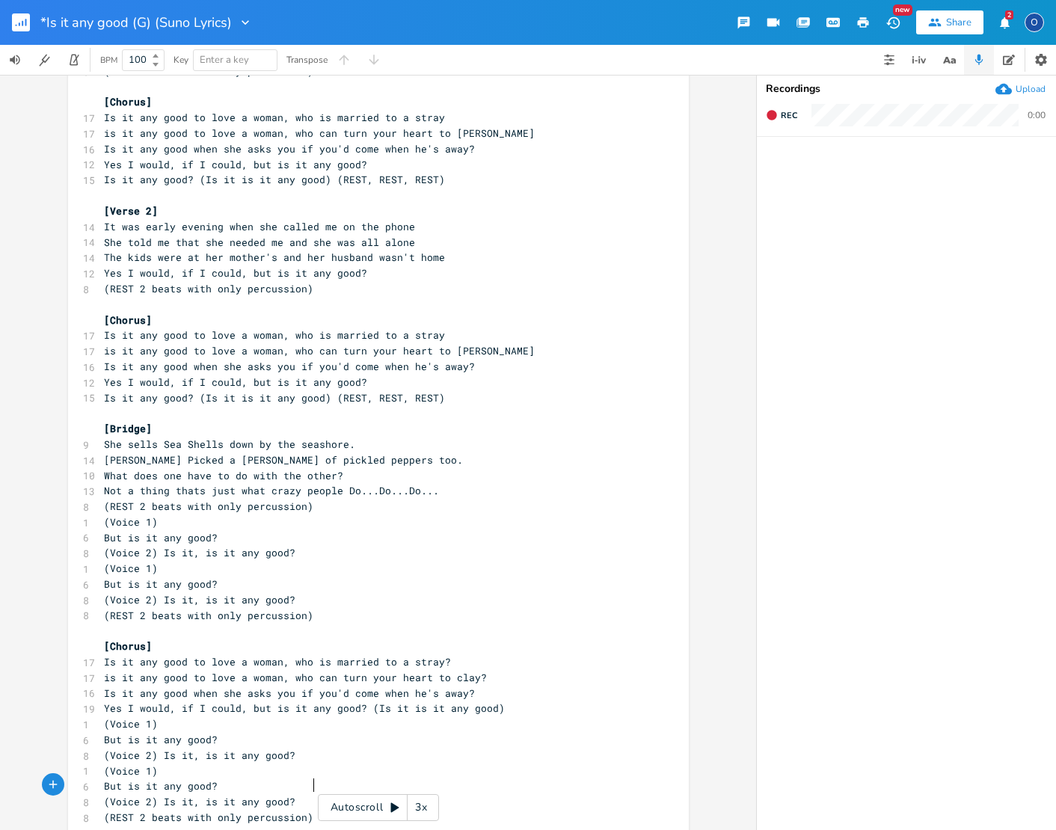
scroll to position [-1, 1]
type textarea "(Is it is it any good)"
drag, startPoint x: 358, startPoint y: 680, endPoint x: 496, endPoint y: 681, distance: 137.6
click at [498, 701] on pre "Yes I would, if I could, but is it any good? (Is it is it any good)" at bounding box center [371, 709] width 540 height 16
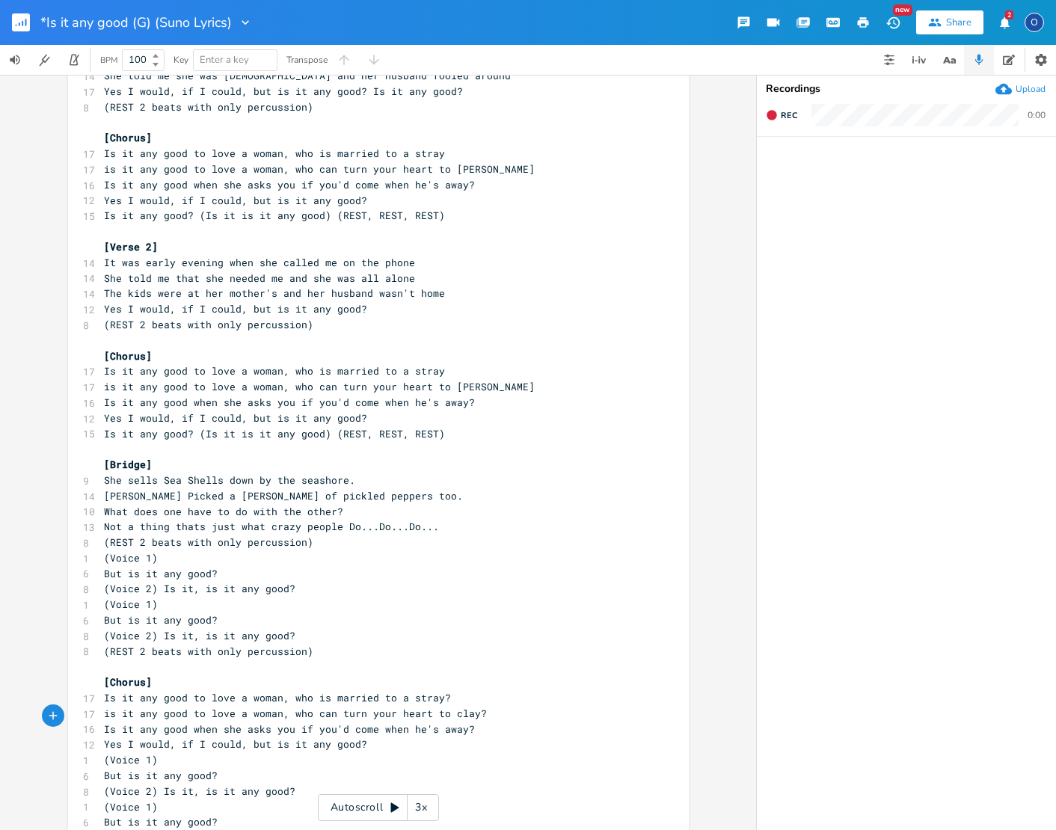
scroll to position [0, 0]
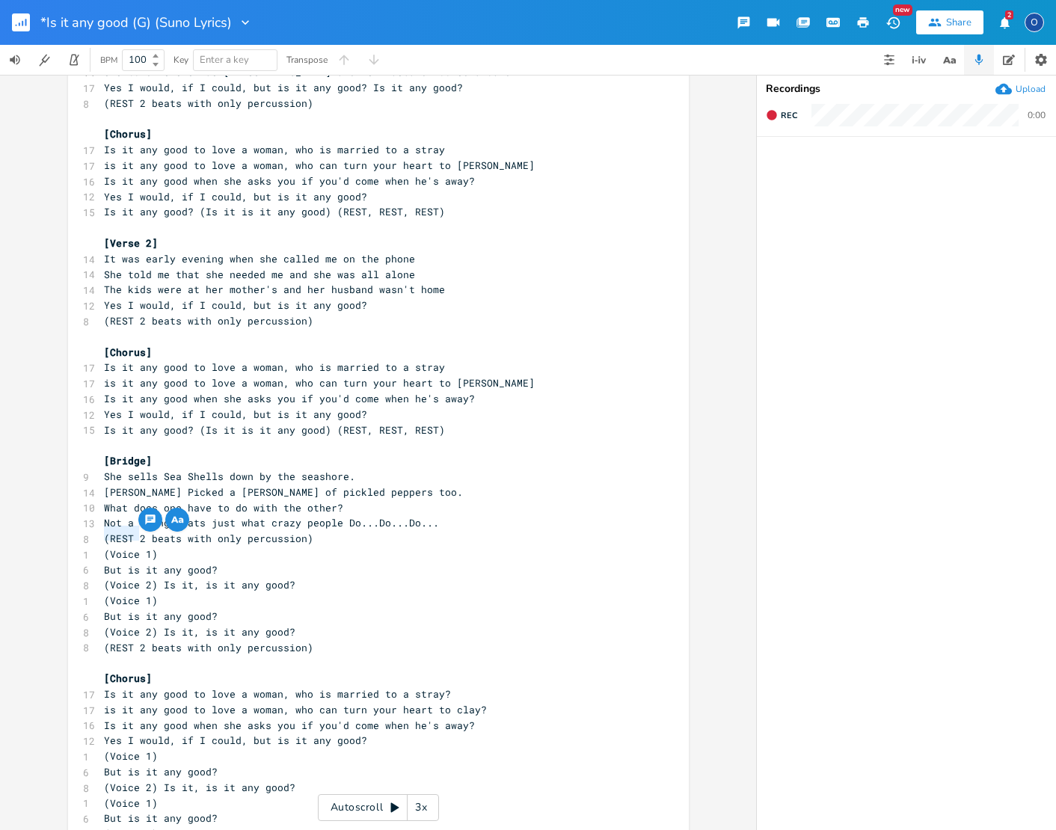
type textarea "(Voic"
drag, startPoint x: 98, startPoint y: 540, endPoint x: 128, endPoint y: 535, distance: 30.4
click at [128, 547] on pre "(Voice 1)" at bounding box center [371, 555] width 540 height 16
click at [101, 547] on pre "(Voice 1)" at bounding box center [371, 555] width 540 height 16
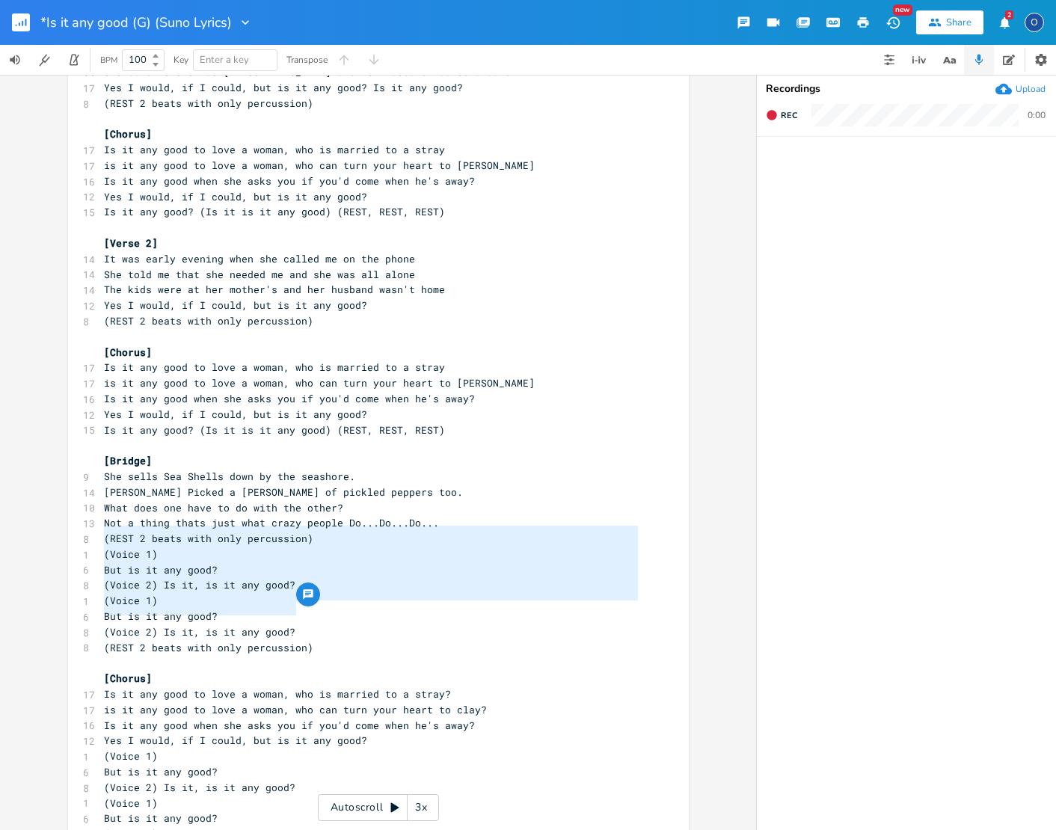
type textarea "(Voice 1) But is it any good? (Voice 2) Is it, is it any good? (Voice 1) But is…"
drag, startPoint x: 96, startPoint y: 535, endPoint x: 325, endPoint y: 621, distance: 244.7
click at [325, 621] on div "​ [Verse 1] 14 I met her in a bar room on the shady side of town 14 I knew at o…" at bounding box center [371, 476] width 540 height 949
click at [104, 609] on span "But is it any good?" at bounding box center [161, 615] width 114 height 13
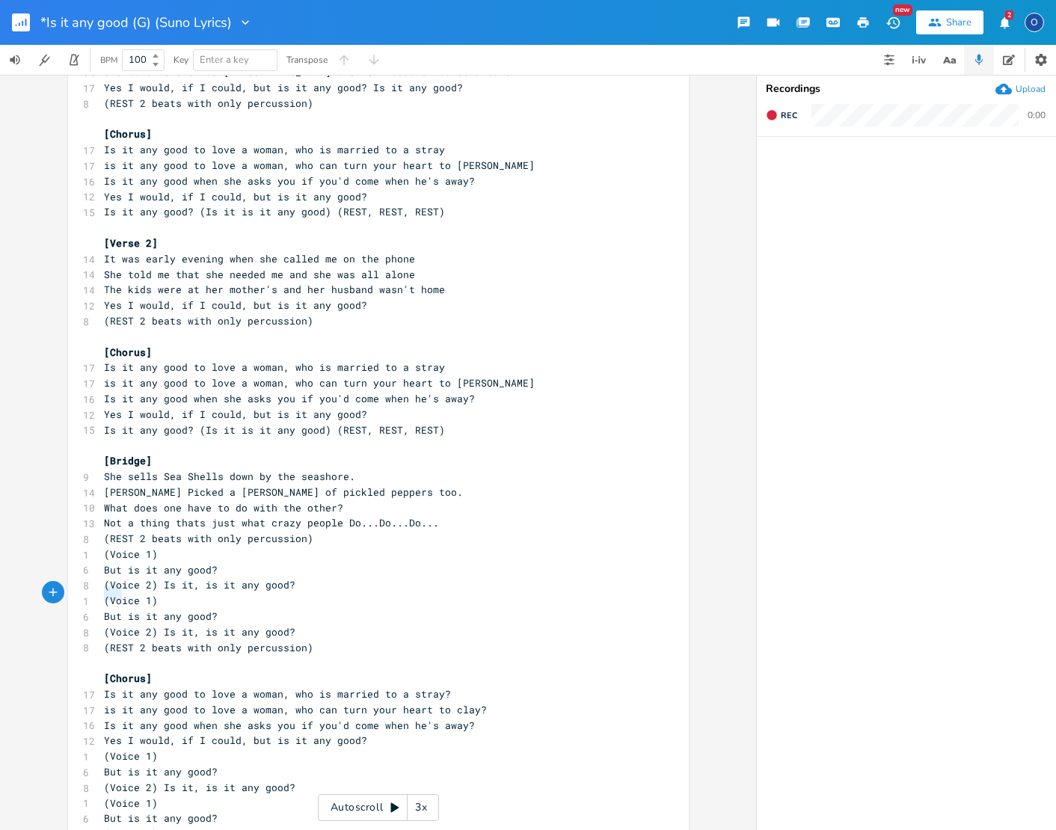
click at [104, 609] on span "But is it any good?" at bounding box center [161, 615] width 114 height 13
type textarea "Is"
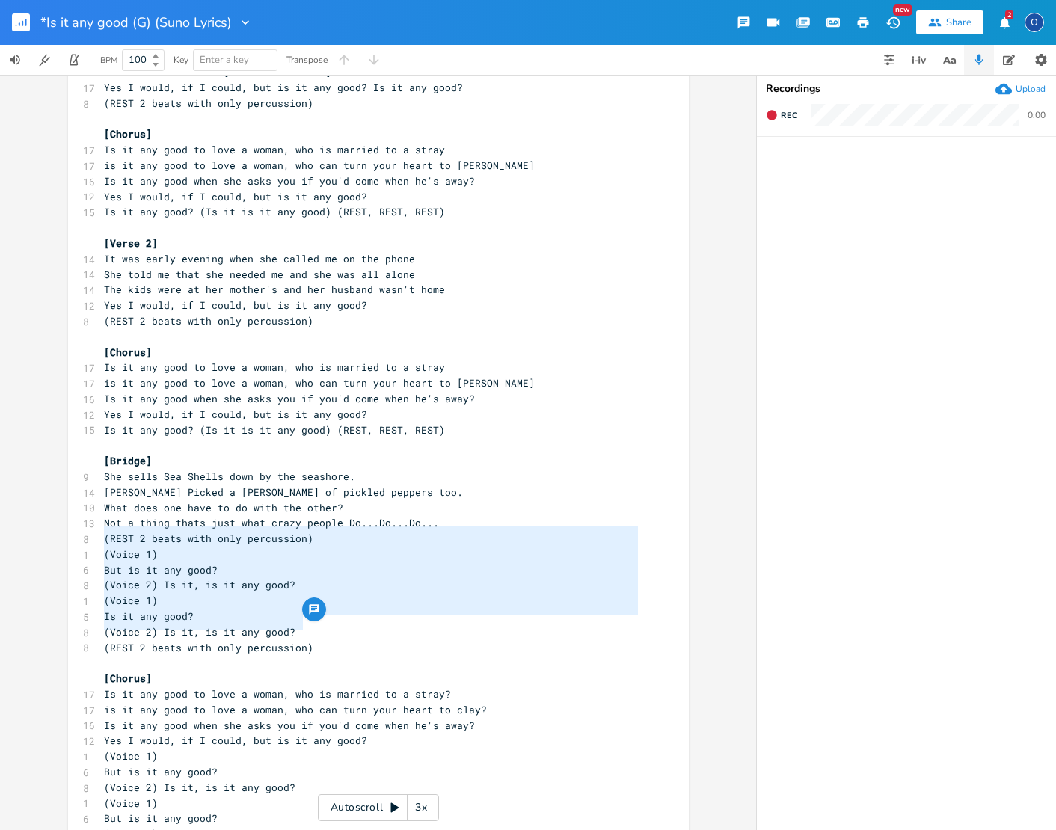
type textarea "(Voice 1) But is it any good? (Voice 2) Is it, is it any good? (Voice 1) Is it …"
drag, startPoint x: 97, startPoint y: 536, endPoint x: 308, endPoint y: 629, distance: 230.4
click at [308, 629] on div "​ [Verse 1] 14 I met her in a bar room on the shady side of town 14 I knew at o…" at bounding box center [371, 476] width 540 height 949
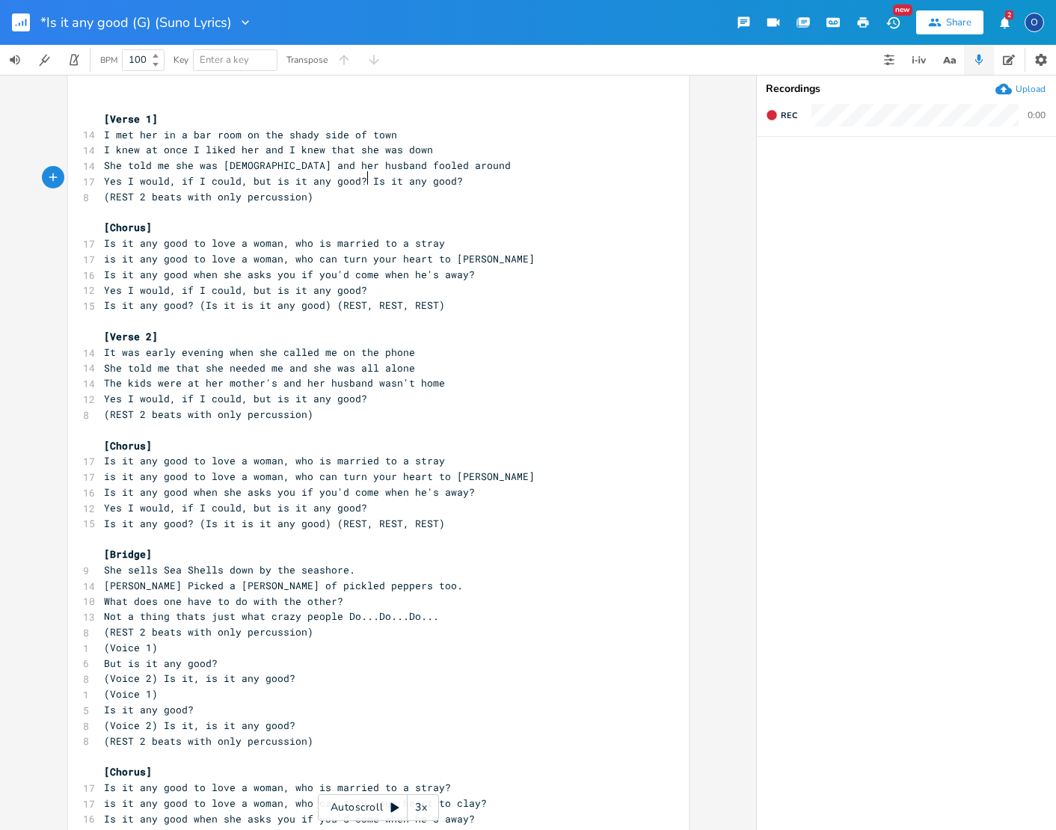
click at [361, 177] on span "Yes I would, if I could, but is it any good? Is it any good?" at bounding box center [283, 180] width 359 height 13
click at [104, 179] on span "Yes I would, if I could, but is it any good? Is it any good?" at bounding box center [283, 180] width 359 height 13
type textarea "Voice 1)"
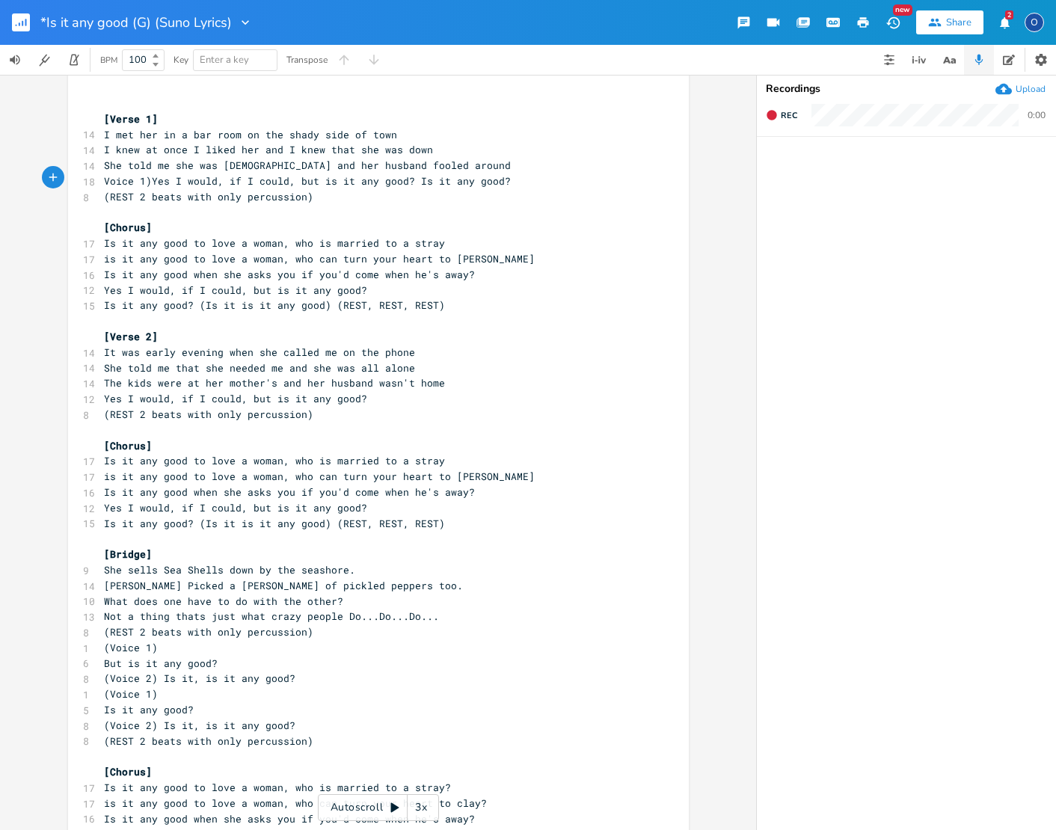
type textarea "("
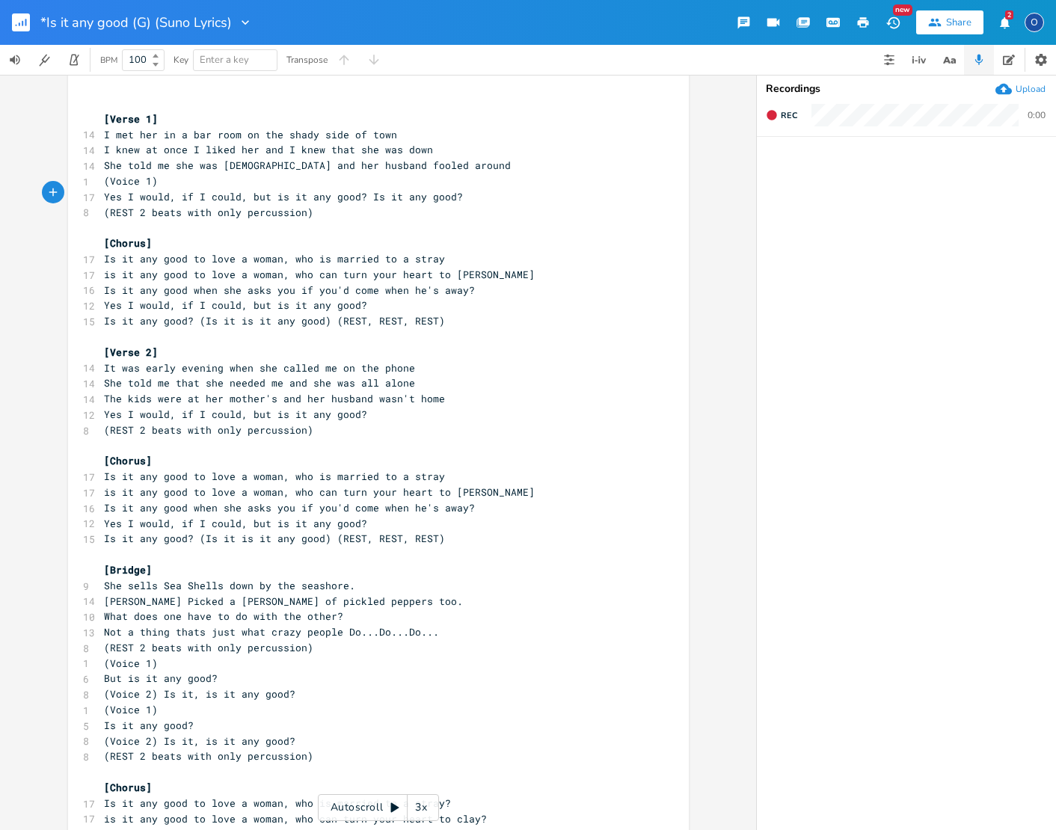
scroll to position [16, 0]
click at [360, 191] on span "Yes I would, if I could, but is it any good? Is it any good?" at bounding box center [283, 195] width 359 height 13
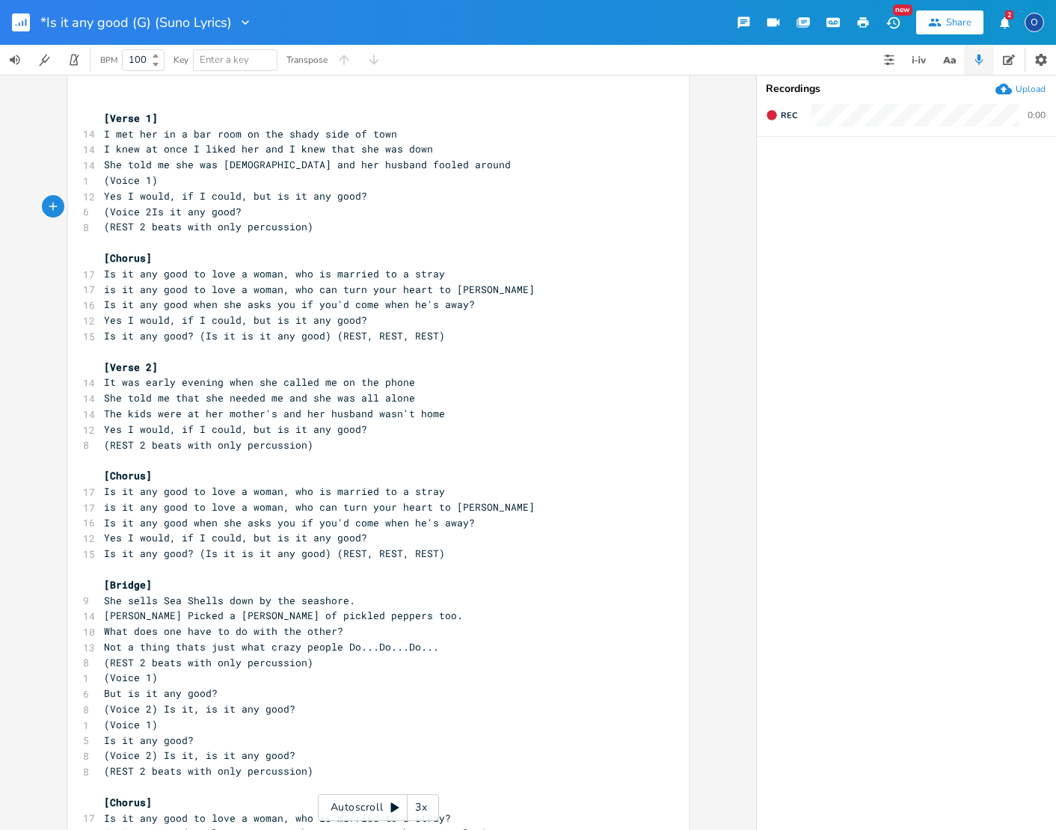
type textarea "(Voice 2)"
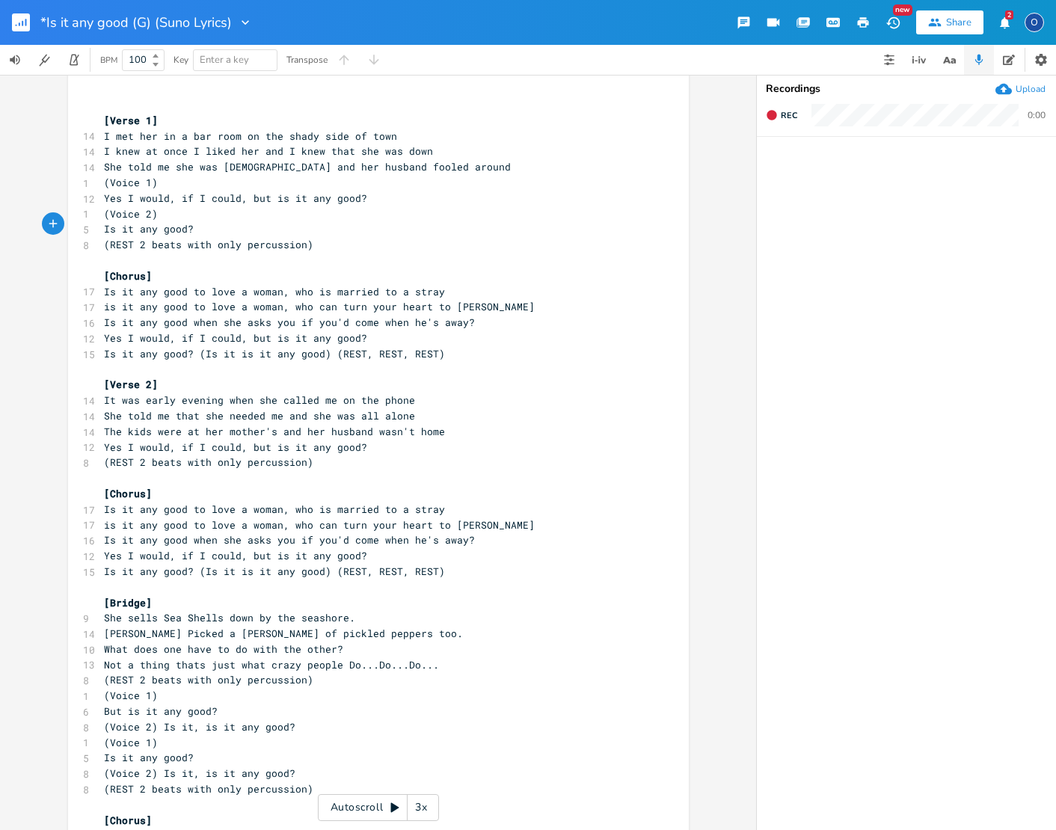
scroll to position [17, 0]
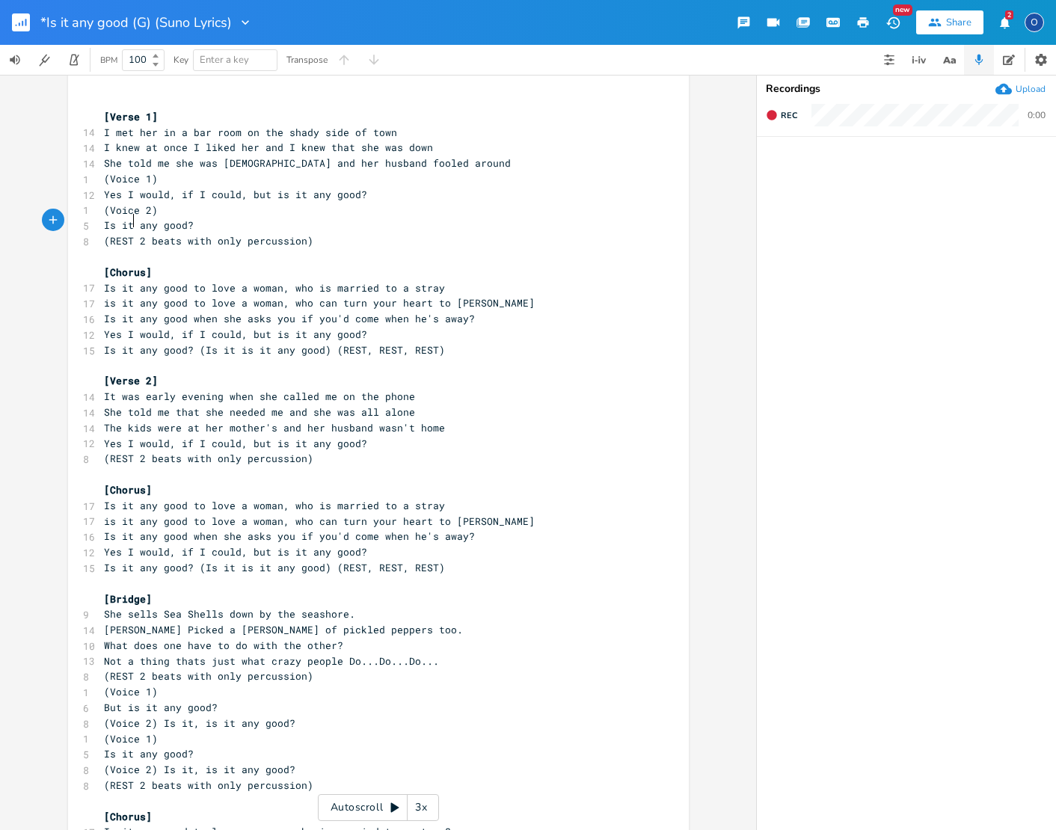
click at [131, 218] on span "Is it any good?" at bounding box center [149, 224] width 90 height 13
type textarea ", is it any good."
type textarea "?"
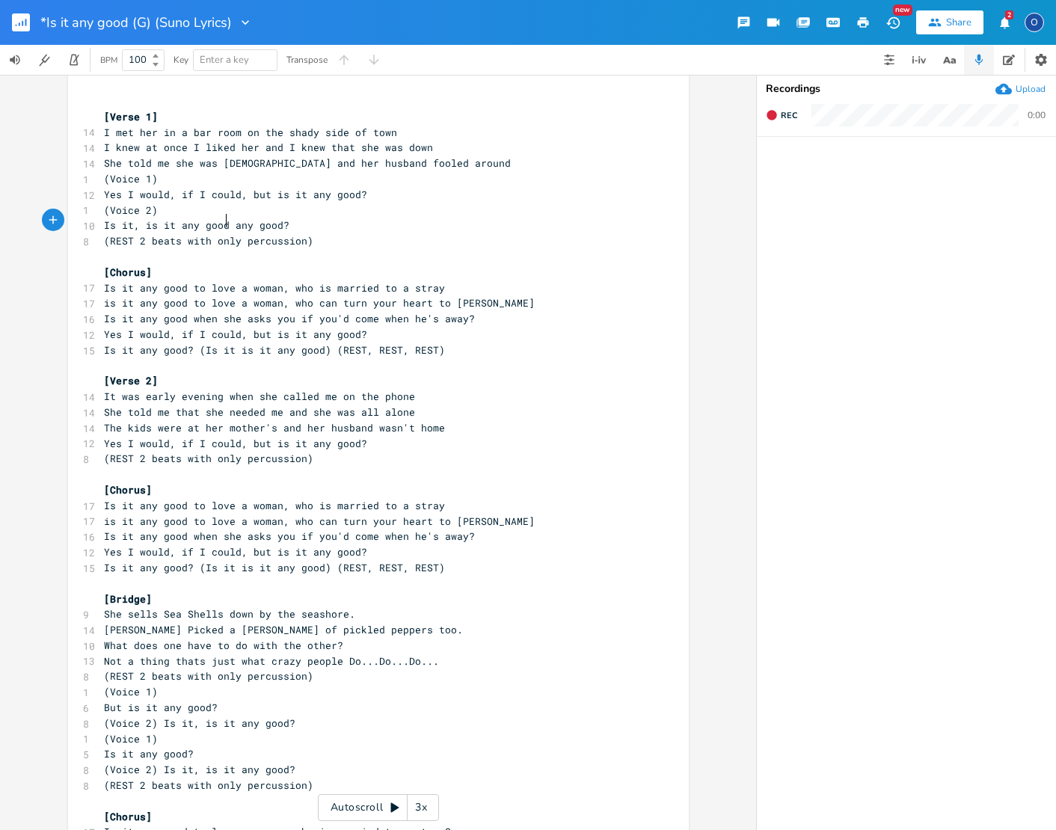
scroll to position [0, 3]
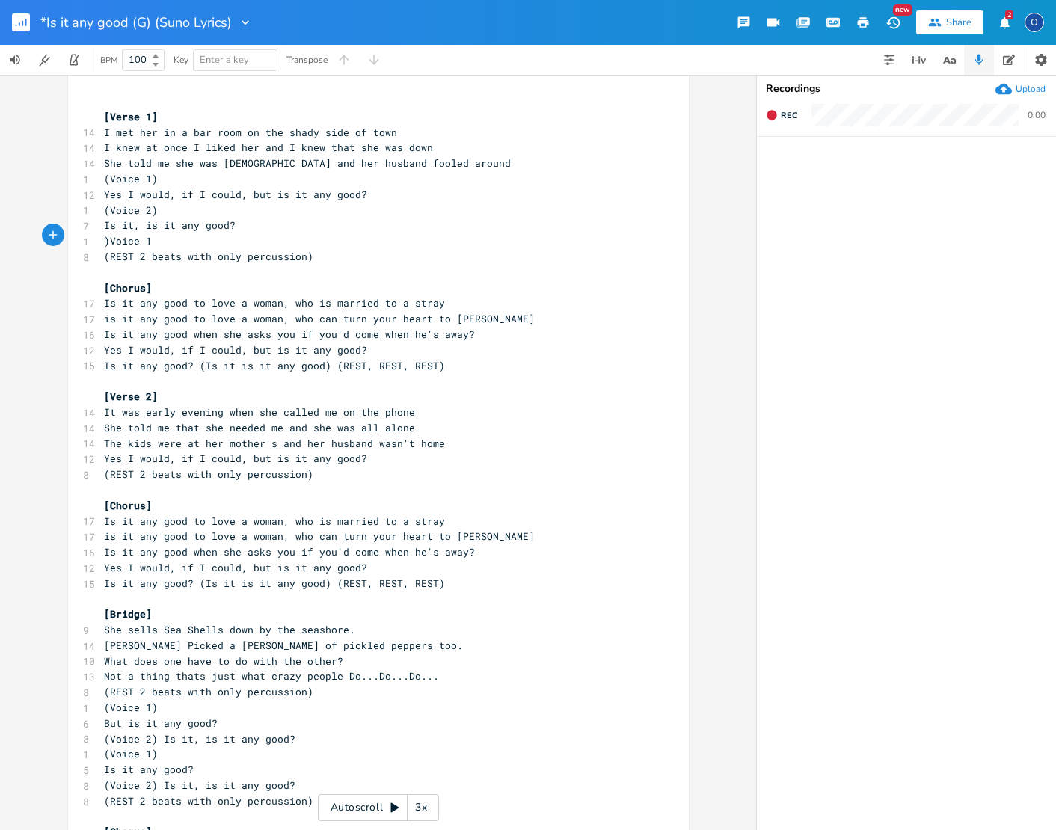
type textarea ")Voice 1)"
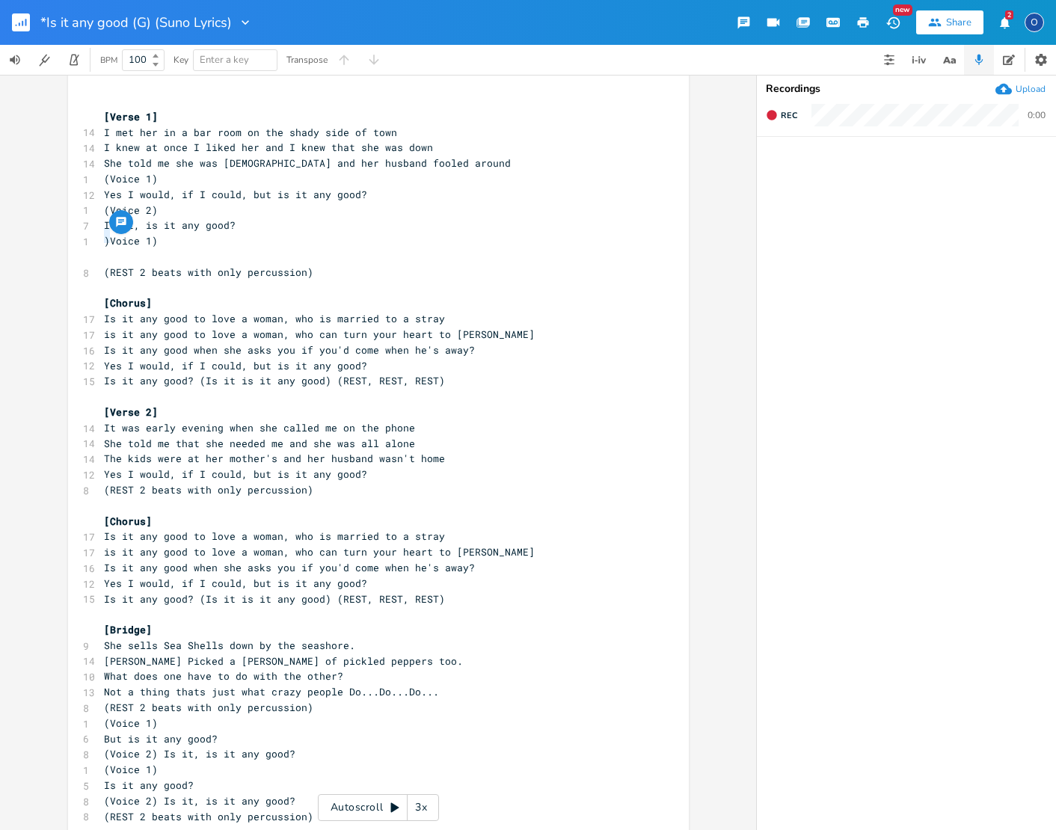
type textarea "("
type textarea "Is it any good"
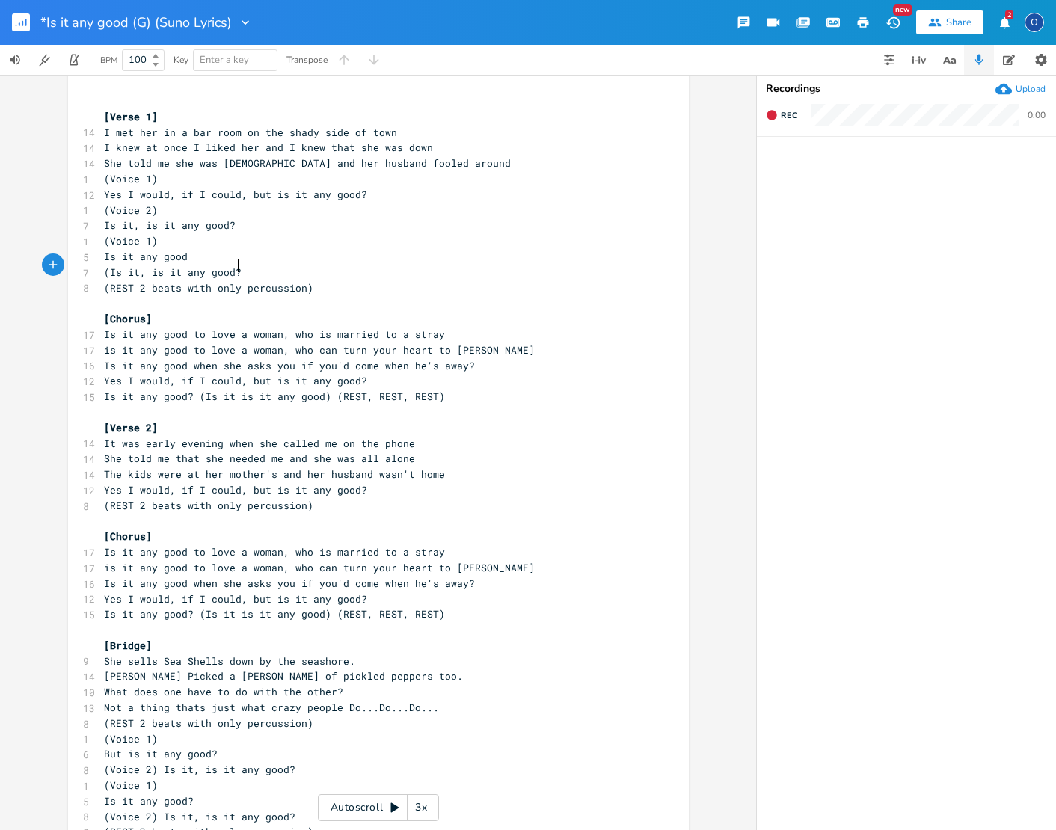
scroll to position [0, 74]
type textarea ")"
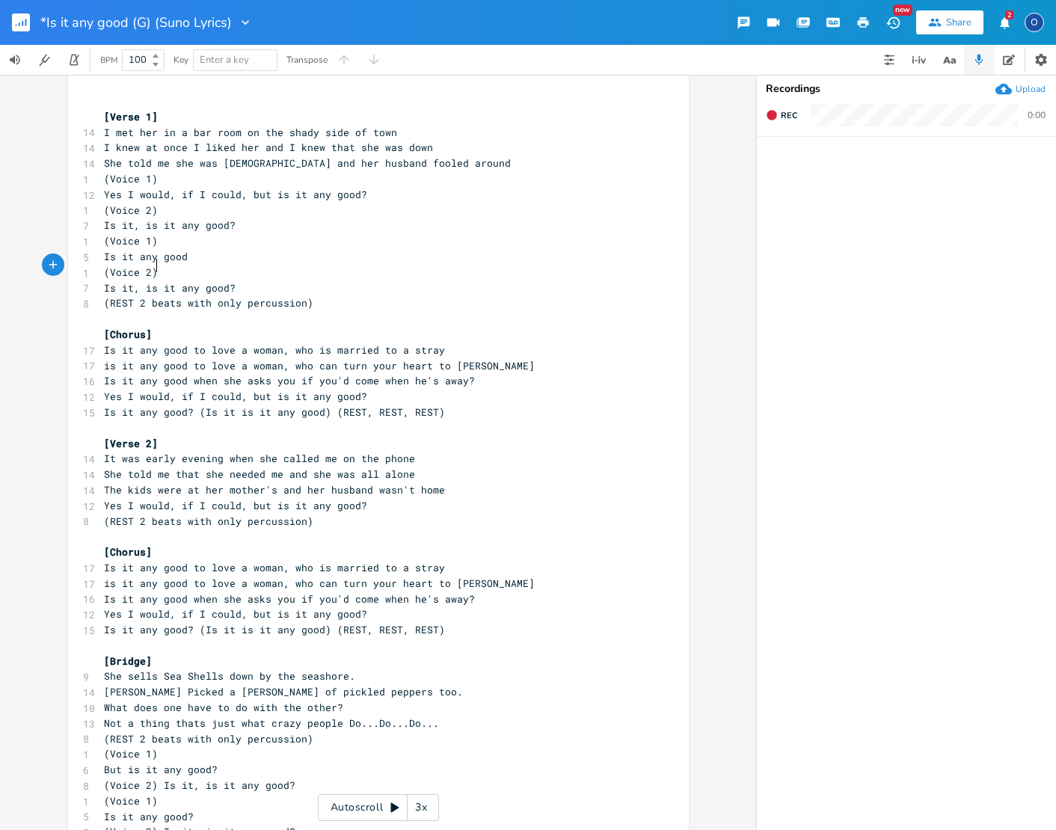
type textarea "(Voice 2)"
click at [434, 342] on pre "Is it any good to love a woman, who is married to a stray" at bounding box center [371, 350] width 540 height 16
type textarea "?"
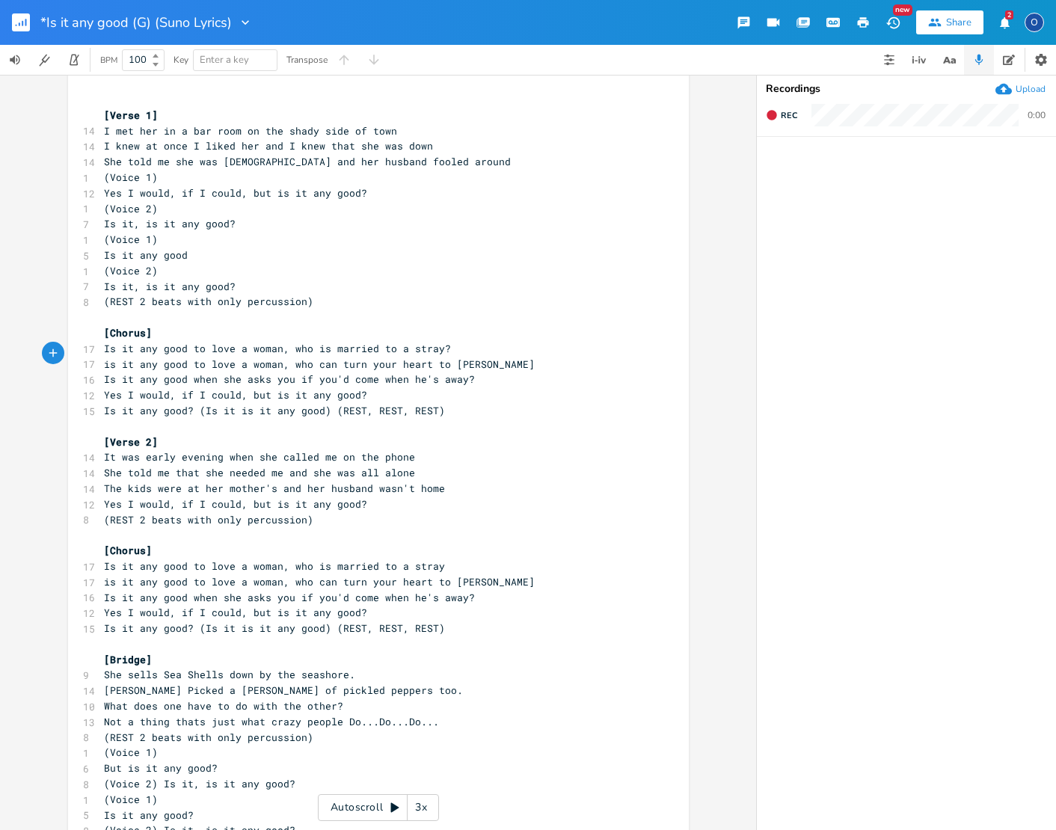
type textarea "?"
